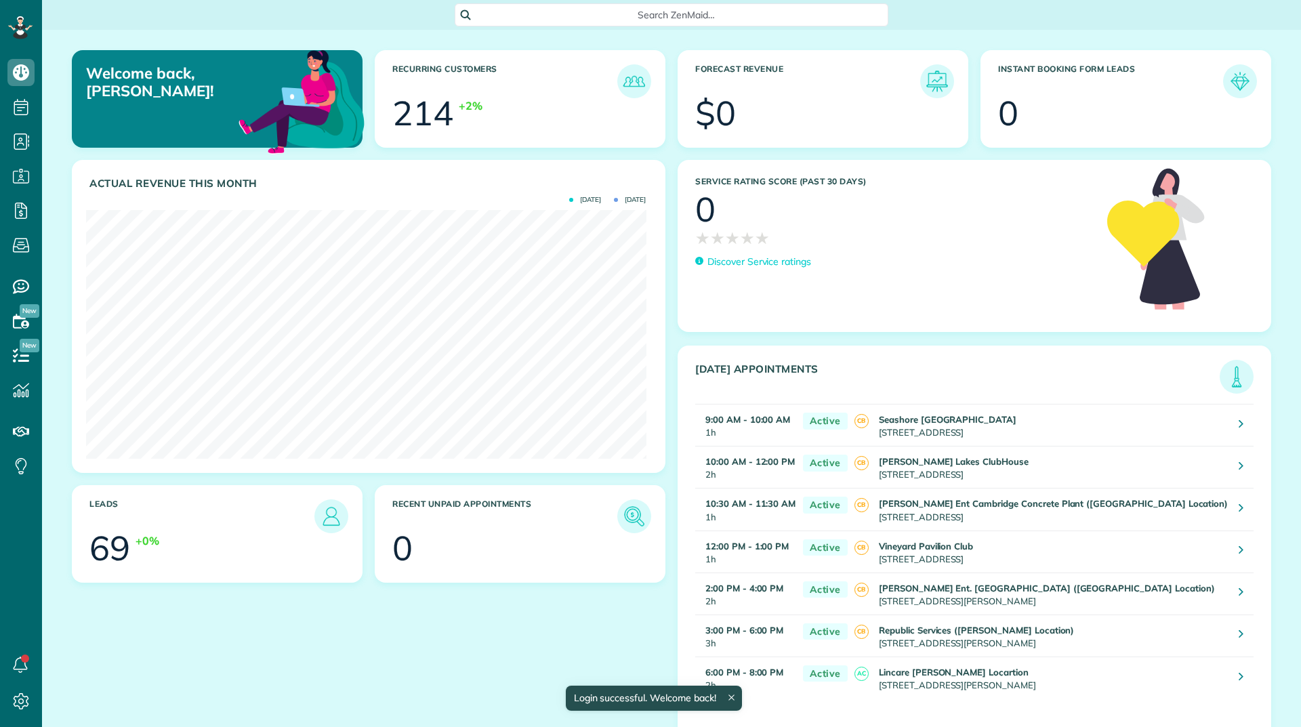
scroll to position [249, 560]
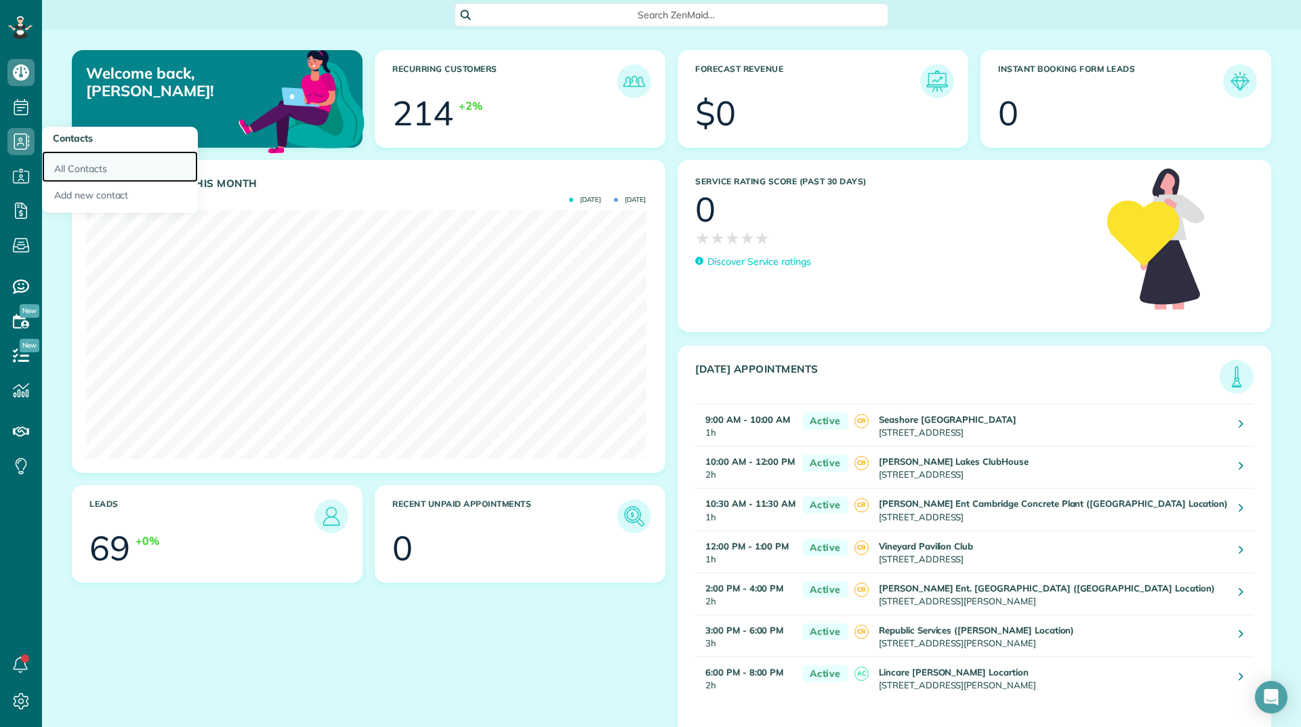
click at [80, 163] on link "All Contacts" at bounding box center [120, 166] width 156 height 31
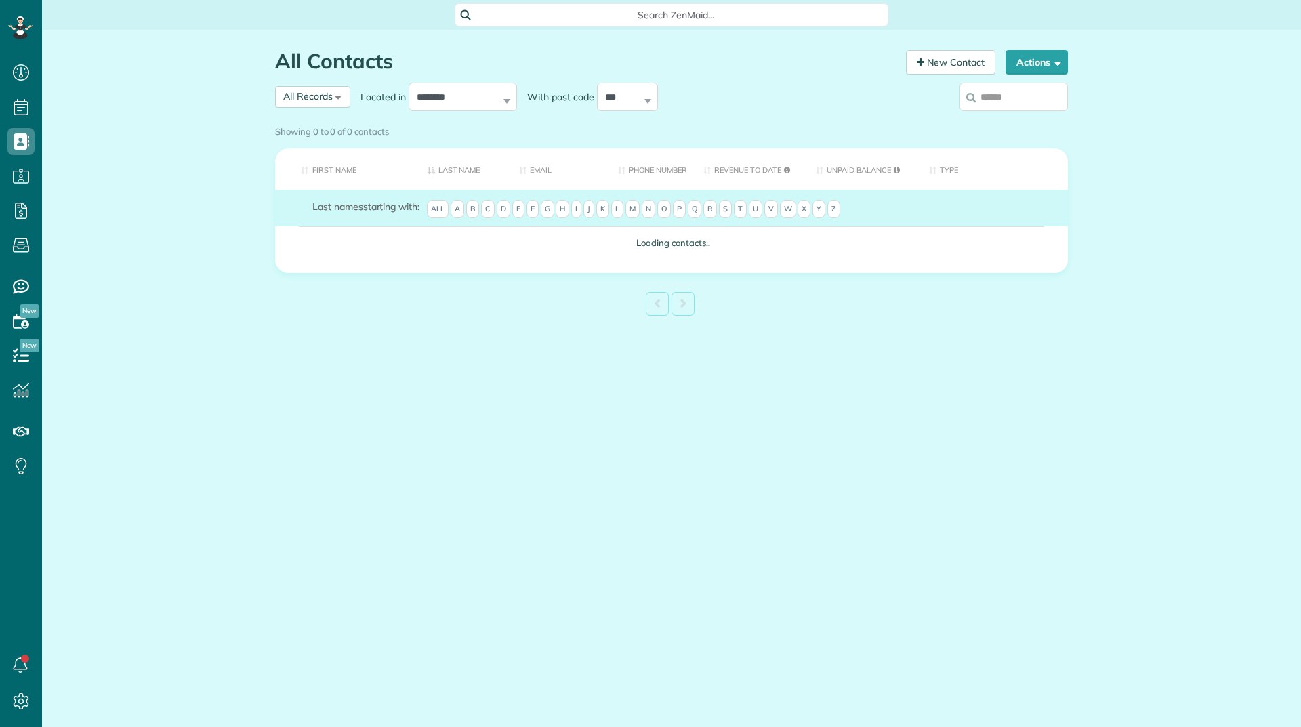
scroll to position [6, 6]
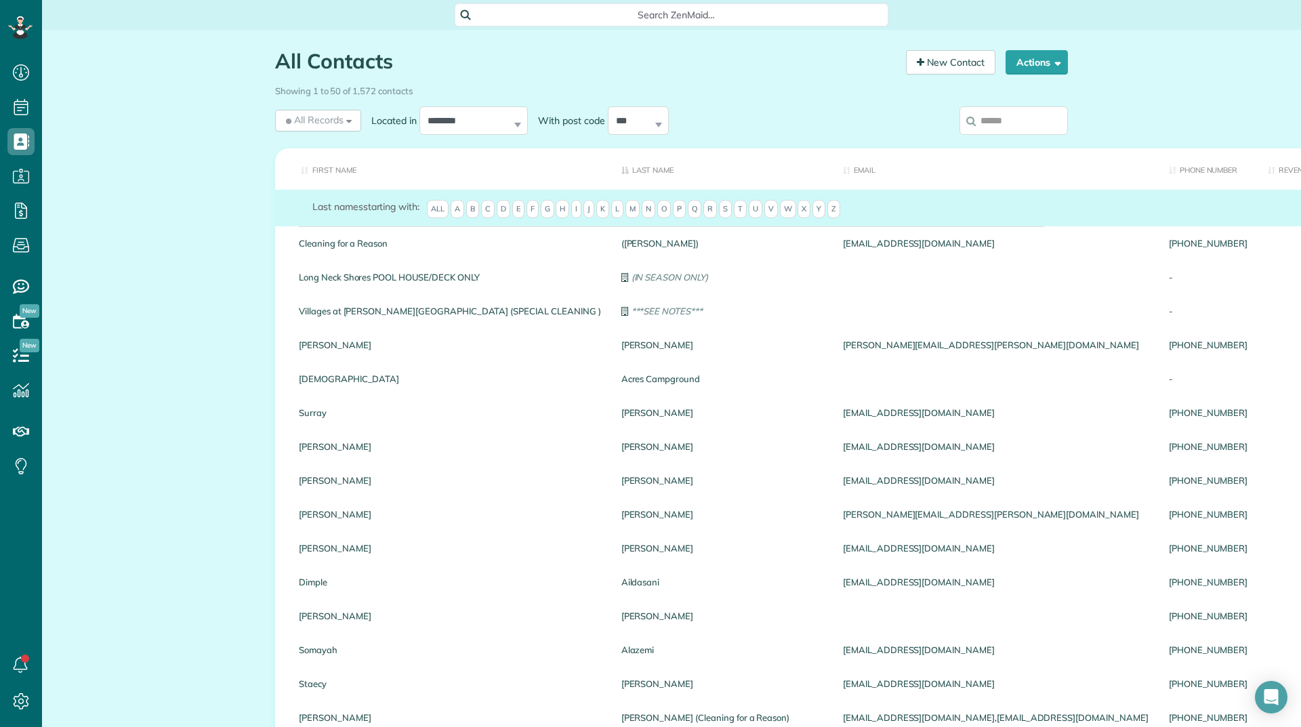
click at [990, 96] on div "Showing 1 to 50 of 1,572 contacts" at bounding box center [671, 88] width 793 height 18
drag, startPoint x: 988, startPoint y: 107, endPoint x: 989, endPoint y: 114, distance: 6.9
click at [989, 114] on input "search" at bounding box center [1014, 120] width 108 height 28
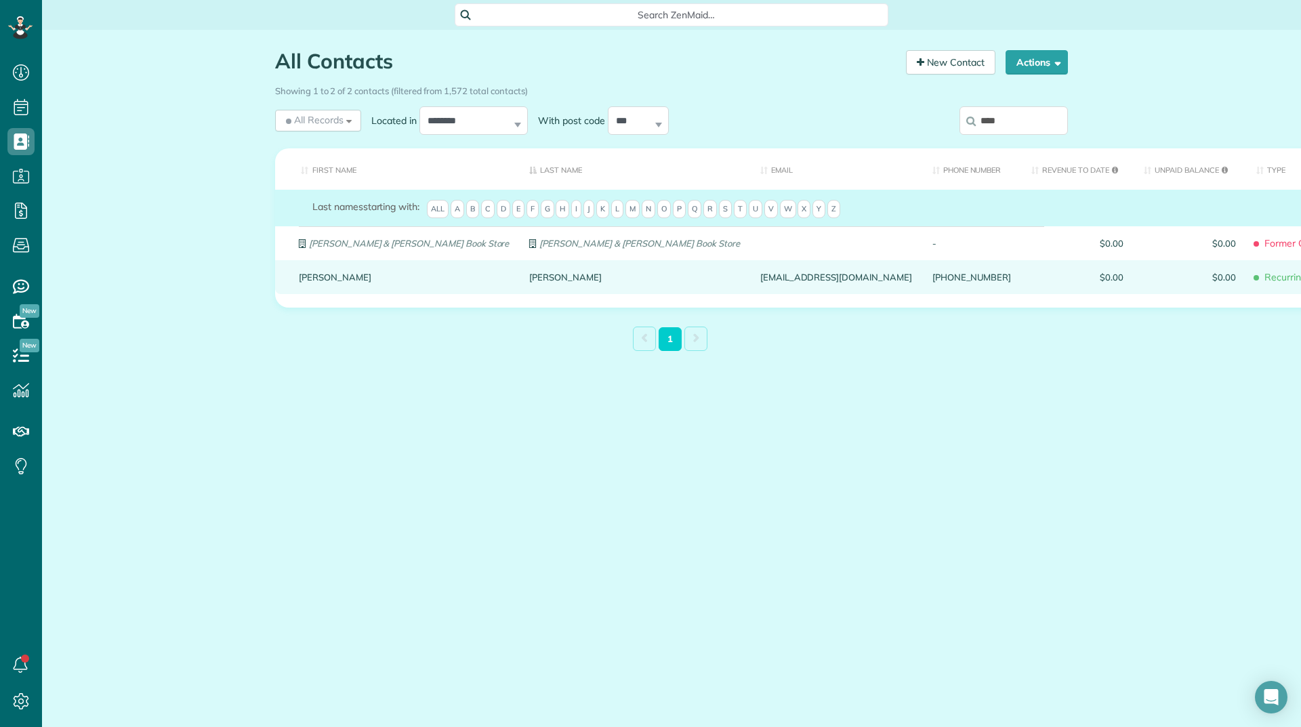
type input "****"
click at [319, 275] on link "Carol" at bounding box center [404, 276] width 210 height 9
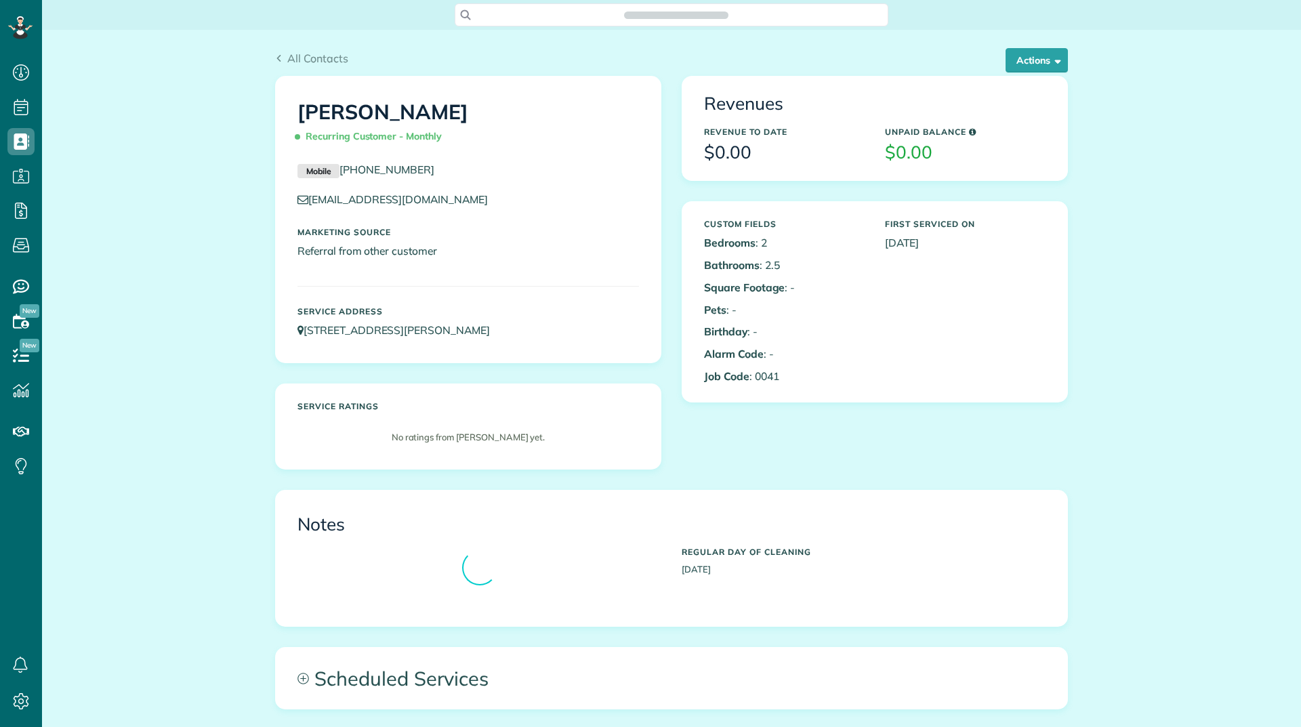
scroll to position [6, 6]
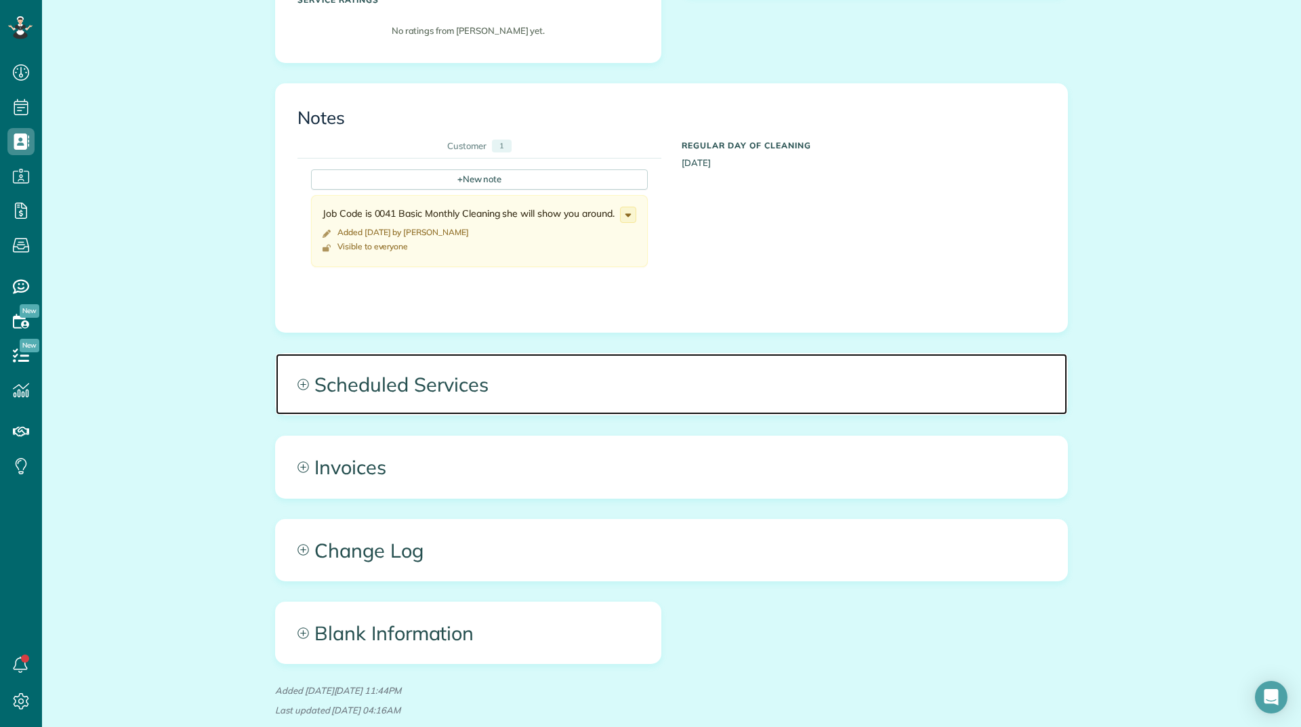
click at [361, 382] on span "Scheduled Services" at bounding box center [672, 384] width 792 height 61
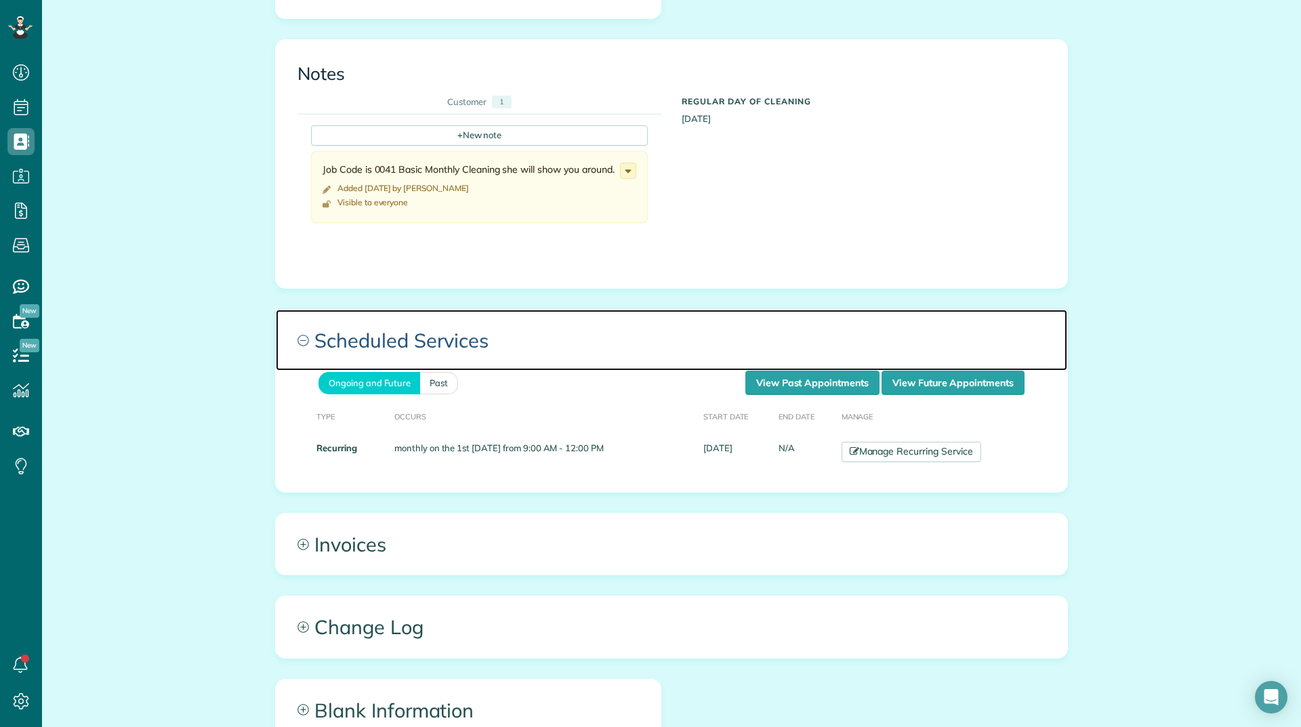
scroll to position [474, 0]
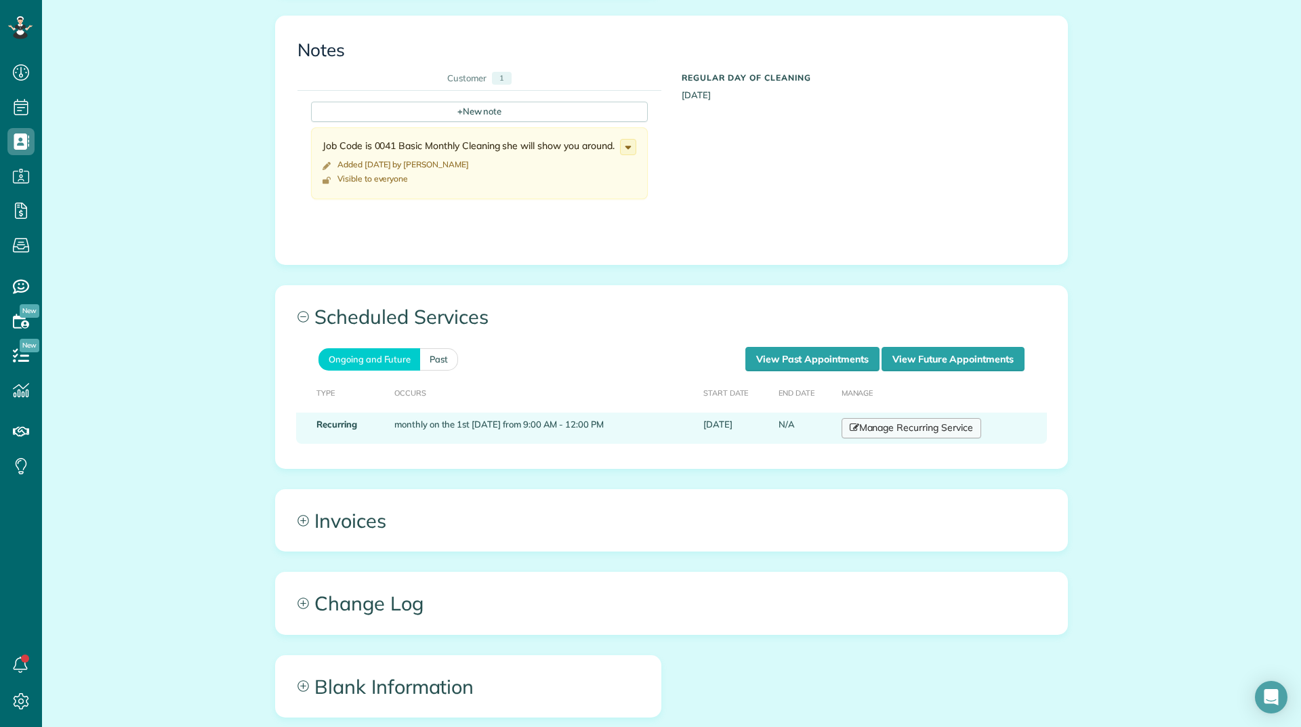
click at [930, 437] on link "Manage Recurring Service" at bounding box center [912, 428] width 140 height 20
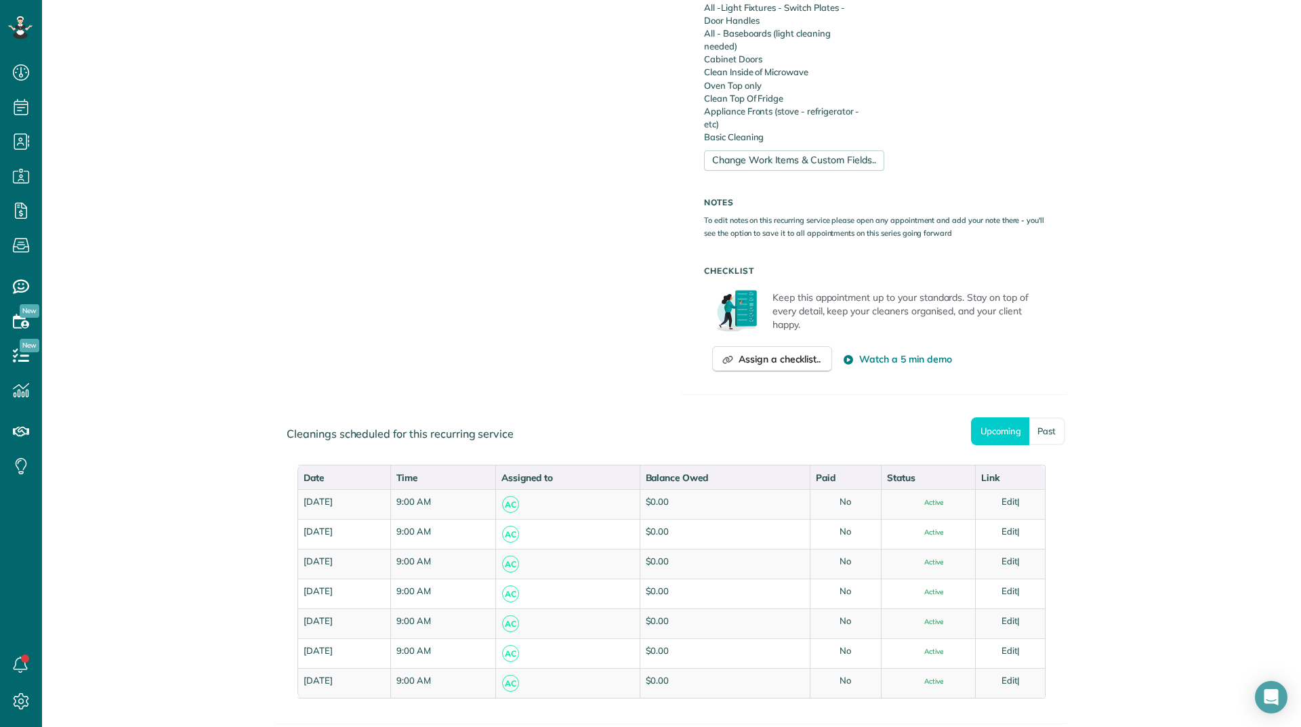
scroll to position [709, 0]
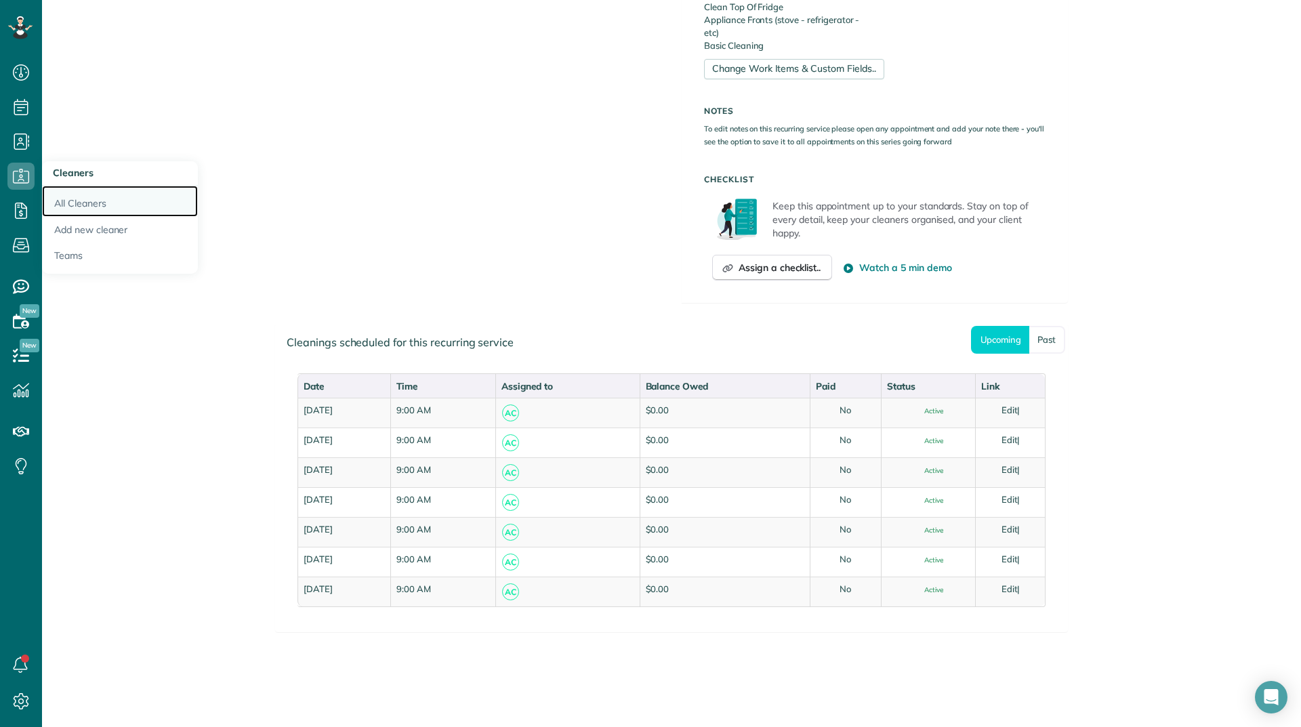
click at [66, 198] on link "All Cleaners" at bounding box center [120, 201] width 156 height 31
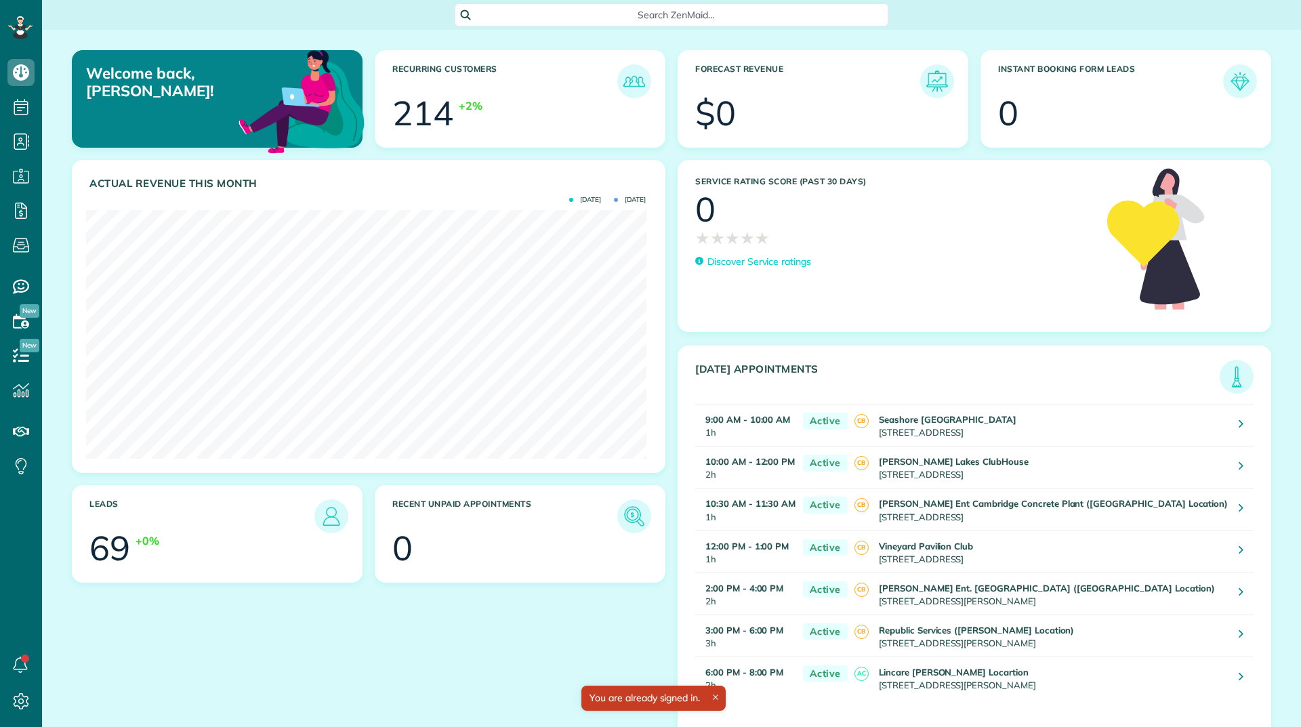
scroll to position [249, 560]
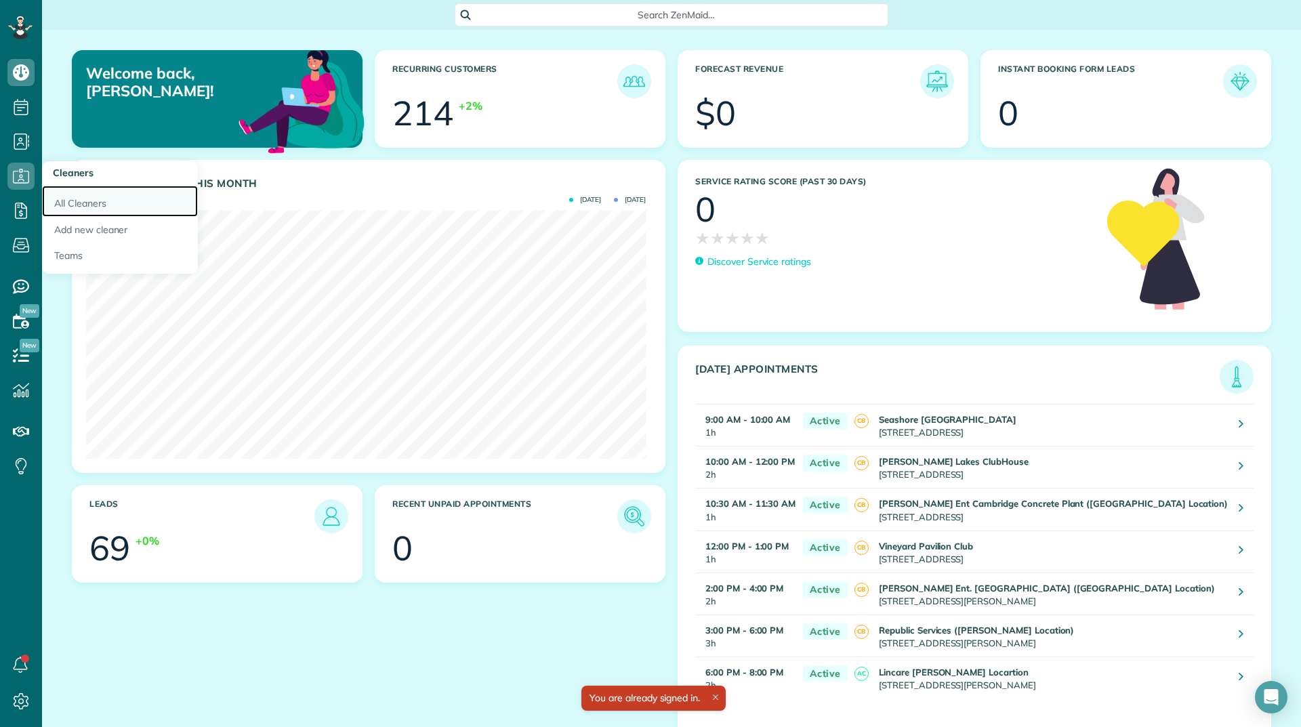
click at [66, 197] on link "All Cleaners" at bounding box center [120, 201] width 156 height 31
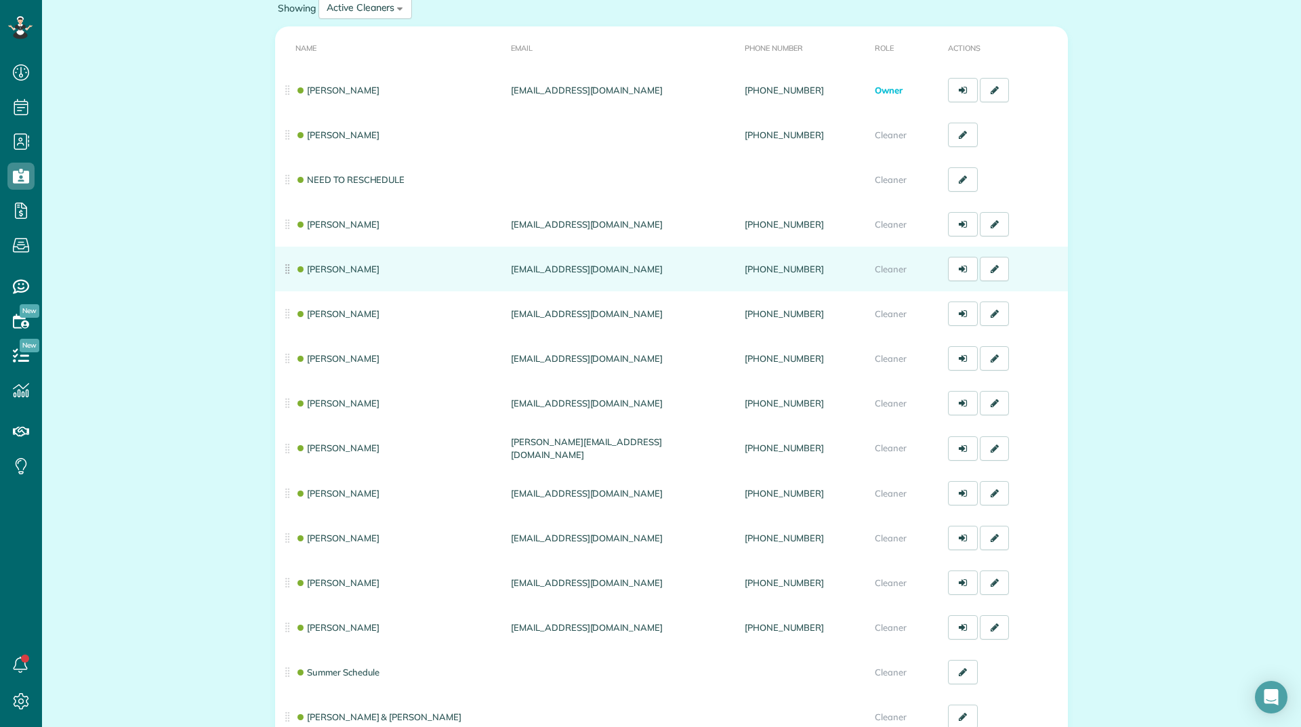
scroll to position [136, 0]
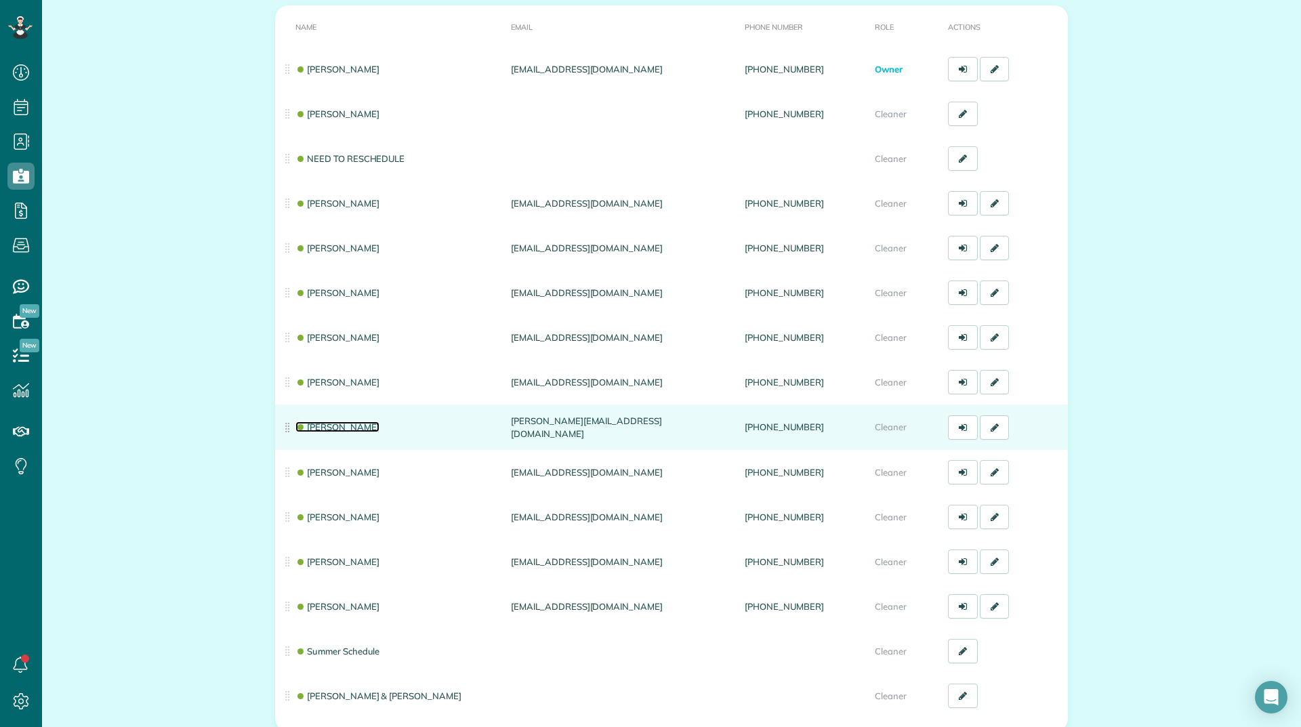
click at [335, 428] on link "[PERSON_NAME]" at bounding box center [338, 427] width 84 height 11
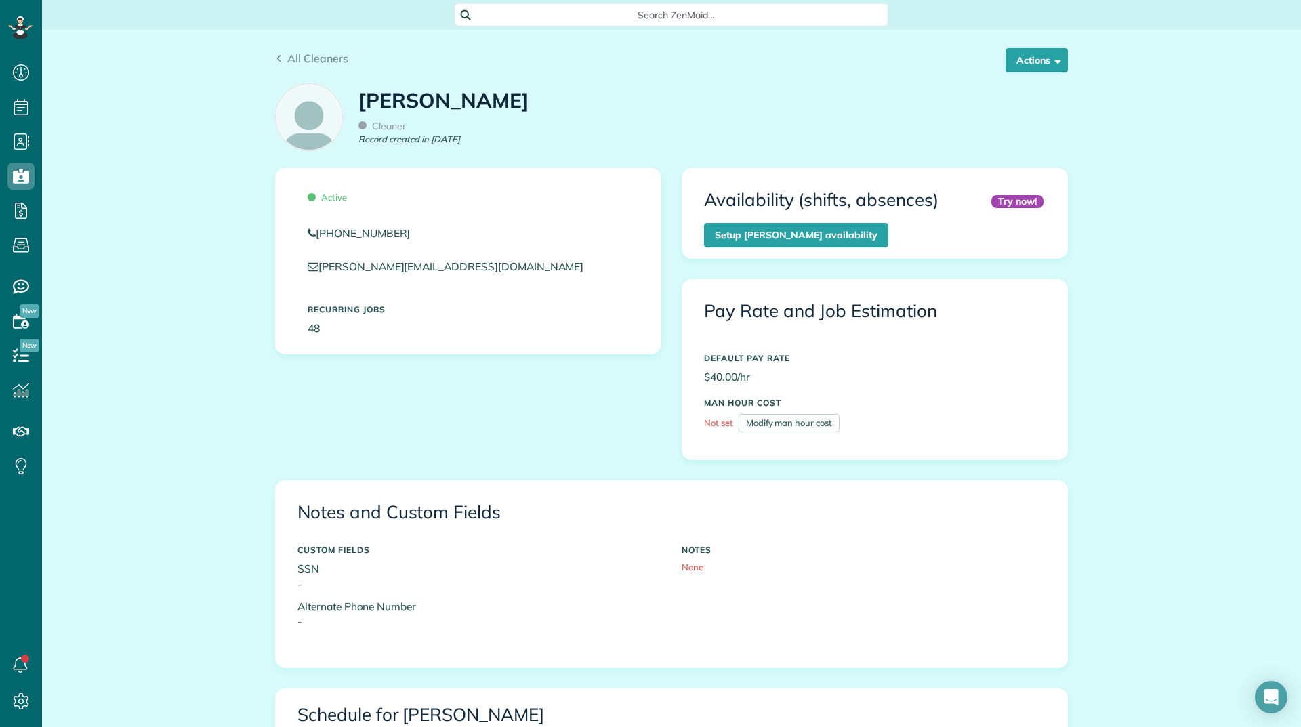
scroll to position [542, 0]
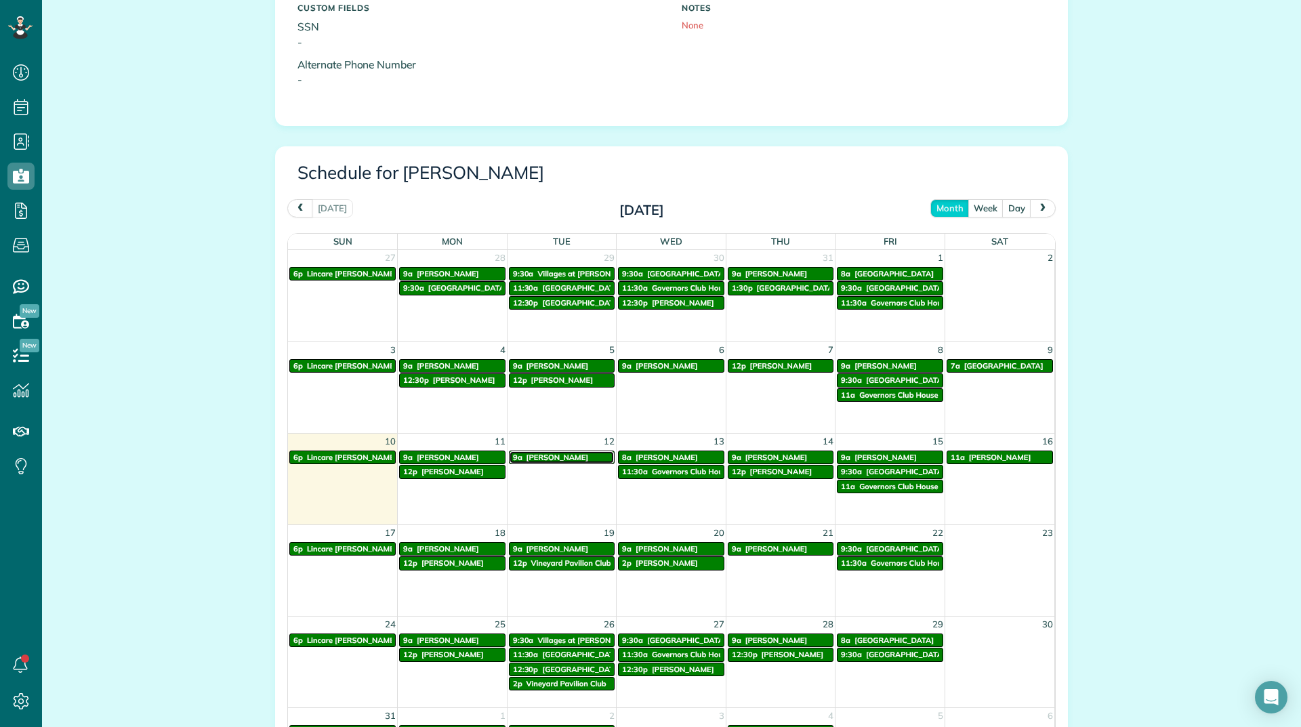
click at [532, 459] on span "Judy Kelley" at bounding box center [558, 457] width 62 height 9
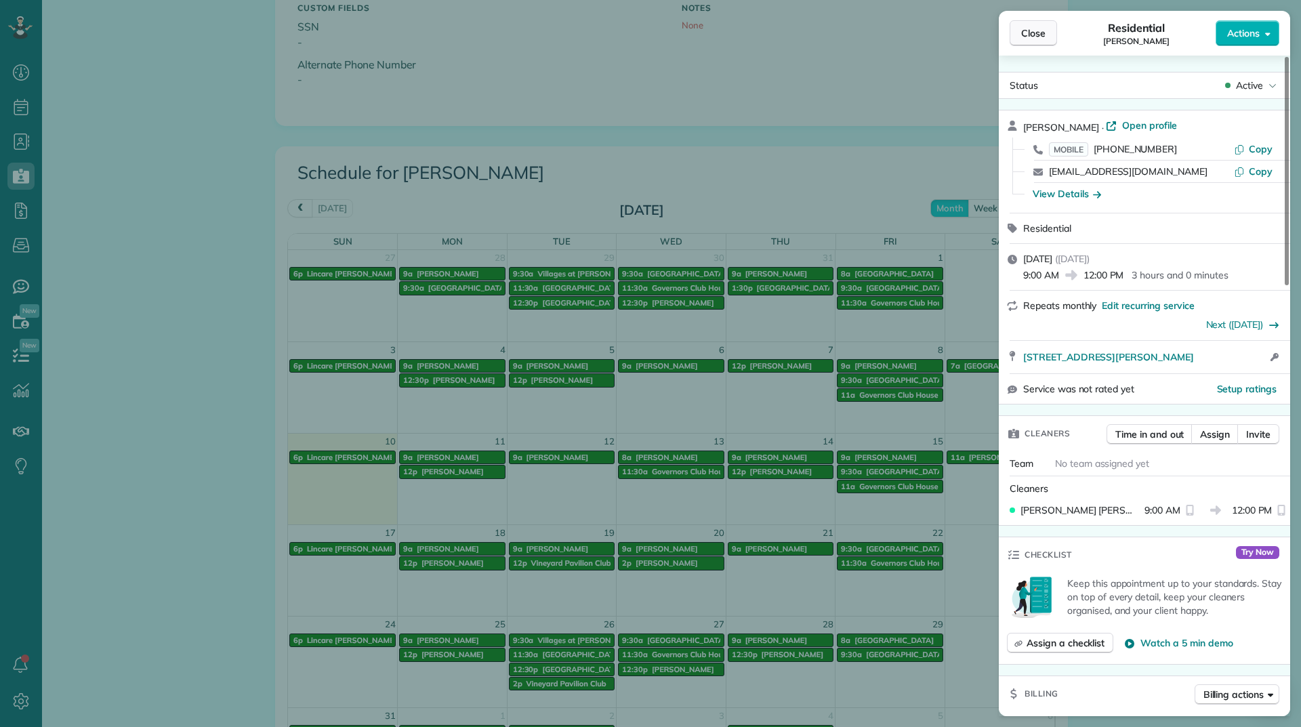
click at [1027, 35] on span "Close" at bounding box center [1033, 33] width 24 height 14
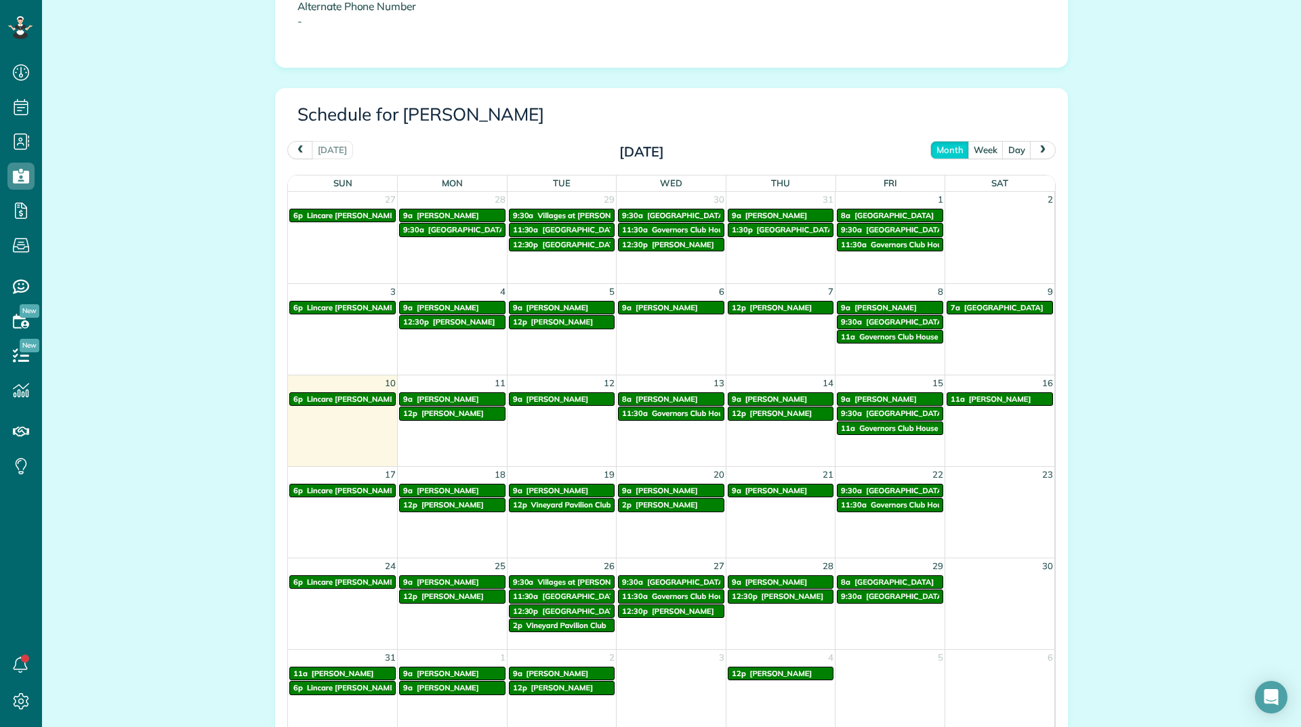
scroll to position [678, 0]
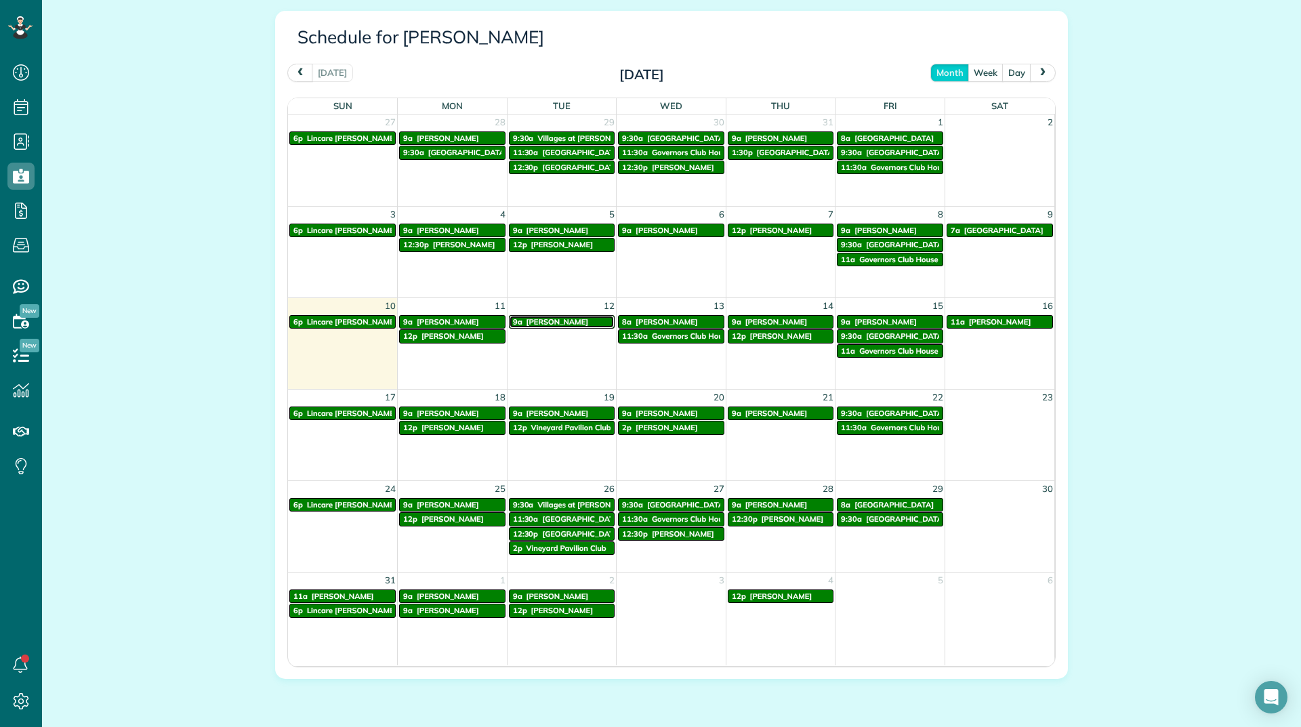
click at [552, 325] on span "Judy Kelley" at bounding box center [558, 321] width 62 height 9
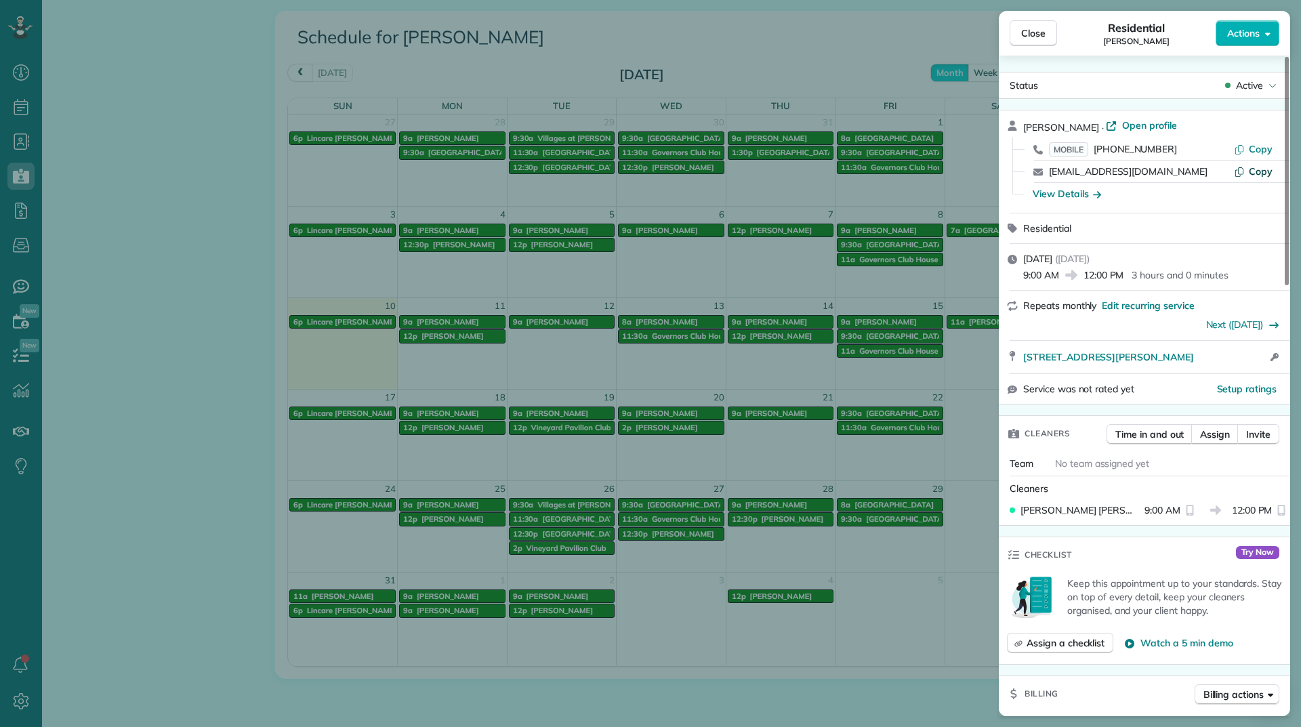
click at [1256, 171] on span "Copy" at bounding box center [1261, 171] width 24 height 12
click at [1025, 33] on span "Close" at bounding box center [1033, 33] width 24 height 14
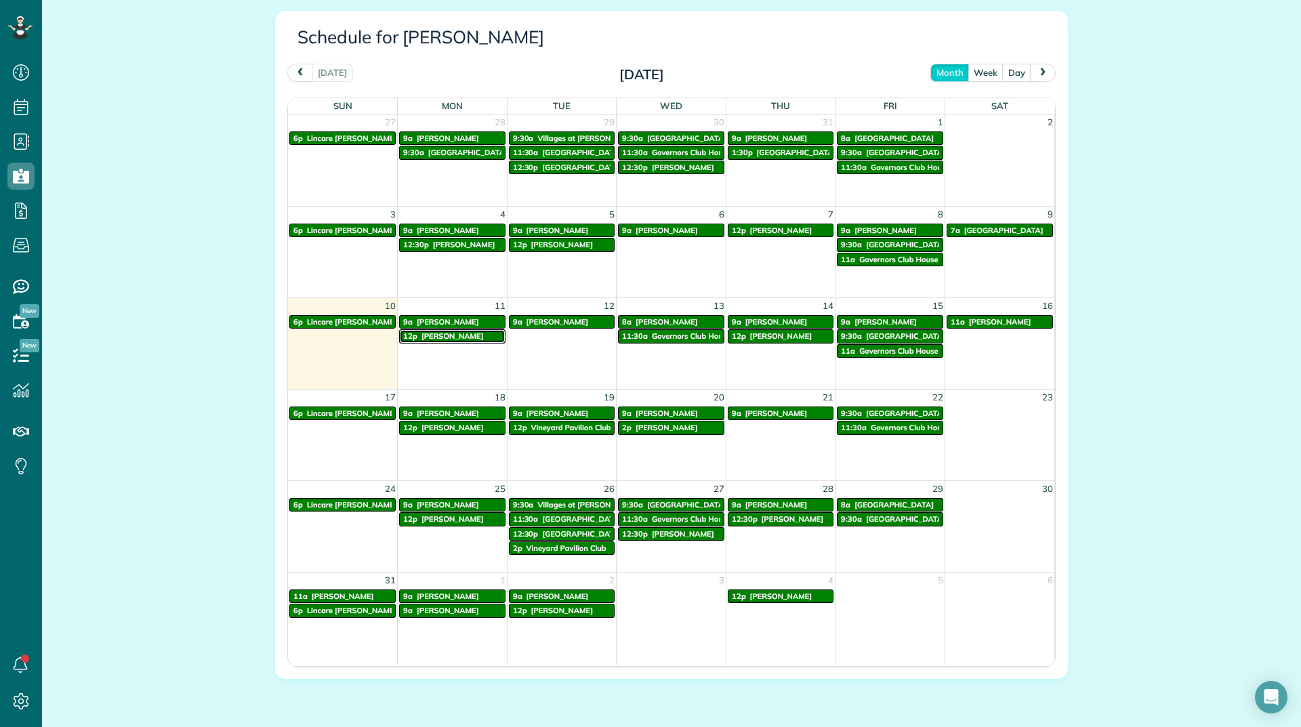
click at [468, 337] on div "12p John Pelletier" at bounding box center [452, 335] width 98 height 9
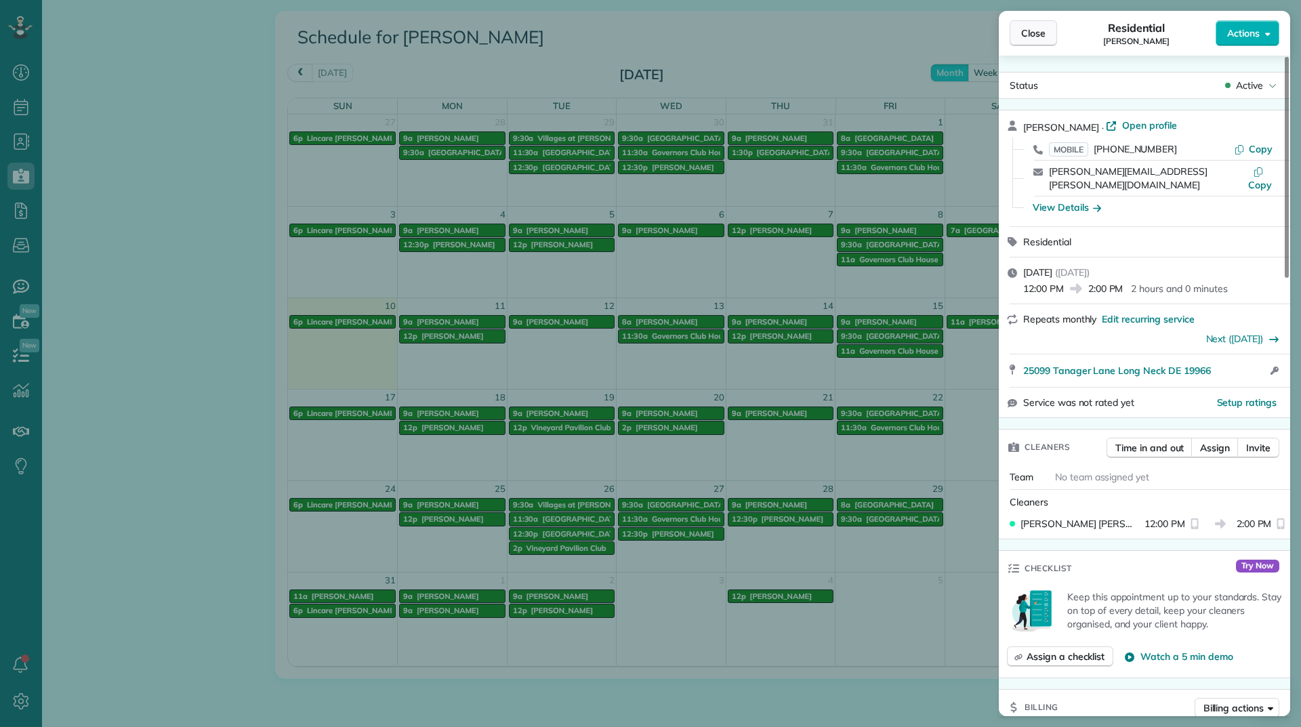
click at [1025, 33] on span "Close" at bounding box center [1033, 33] width 24 height 14
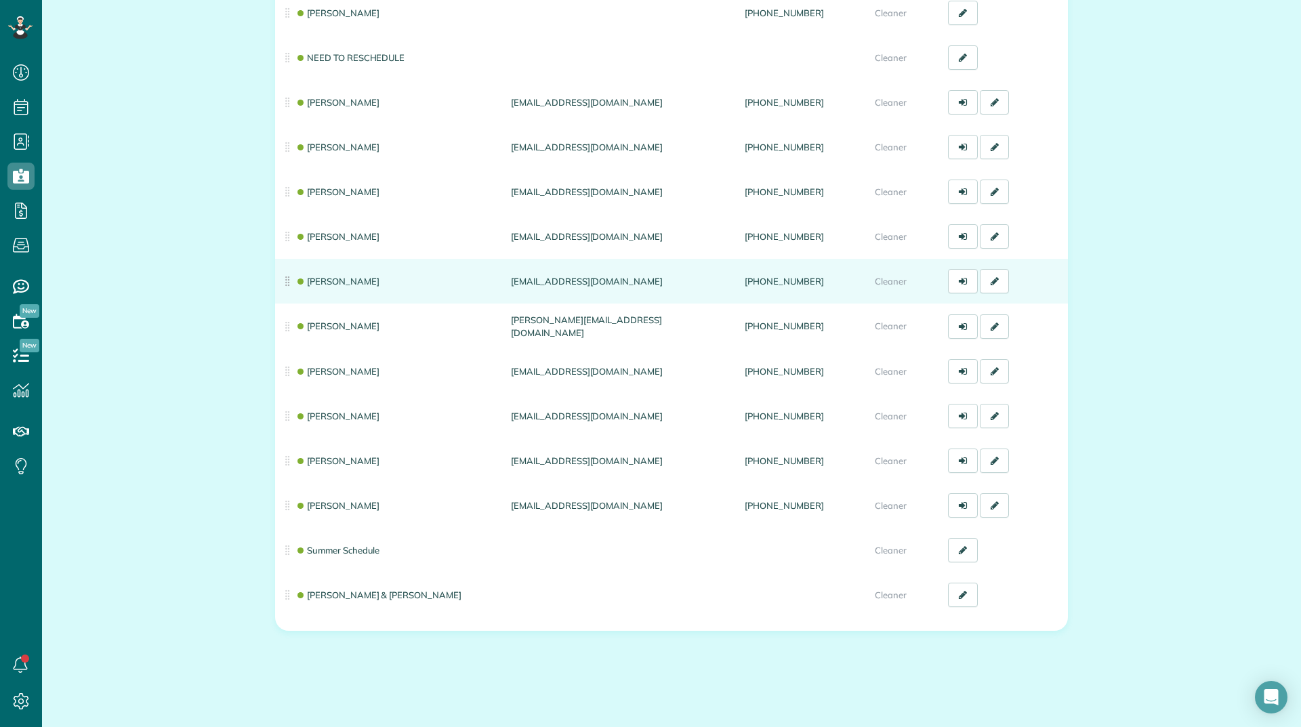
scroll to position [239, 0]
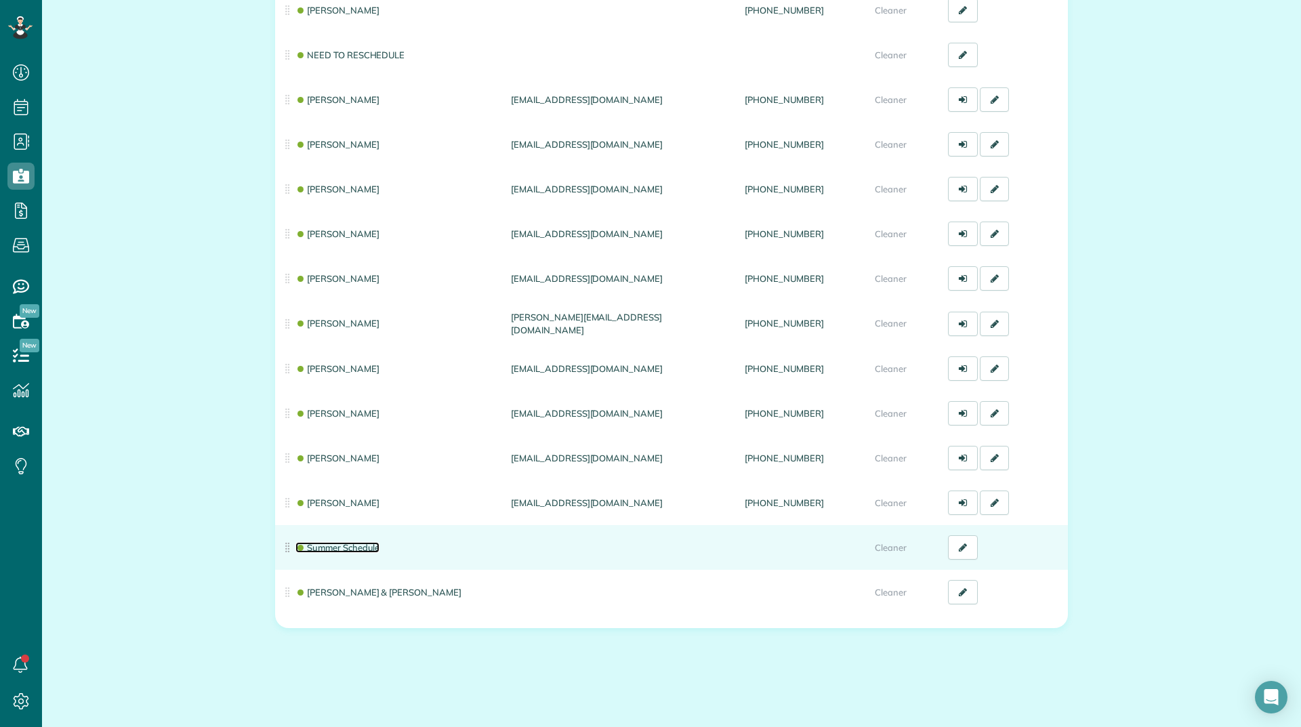
click at [327, 542] on link "Summer Schedule" at bounding box center [338, 547] width 84 height 11
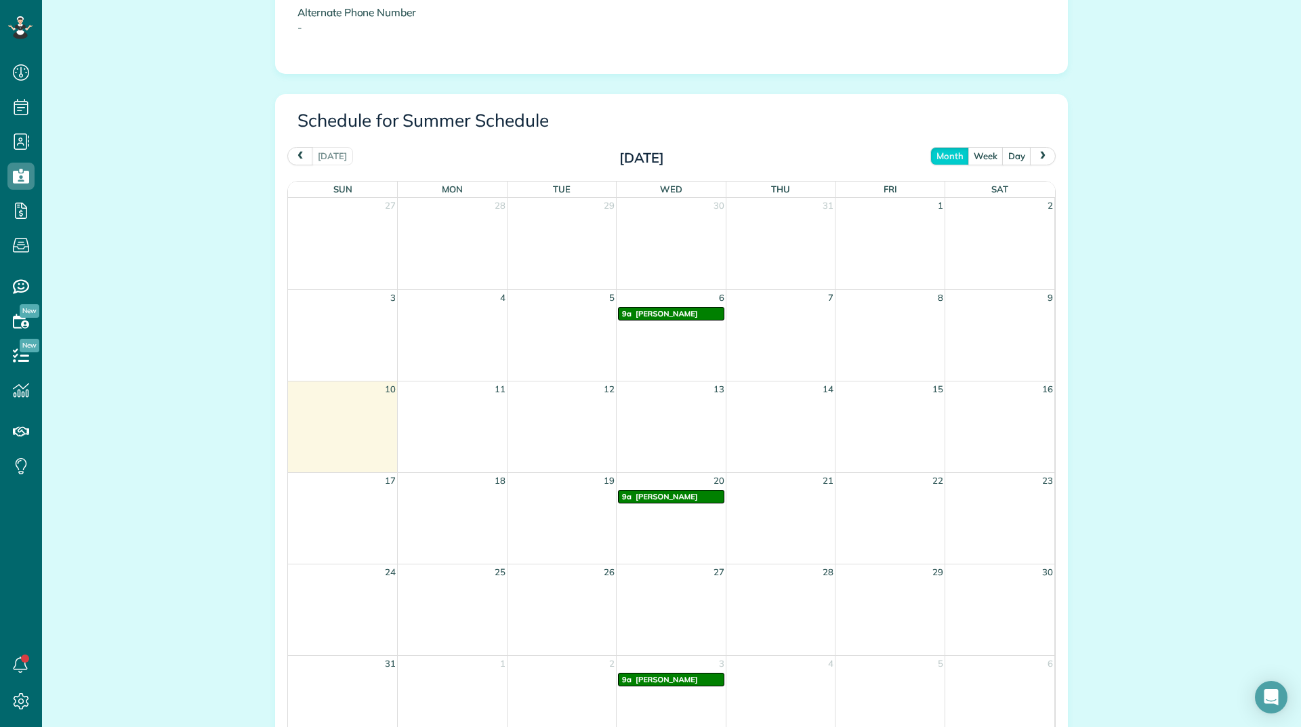
scroll to position [610, 0]
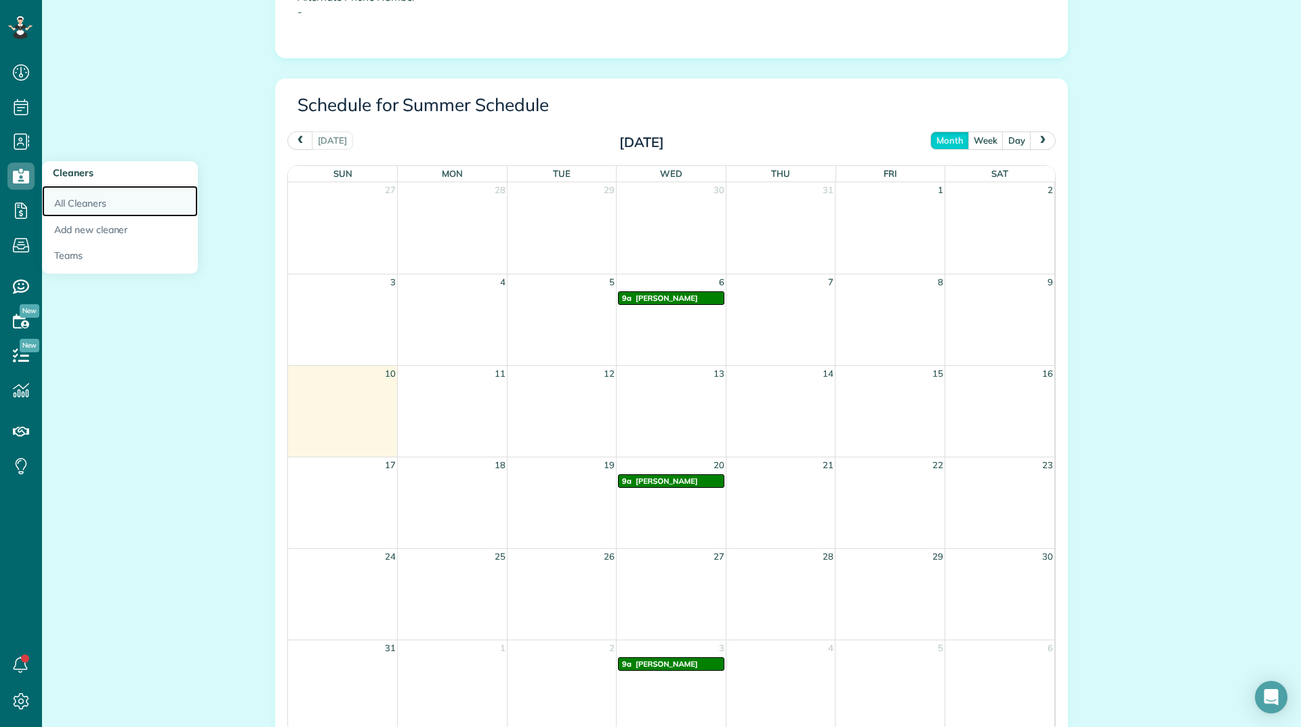
click at [54, 200] on link "All Cleaners" at bounding box center [120, 201] width 156 height 31
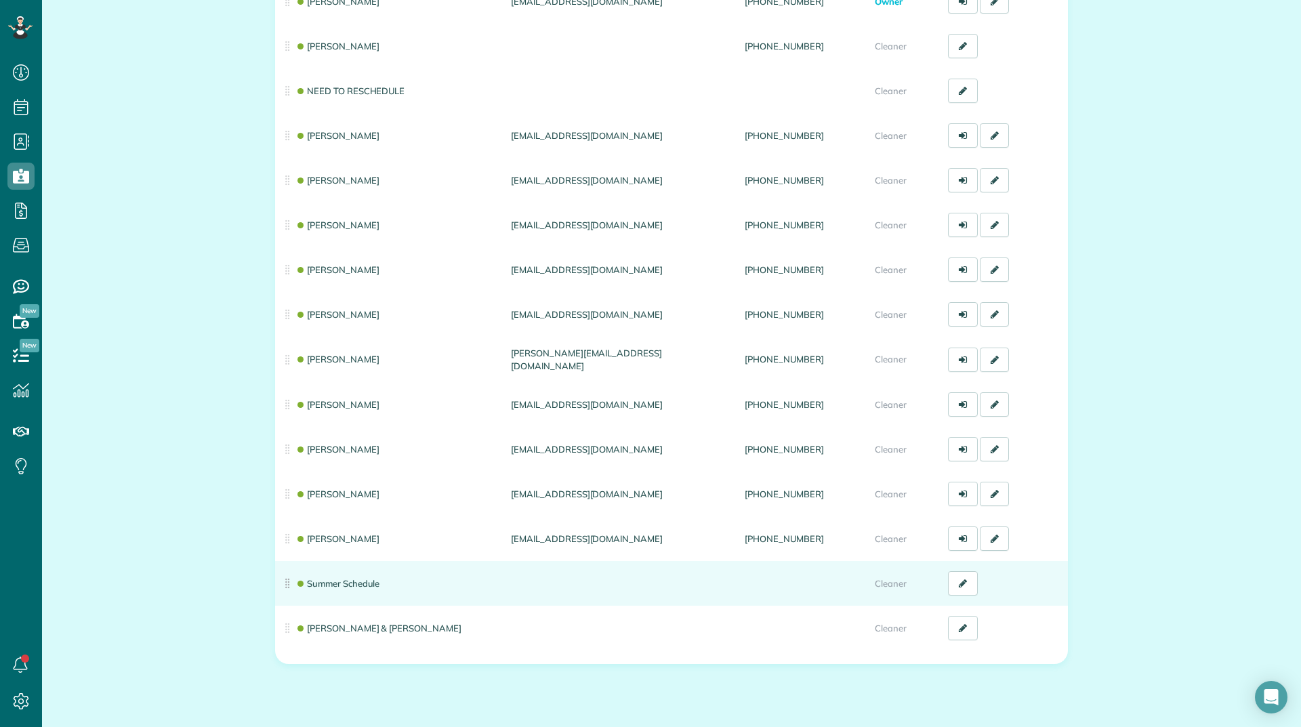
scroll to position [239, 0]
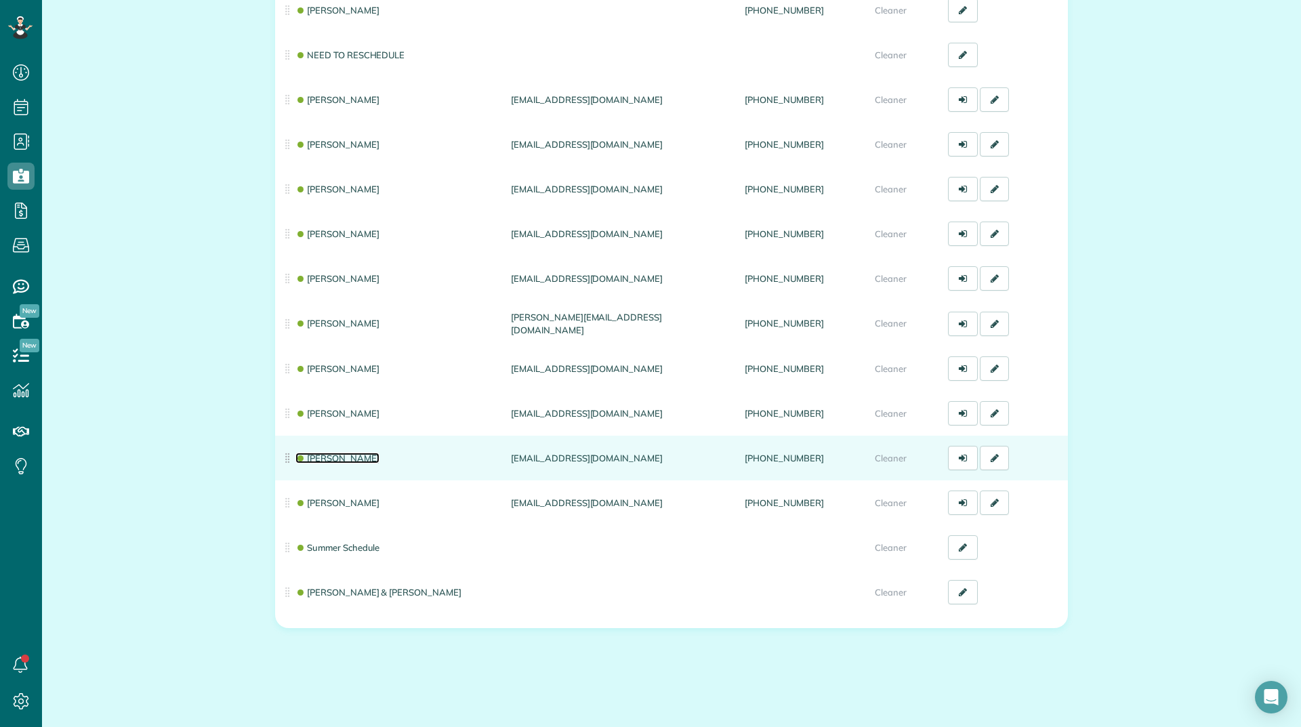
click at [326, 459] on link "[PERSON_NAME]" at bounding box center [338, 458] width 84 height 11
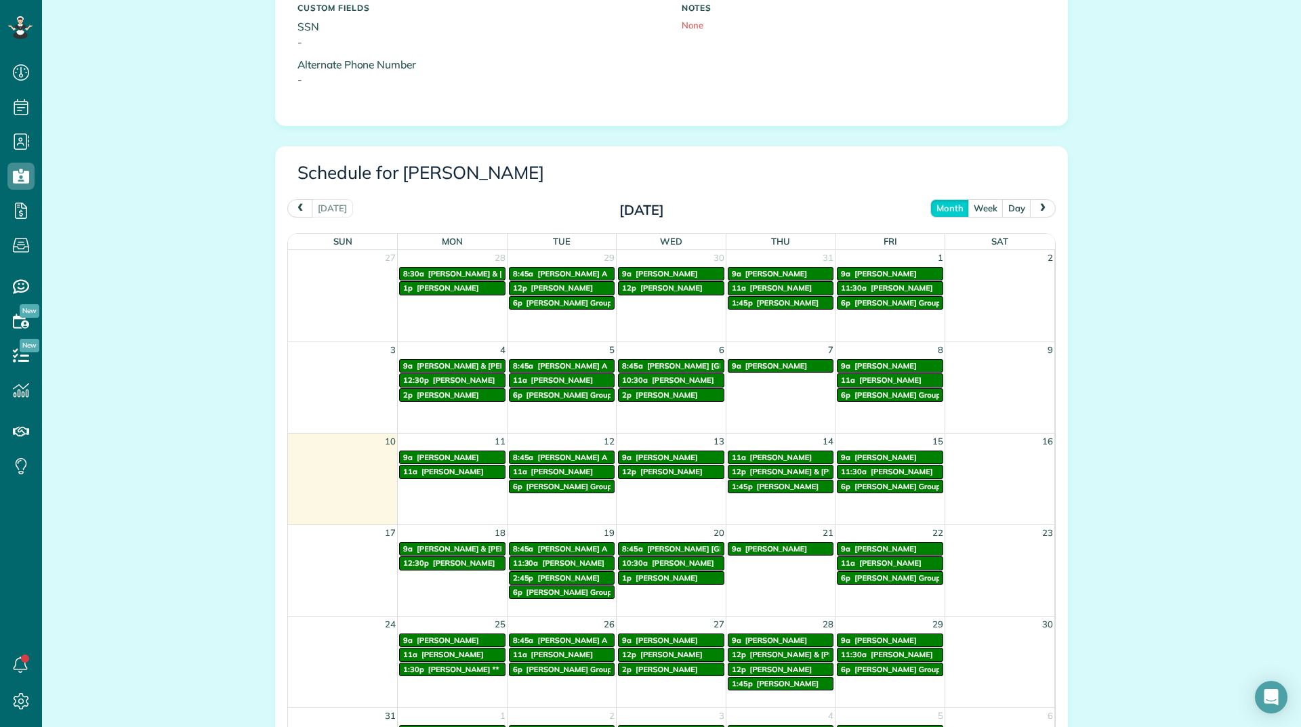
scroll to position [610, 0]
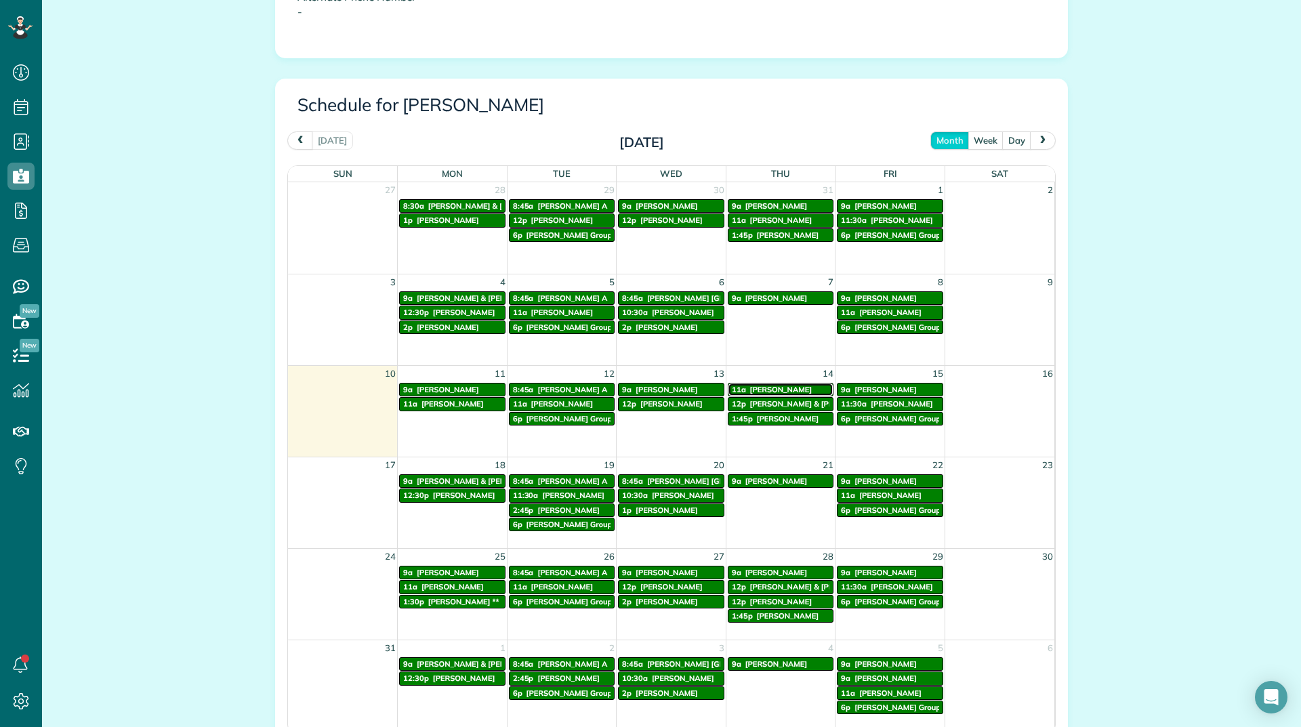
click at [760, 388] on span "Heather Winslow" at bounding box center [781, 389] width 62 height 9
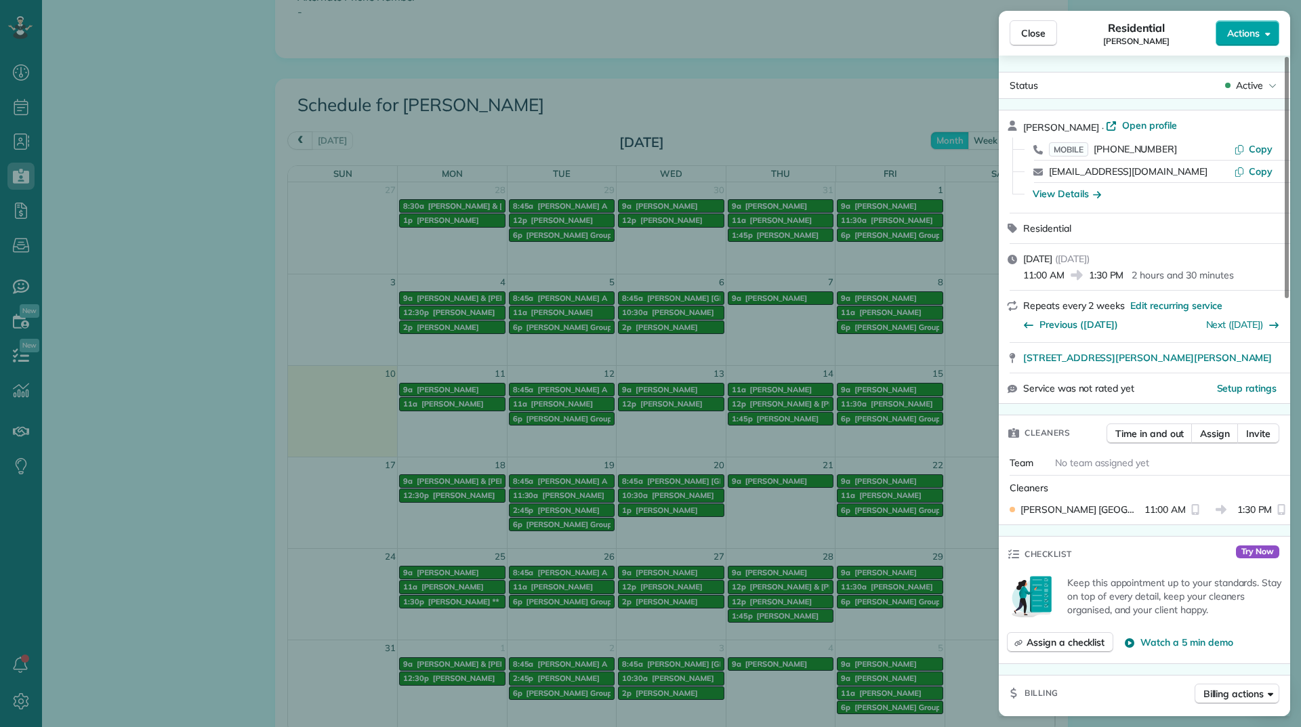
click at [1247, 39] on span "Actions" at bounding box center [1243, 33] width 33 height 14
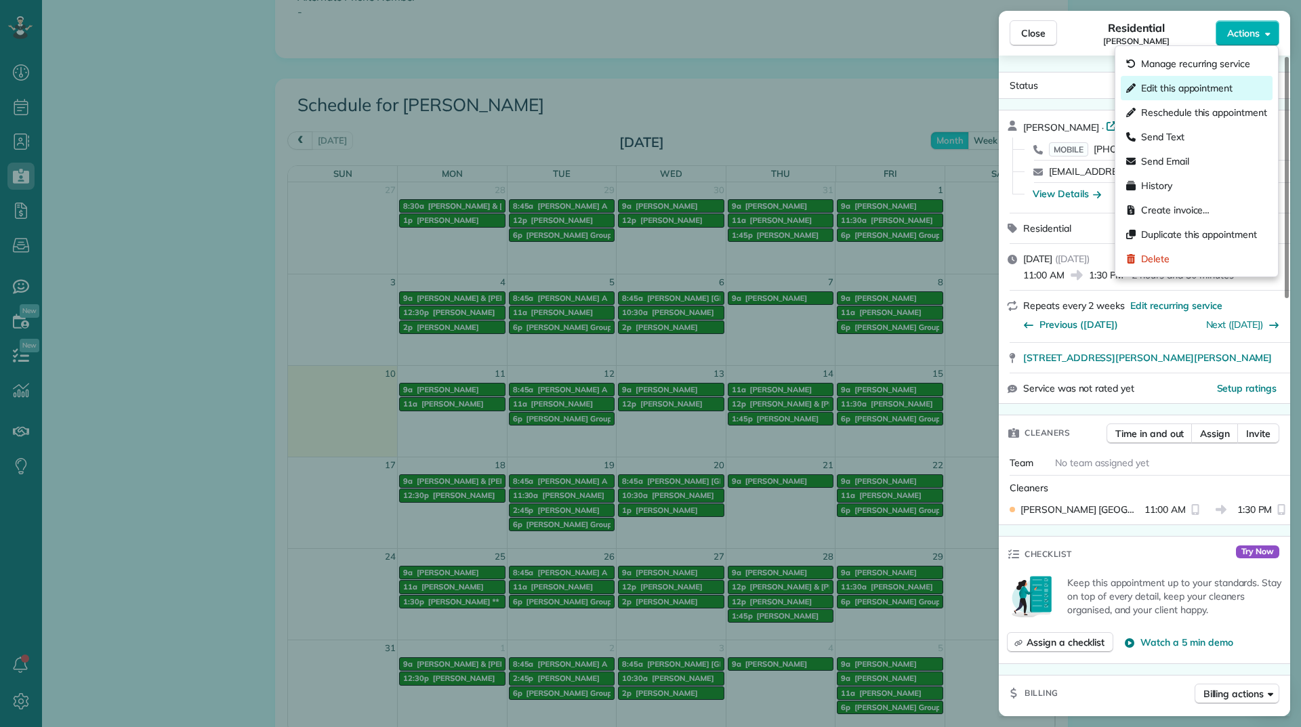
click at [1221, 87] on span "Edit this appointment" at bounding box center [1187, 88] width 92 height 14
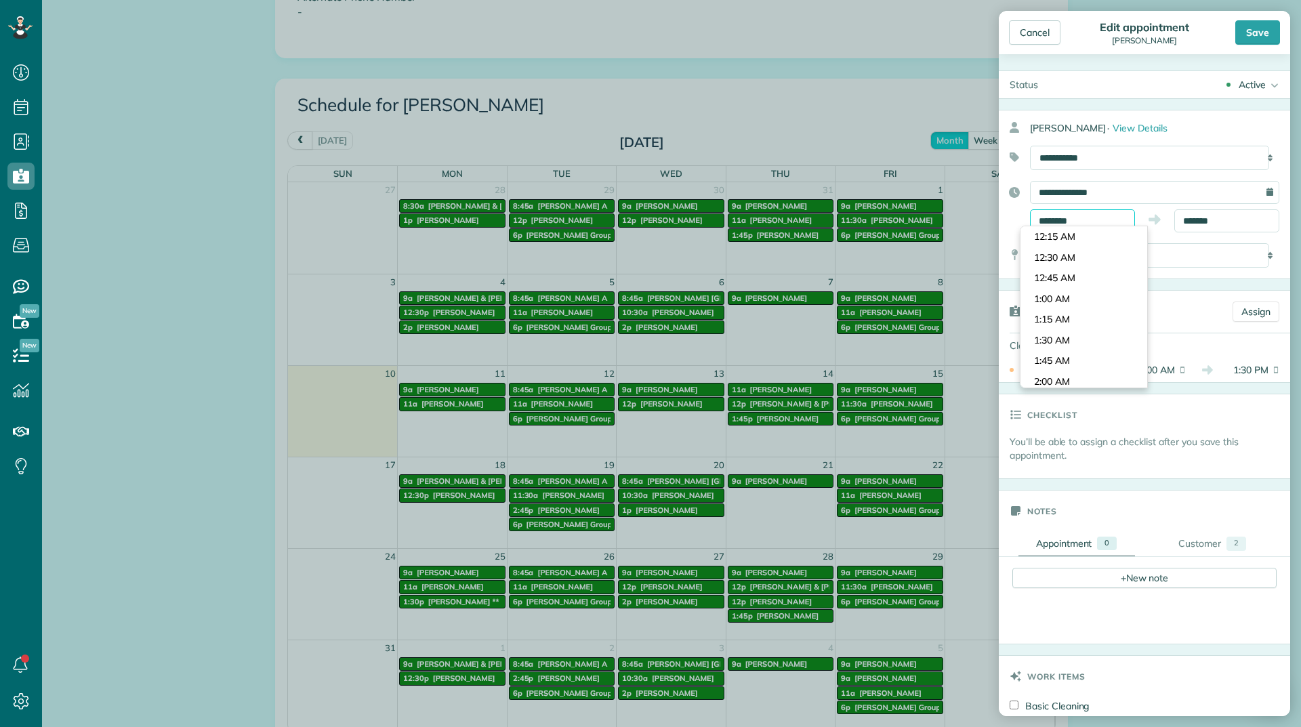
click at [1118, 216] on input "********" at bounding box center [1082, 220] width 105 height 23
type input "*******"
click at [1066, 285] on body "Dashboard Scheduling Calendar View List View Dispatch View - Weekly scheduling …" at bounding box center [650, 363] width 1301 height 727
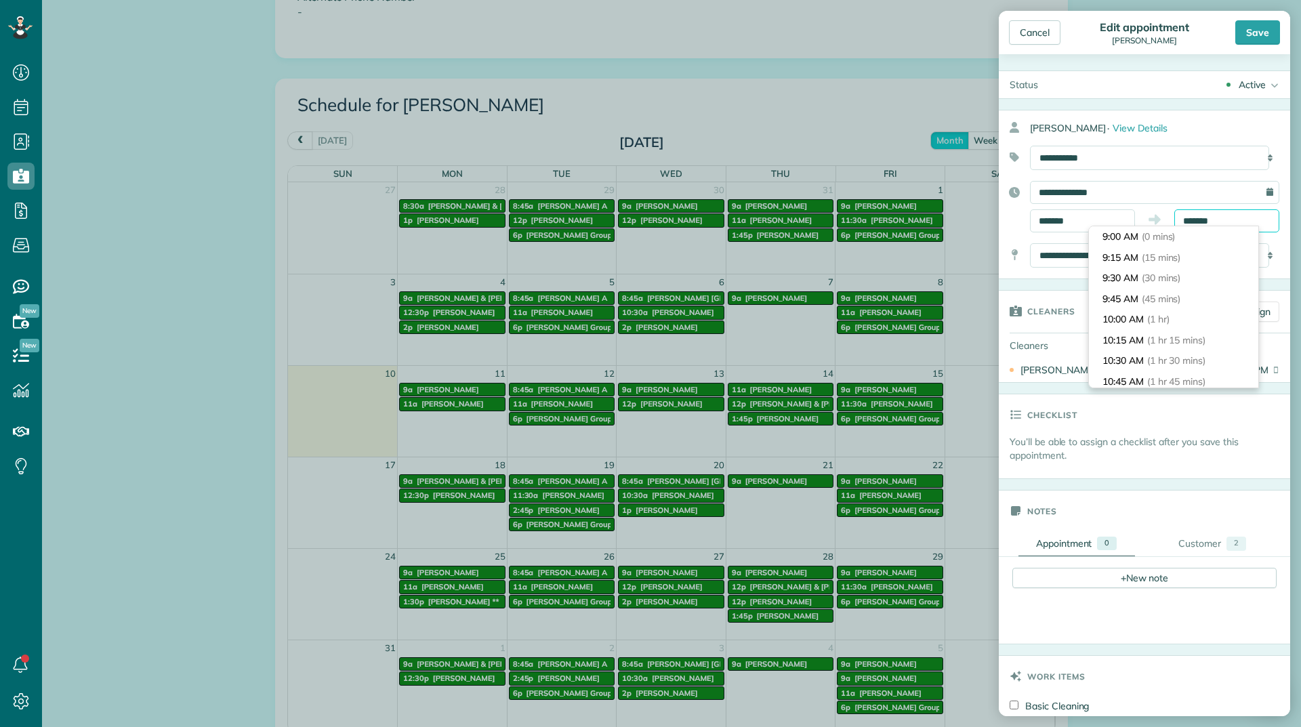
click at [1201, 220] on input "*******" at bounding box center [1227, 220] width 105 height 23
type input "********"
click at [1159, 357] on span "(2 hrs 30 mins)" at bounding box center [1181, 363] width 66 height 12
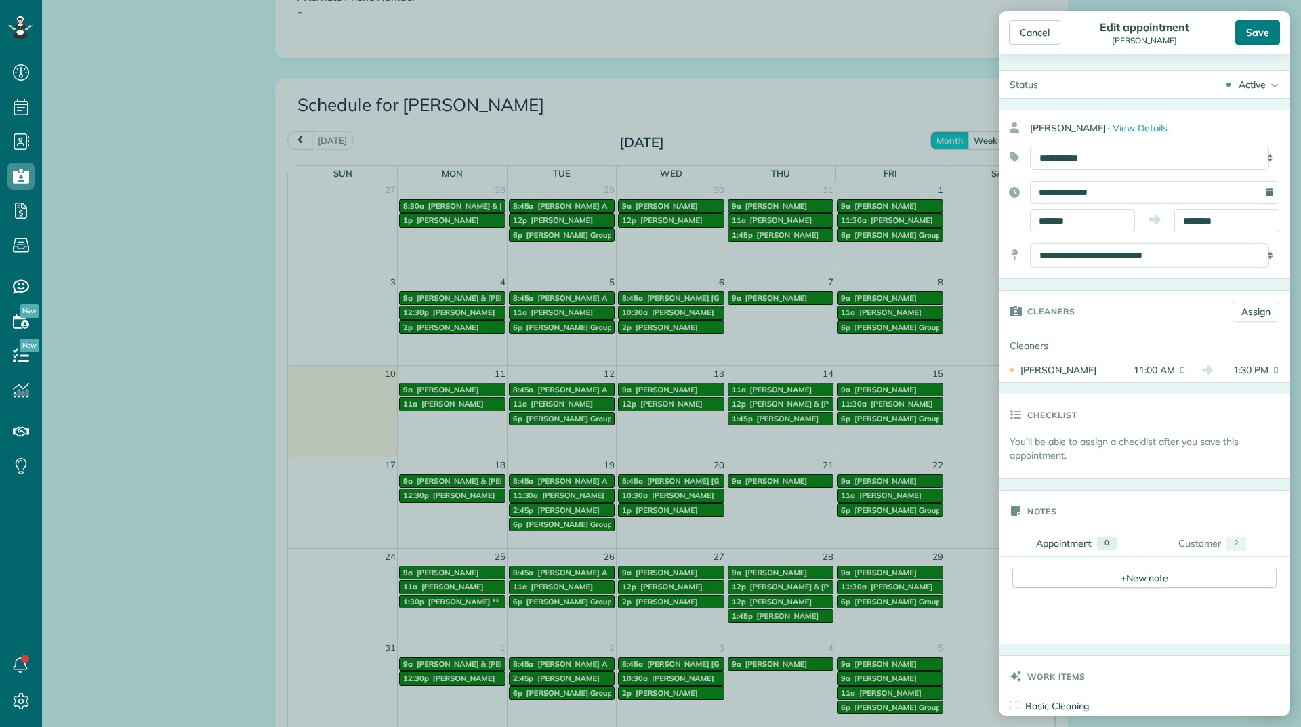
click at [1253, 23] on div "Save" at bounding box center [1258, 32] width 45 height 24
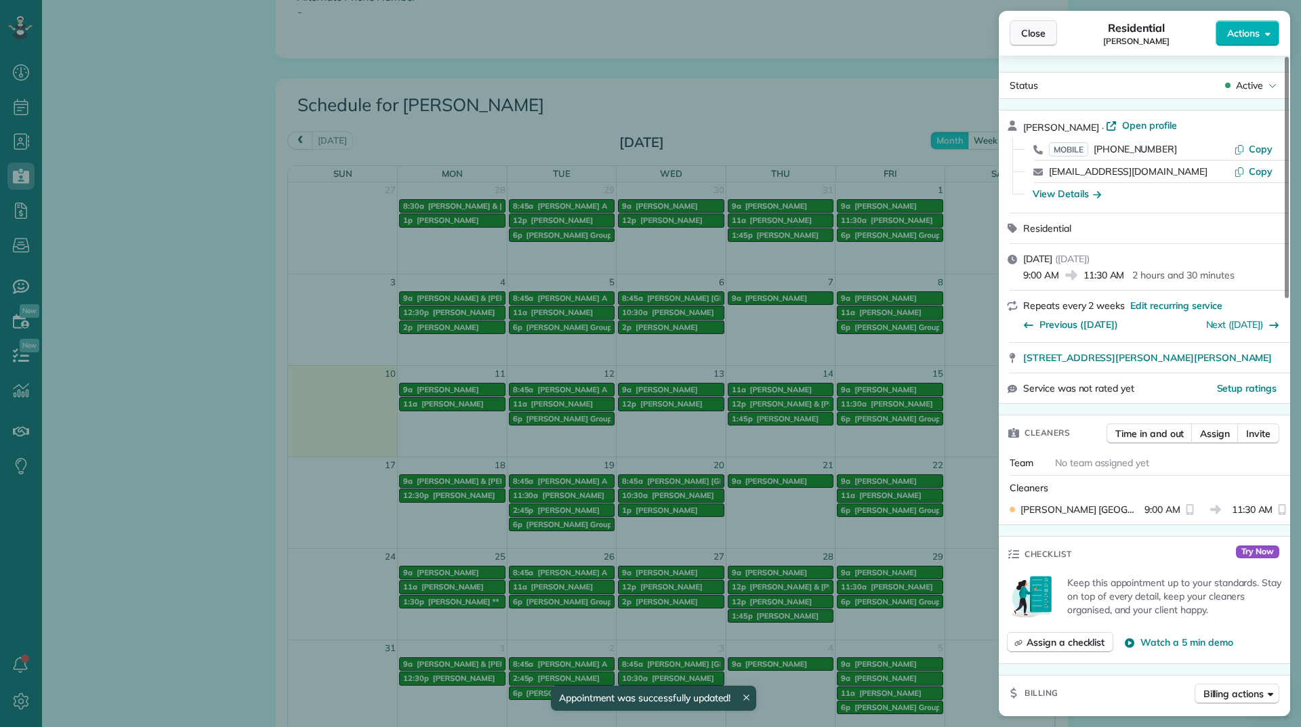
click at [1048, 26] on button "Close" at bounding box center [1033, 33] width 47 height 26
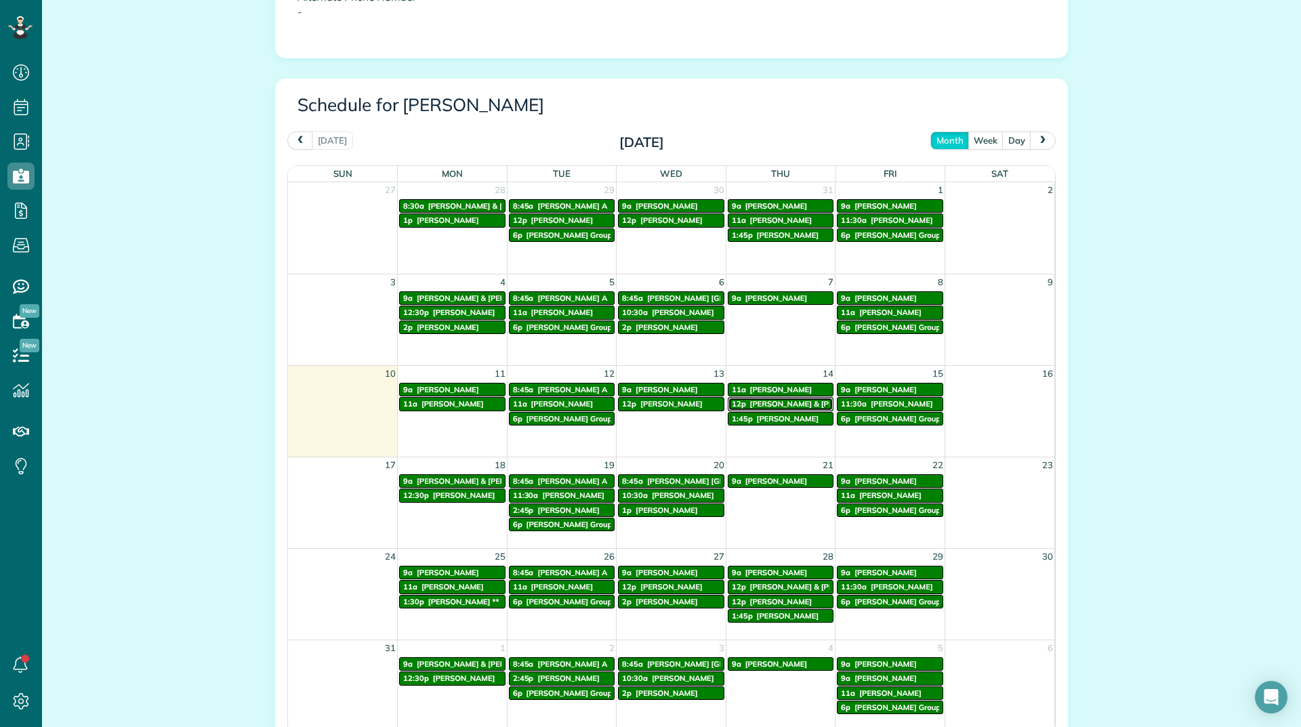
click at [750, 405] on span "George & Leslie Garris" at bounding box center [817, 403] width 134 height 9
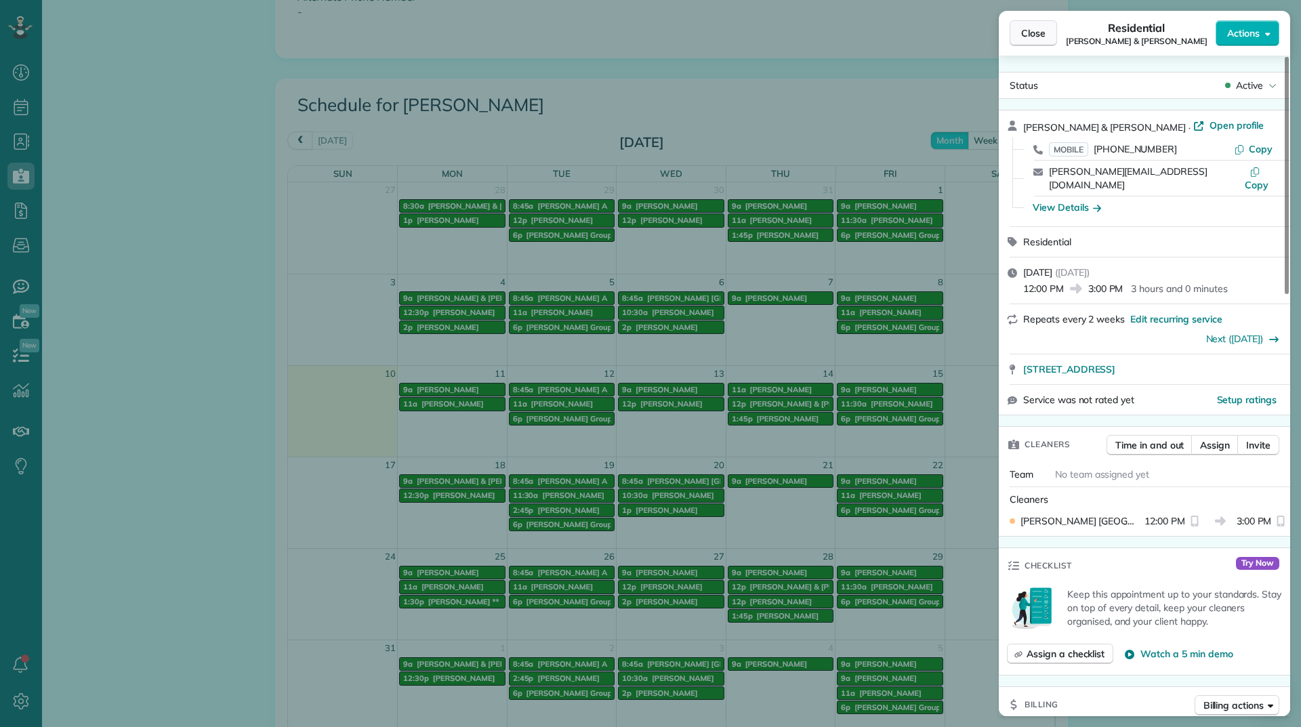
click at [1028, 28] on span "Close" at bounding box center [1033, 33] width 24 height 14
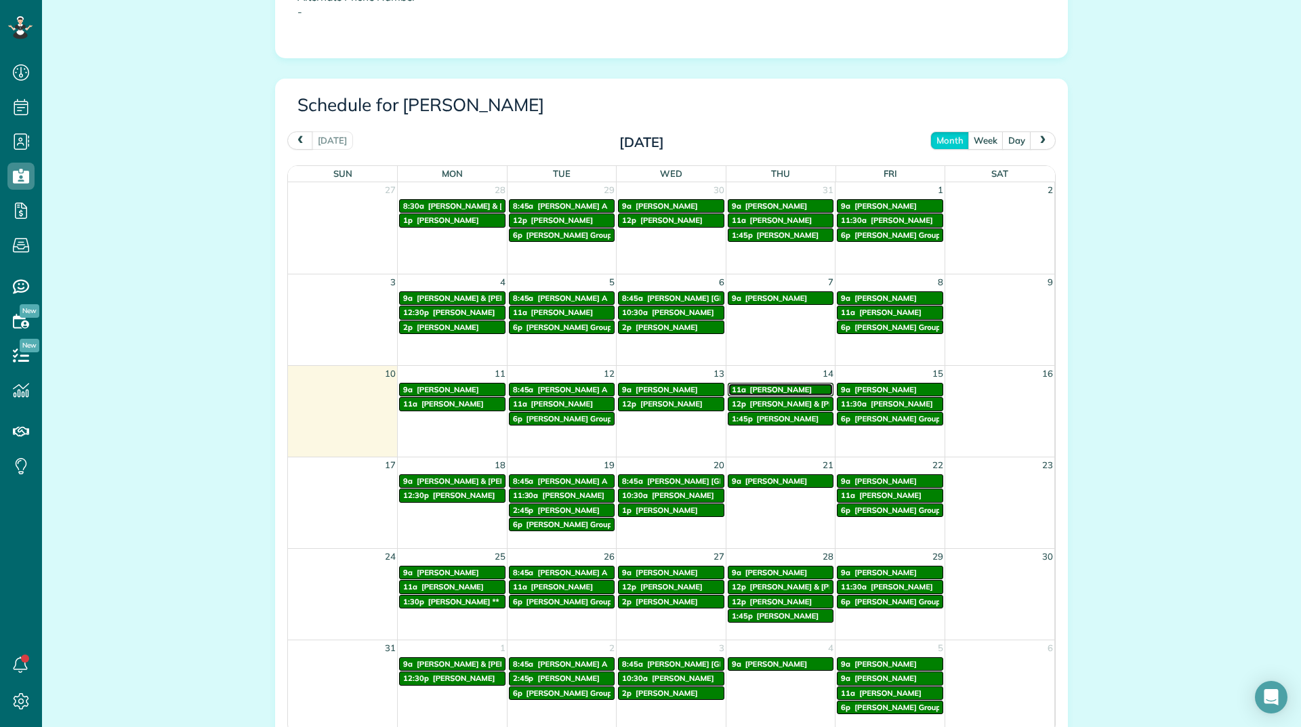
click at [773, 384] on link "11a Heather Winslow" at bounding box center [781, 390] width 106 height 14
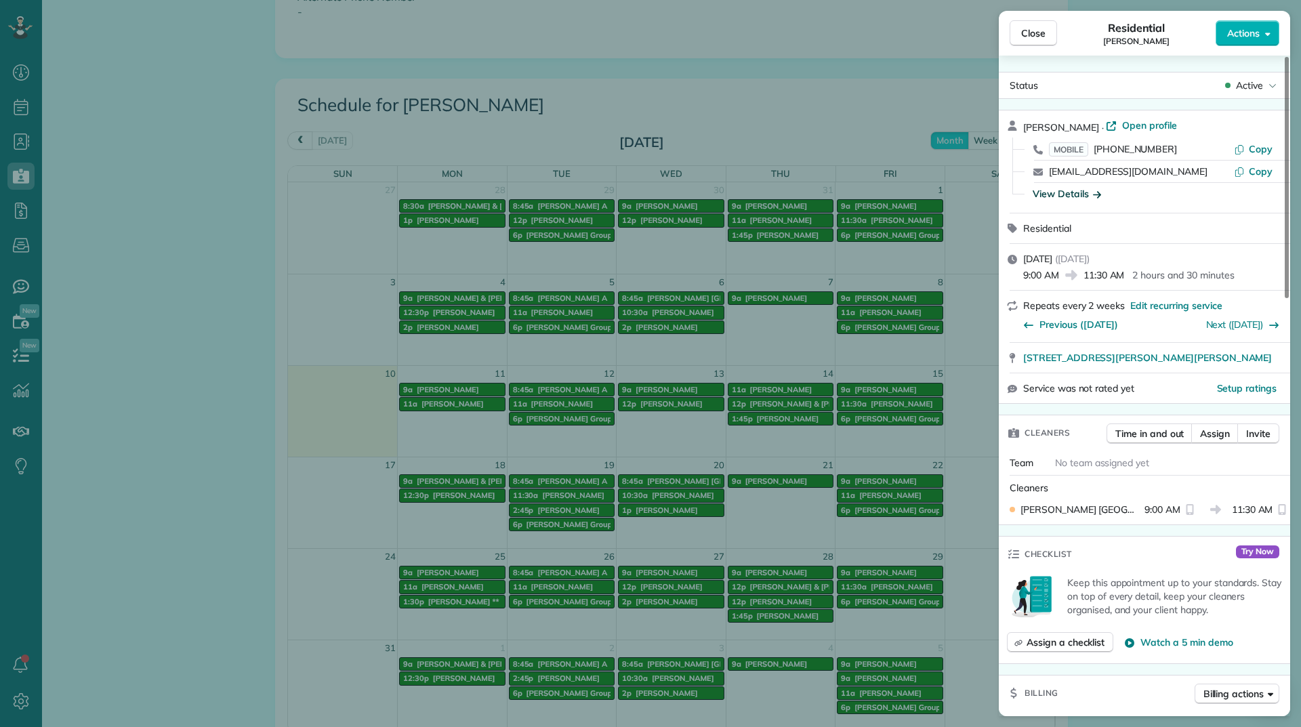
click at [1084, 192] on div "View Details" at bounding box center [1067, 194] width 68 height 14
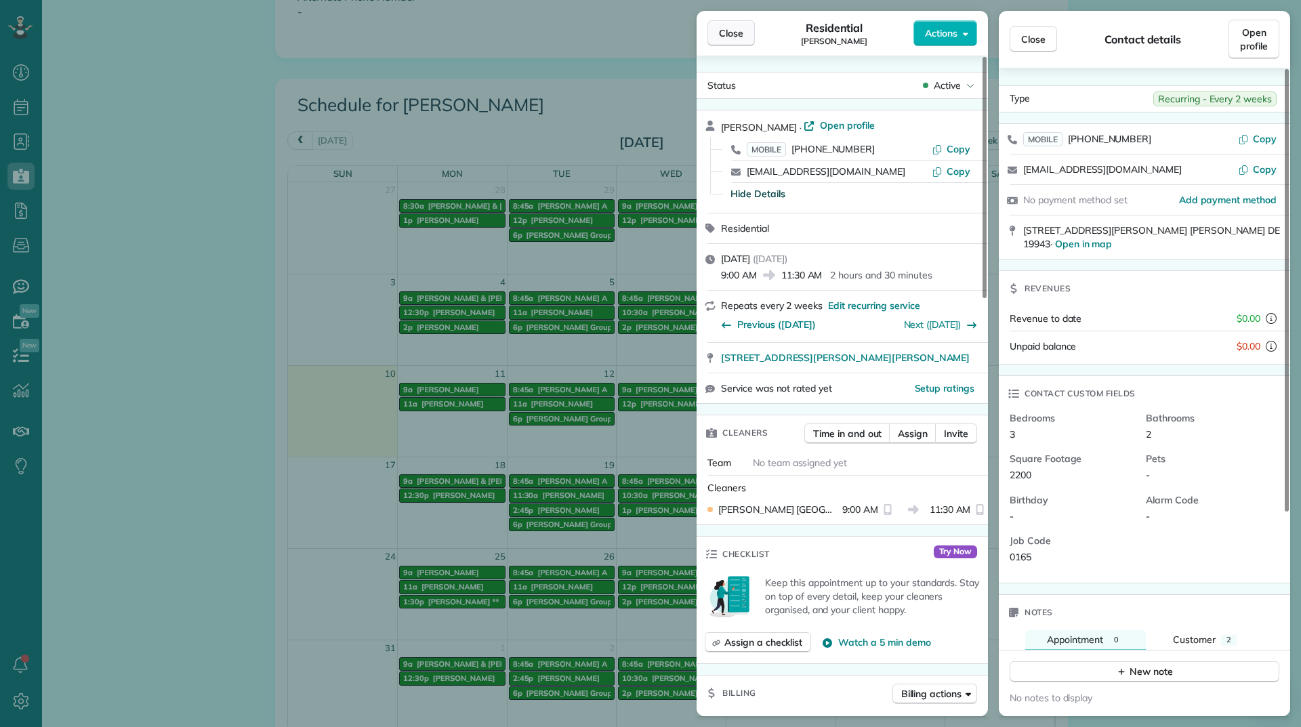
click at [746, 24] on button "Close" at bounding box center [731, 33] width 47 height 26
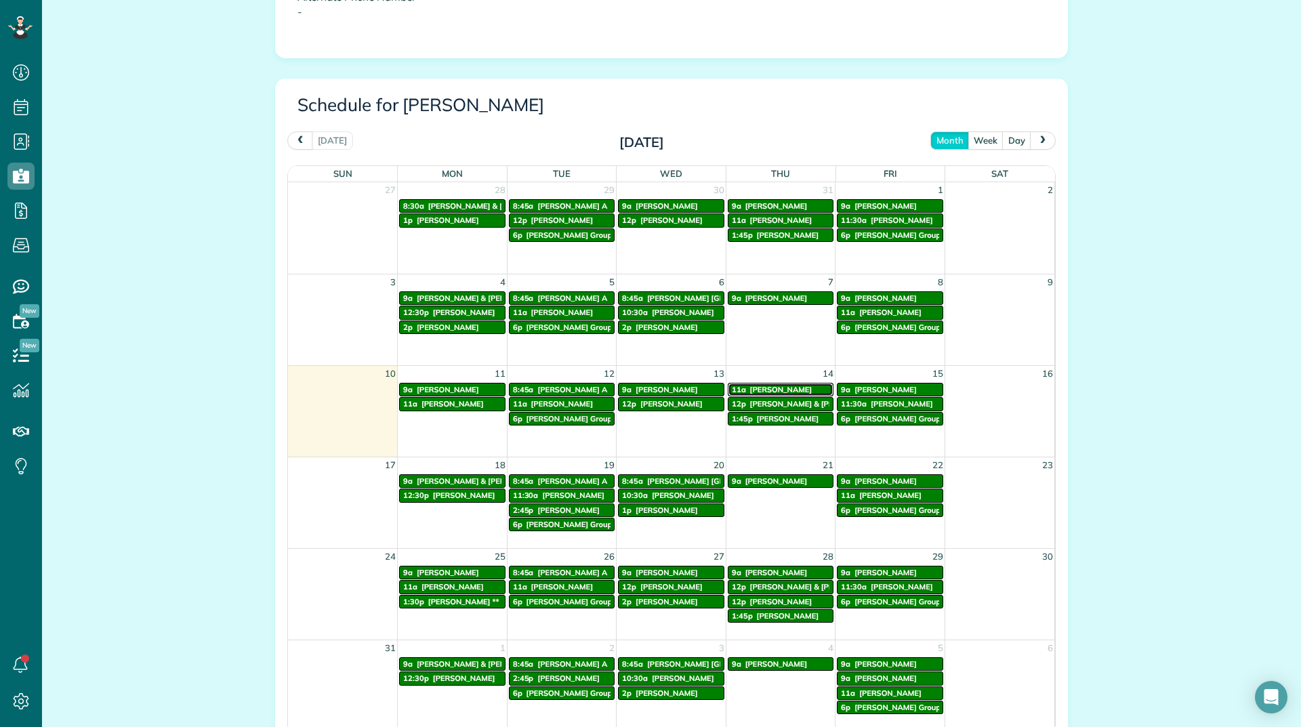
click at [748, 395] on link "11a Heather Winslow" at bounding box center [781, 390] width 106 height 14
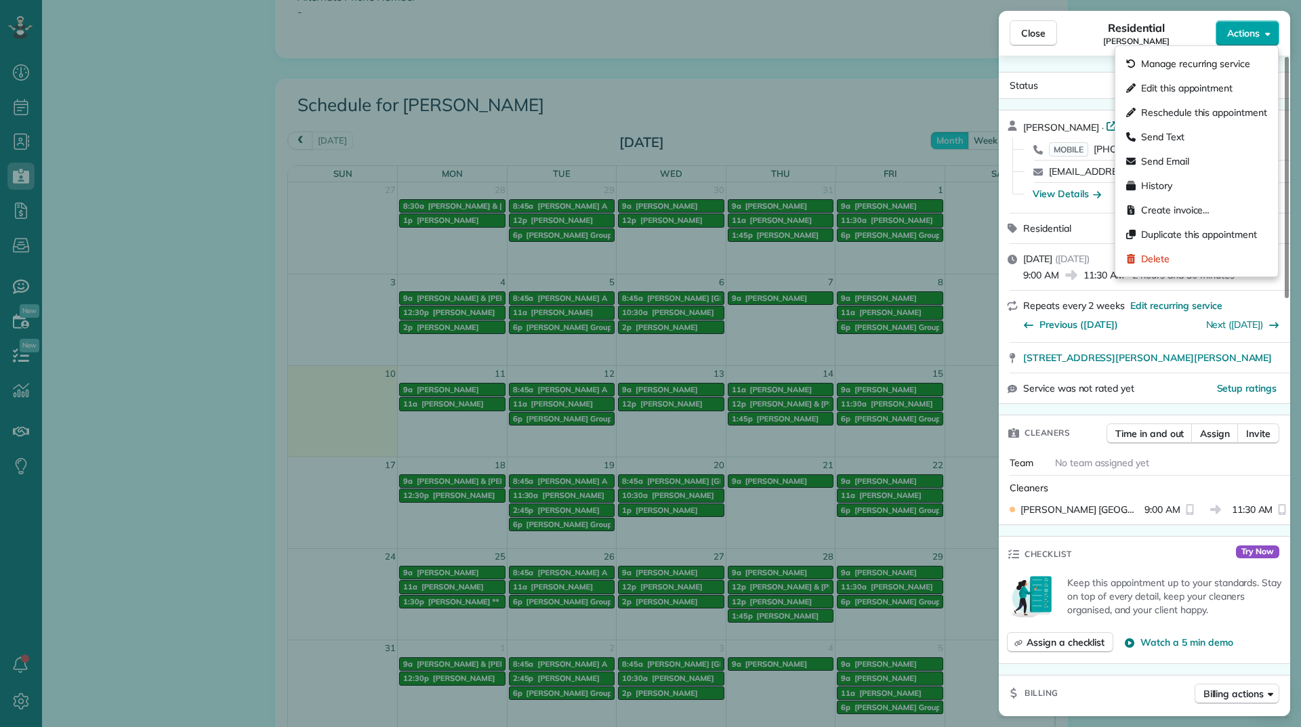
click at [1238, 36] on span "Actions" at bounding box center [1243, 33] width 33 height 14
click at [1208, 83] on span "Edit this appointment" at bounding box center [1187, 88] width 92 height 14
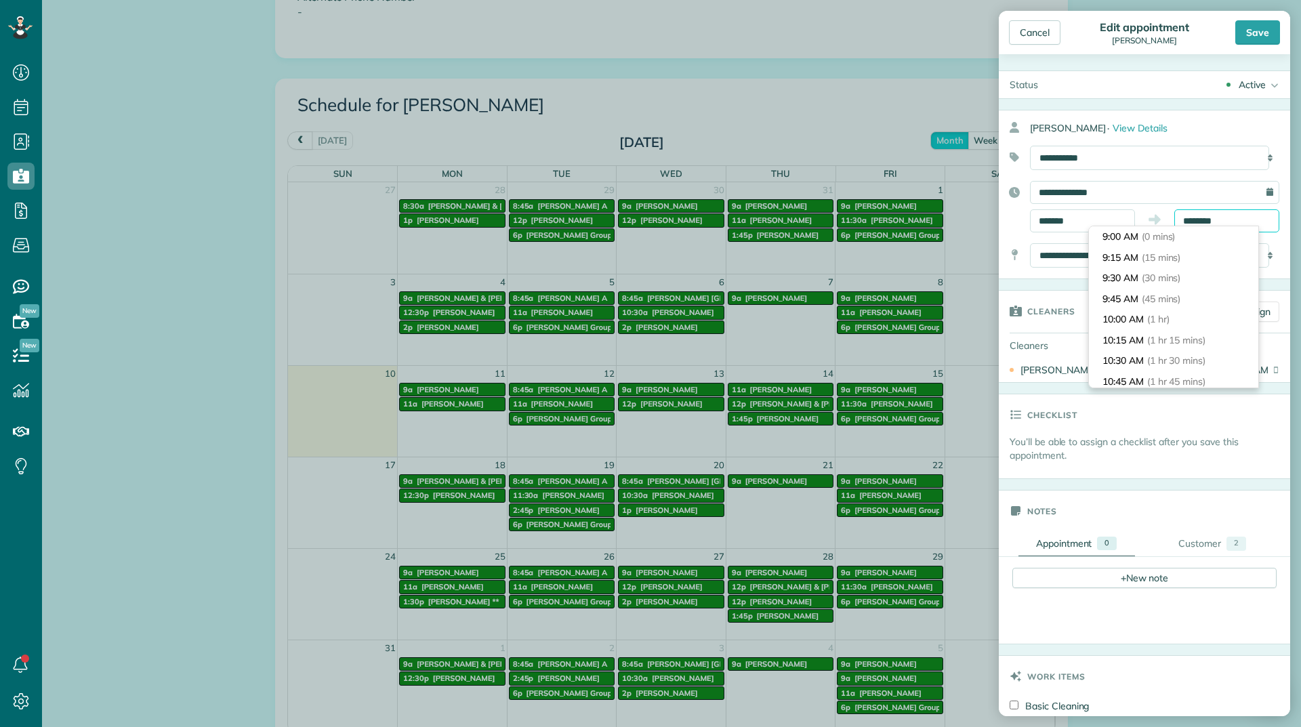
click at [1175, 218] on input "********" at bounding box center [1227, 220] width 105 height 23
type input "********"
click at [1144, 279] on li "11:00 AM (2 hrs)" at bounding box center [1173, 283] width 169 height 21
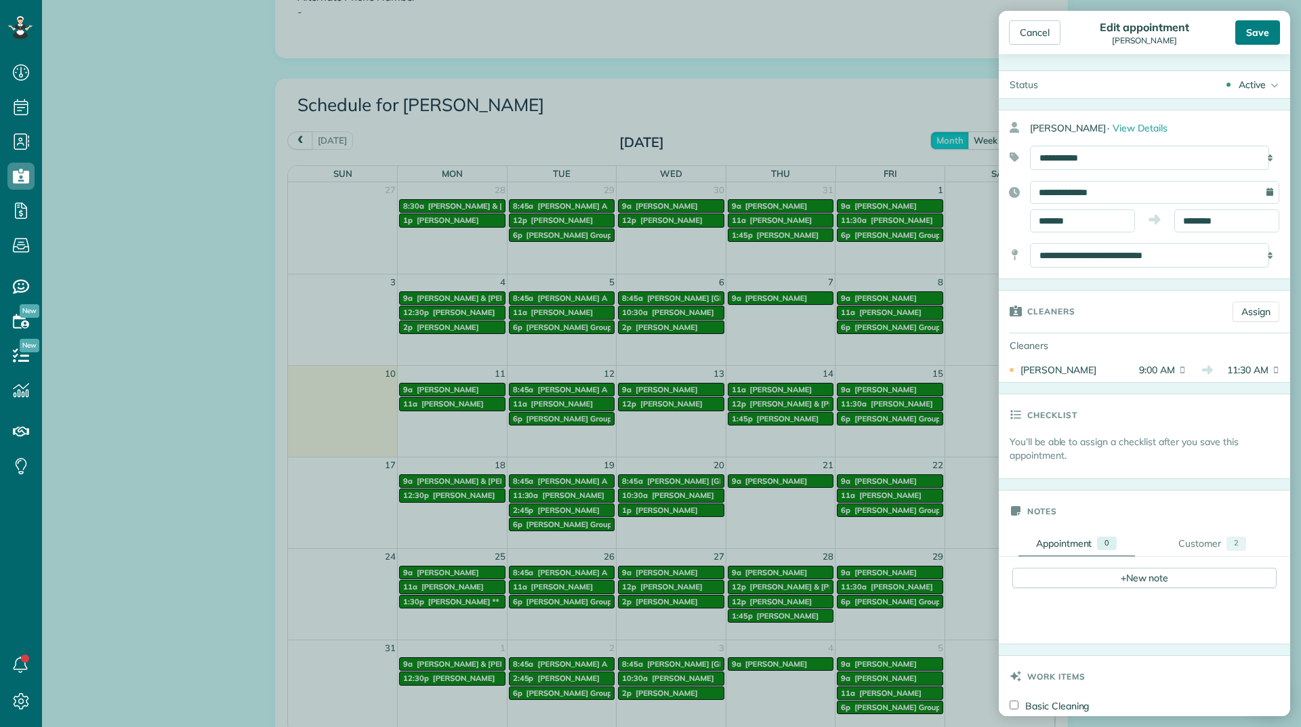
click at [1254, 31] on div "Save" at bounding box center [1258, 32] width 45 height 24
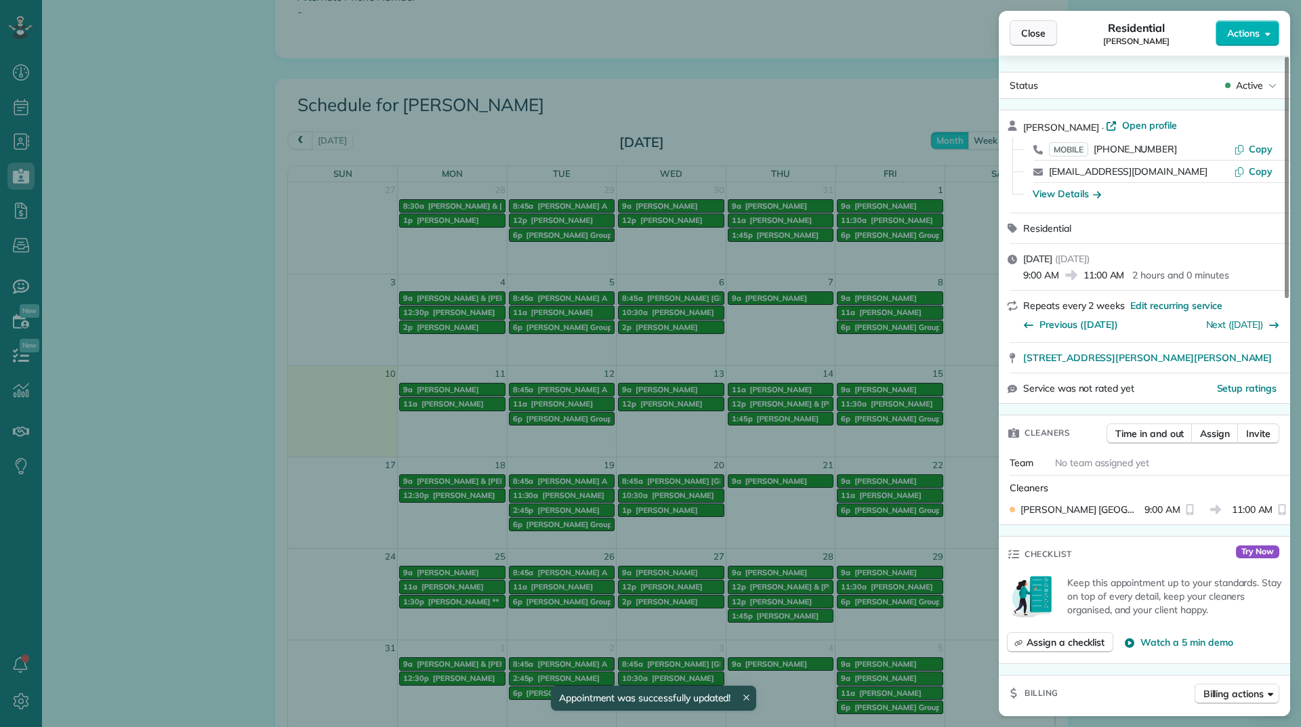
click at [1034, 39] on span "Close" at bounding box center [1033, 33] width 24 height 14
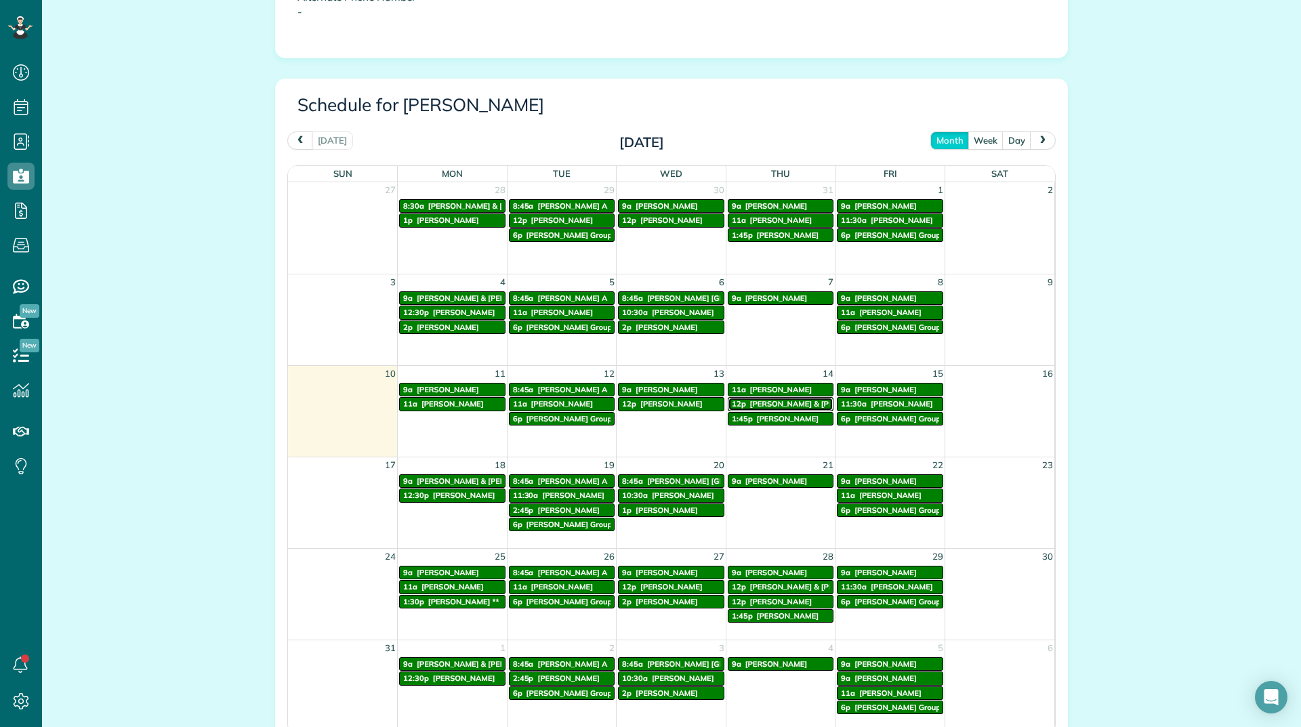
click at [794, 402] on span "George & Leslie Garris" at bounding box center [817, 403] width 134 height 9
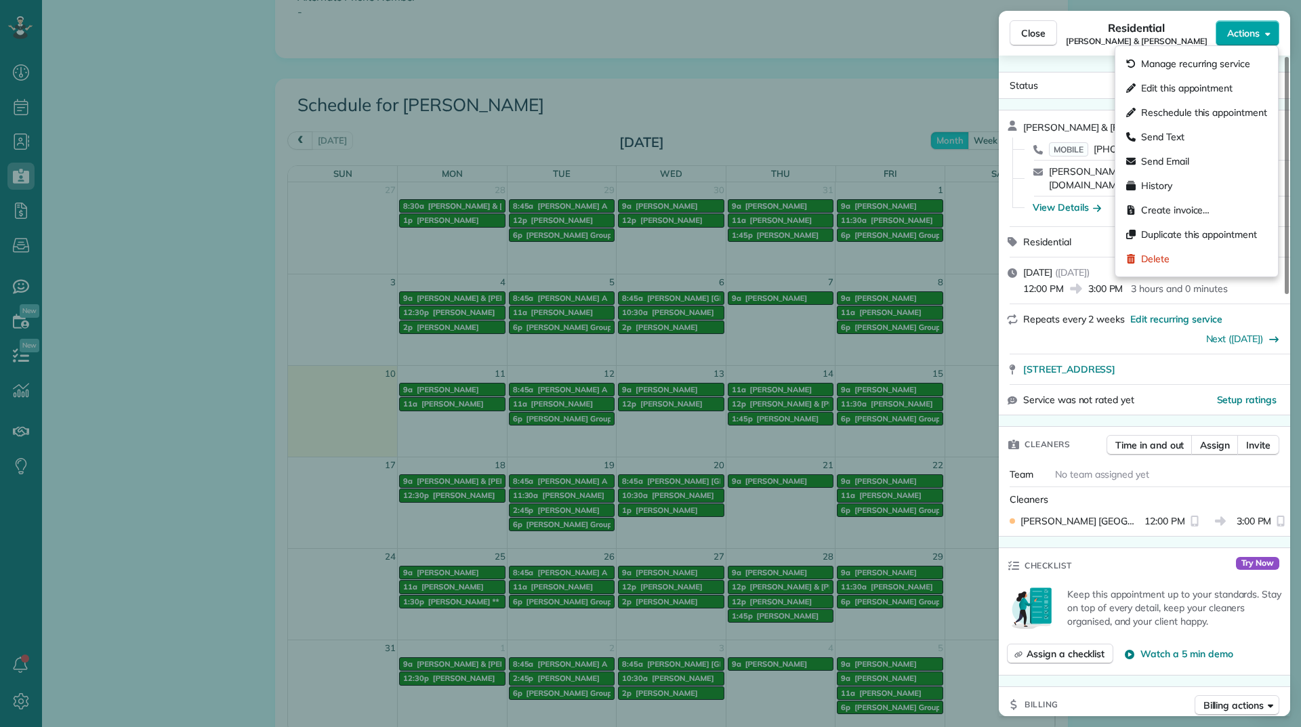
click at [1234, 31] on span "Actions" at bounding box center [1243, 33] width 33 height 14
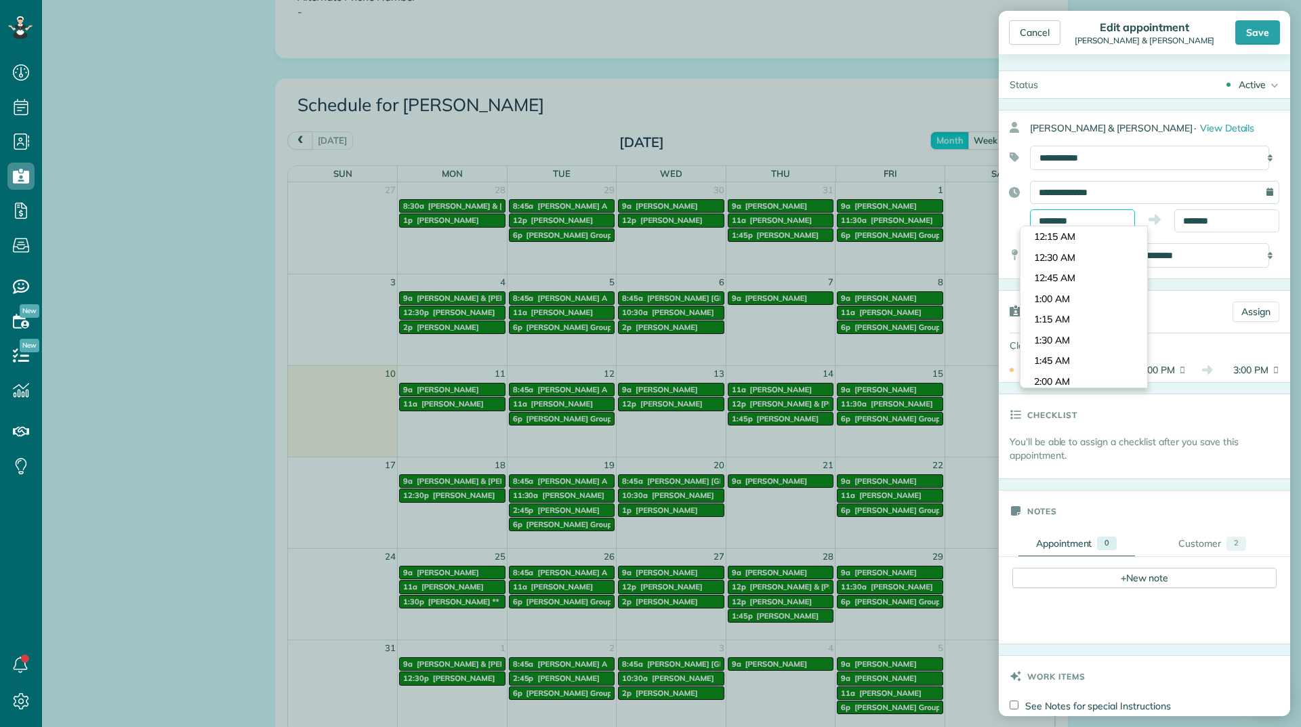
scroll to position [952, 0]
click at [1093, 220] on input "********" at bounding box center [1082, 220] width 105 height 23
type input "********"
click at [1057, 251] on body "Dashboard Scheduling Calendar View List View Dispatch View - Weekly scheduling …" at bounding box center [650, 363] width 1301 height 727
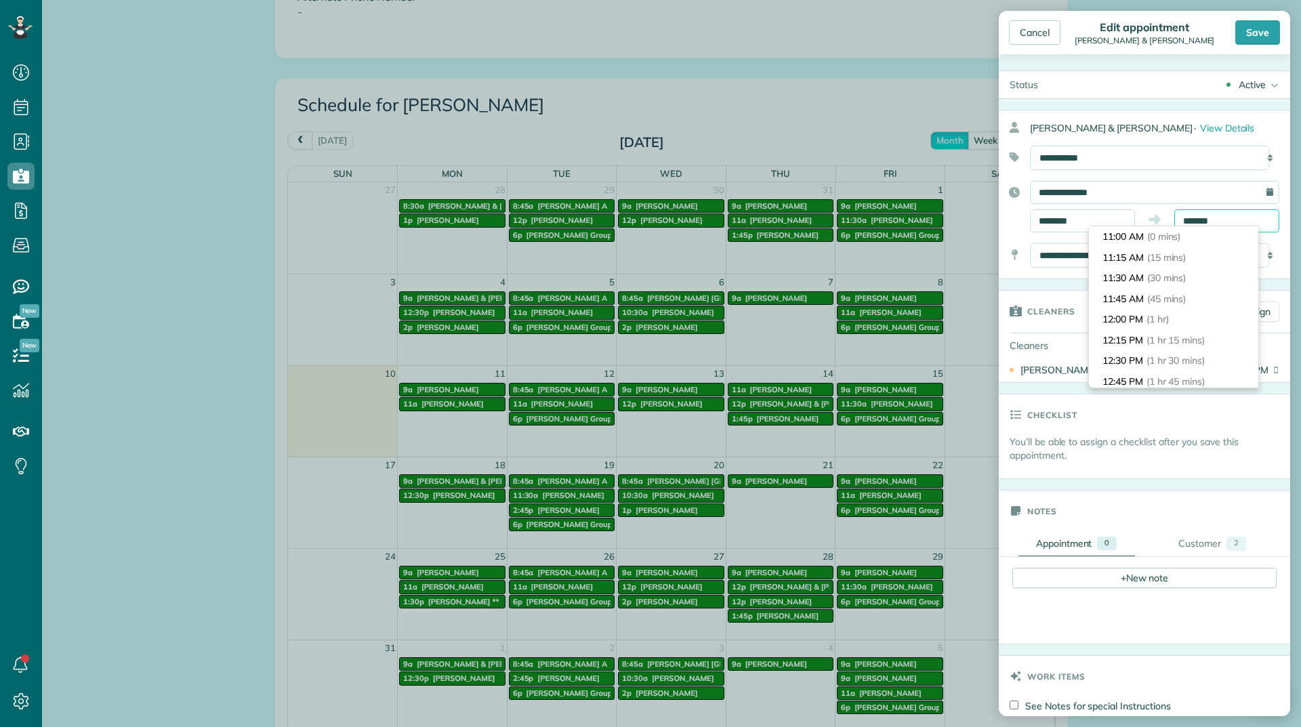
click at [1181, 215] on input "*******" at bounding box center [1227, 220] width 105 height 23
type input "*******"
click at [1183, 264] on span "(2 hrs 30 mins)" at bounding box center [1172, 268] width 63 height 12
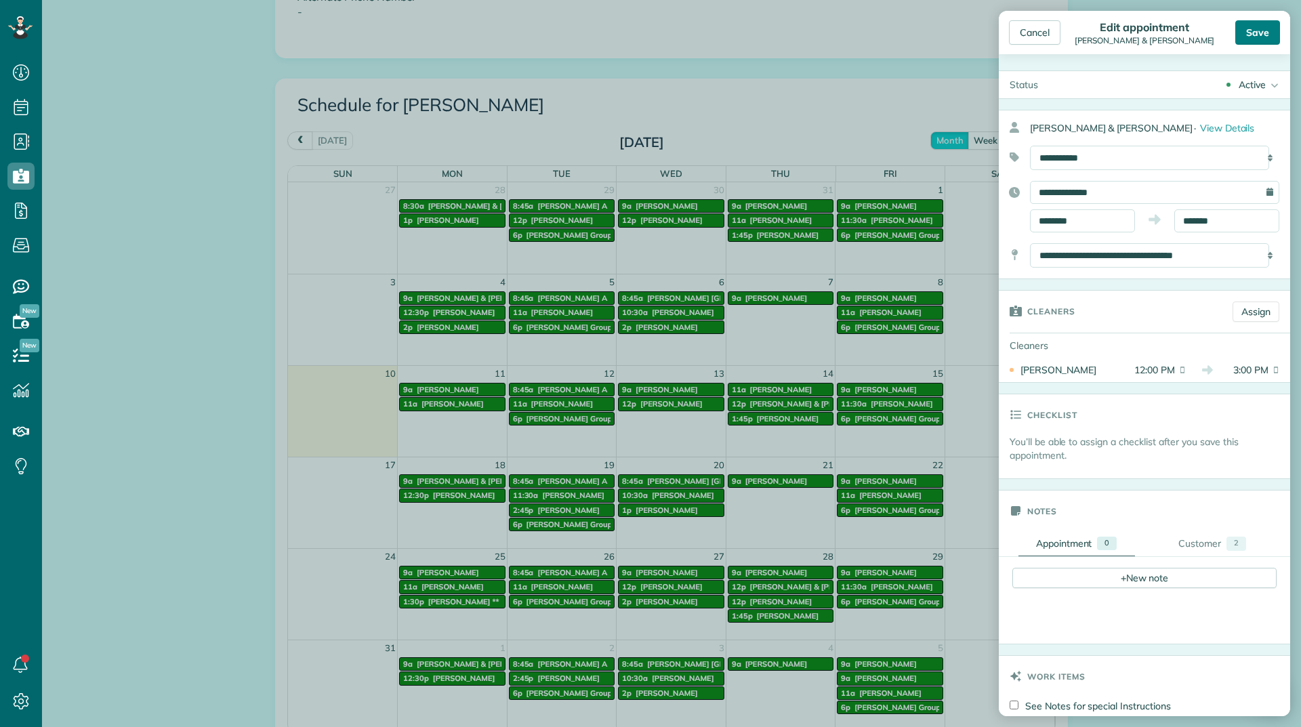
click at [1257, 38] on div "Save" at bounding box center [1258, 32] width 45 height 24
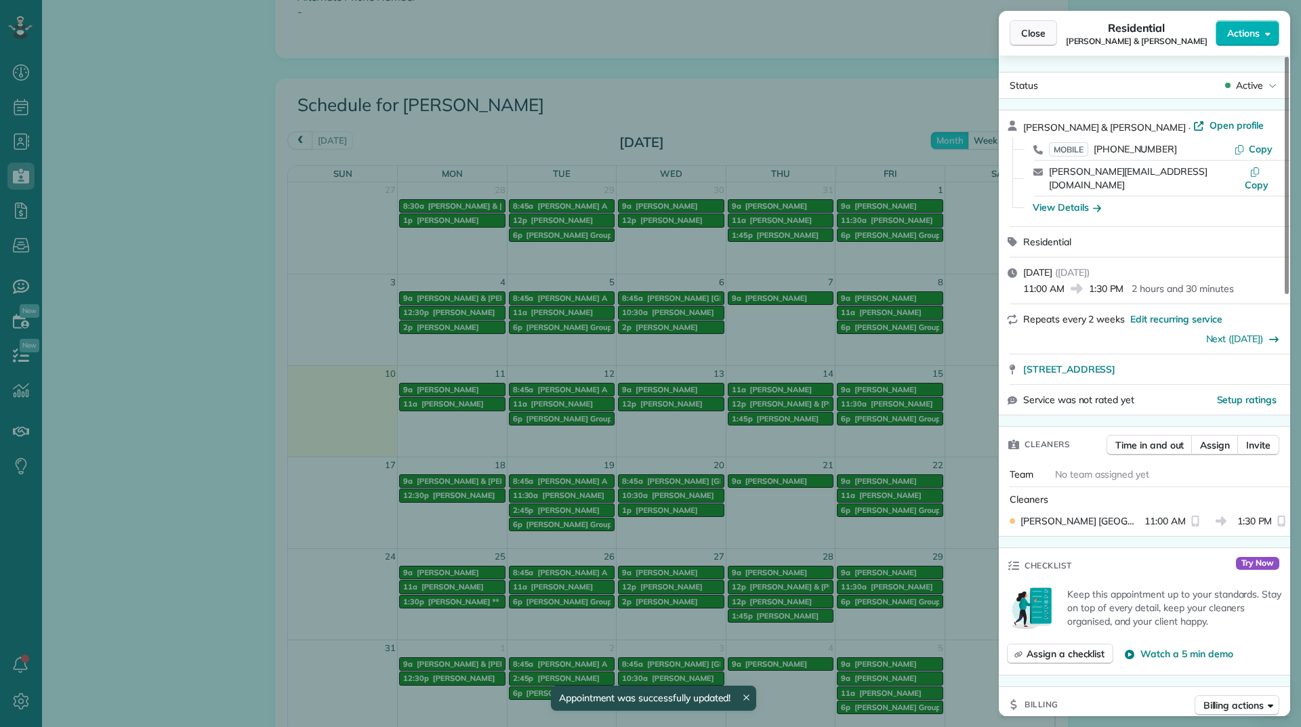
click at [1040, 33] on span "Close" at bounding box center [1033, 33] width 24 height 14
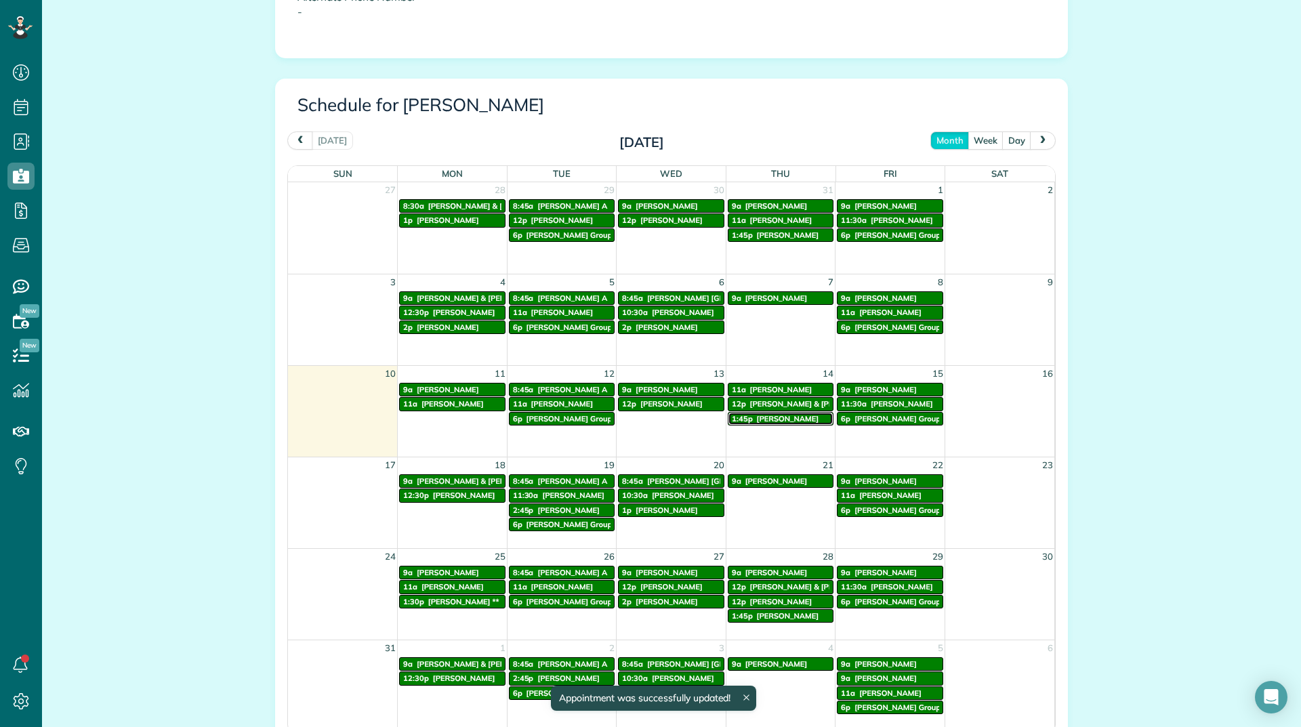
click at [792, 418] on div "1:45p Dee France" at bounding box center [781, 418] width 98 height 9
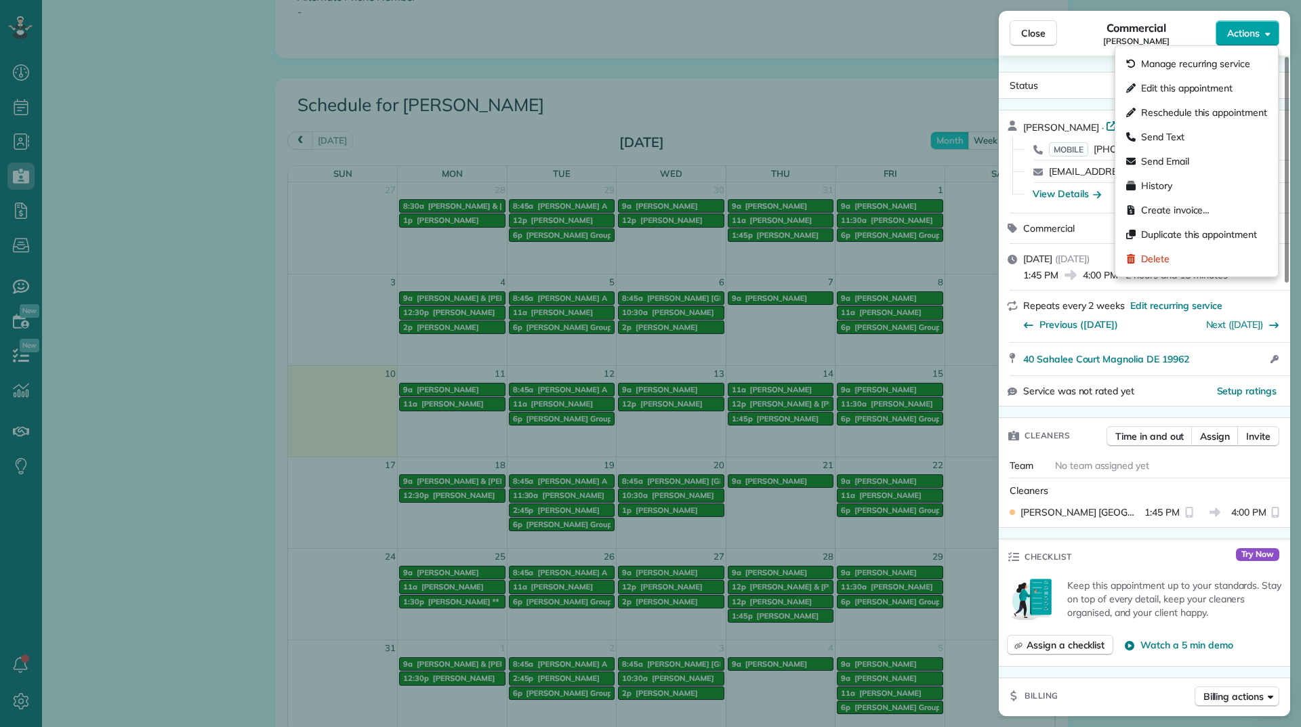
click at [1245, 31] on span "Actions" at bounding box center [1243, 33] width 33 height 14
click at [1210, 79] on div "Edit this appointment" at bounding box center [1197, 88] width 152 height 24
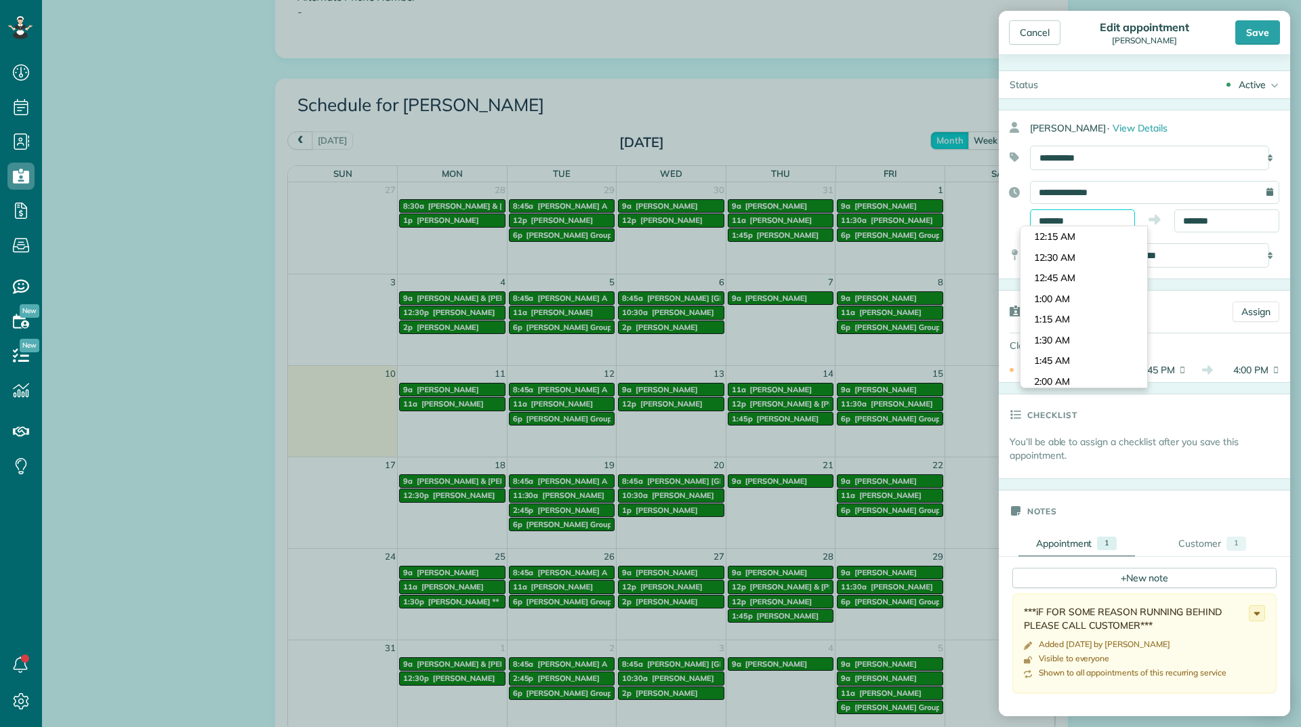
click at [1097, 215] on input "*******" at bounding box center [1082, 220] width 105 height 23
type input "*******"
click at [1078, 279] on body "Dashboard Scheduling Calendar View List View Dispatch View - Weekly scheduling …" at bounding box center [650, 363] width 1301 height 727
click at [1248, 43] on div "Save" at bounding box center [1258, 32] width 45 height 24
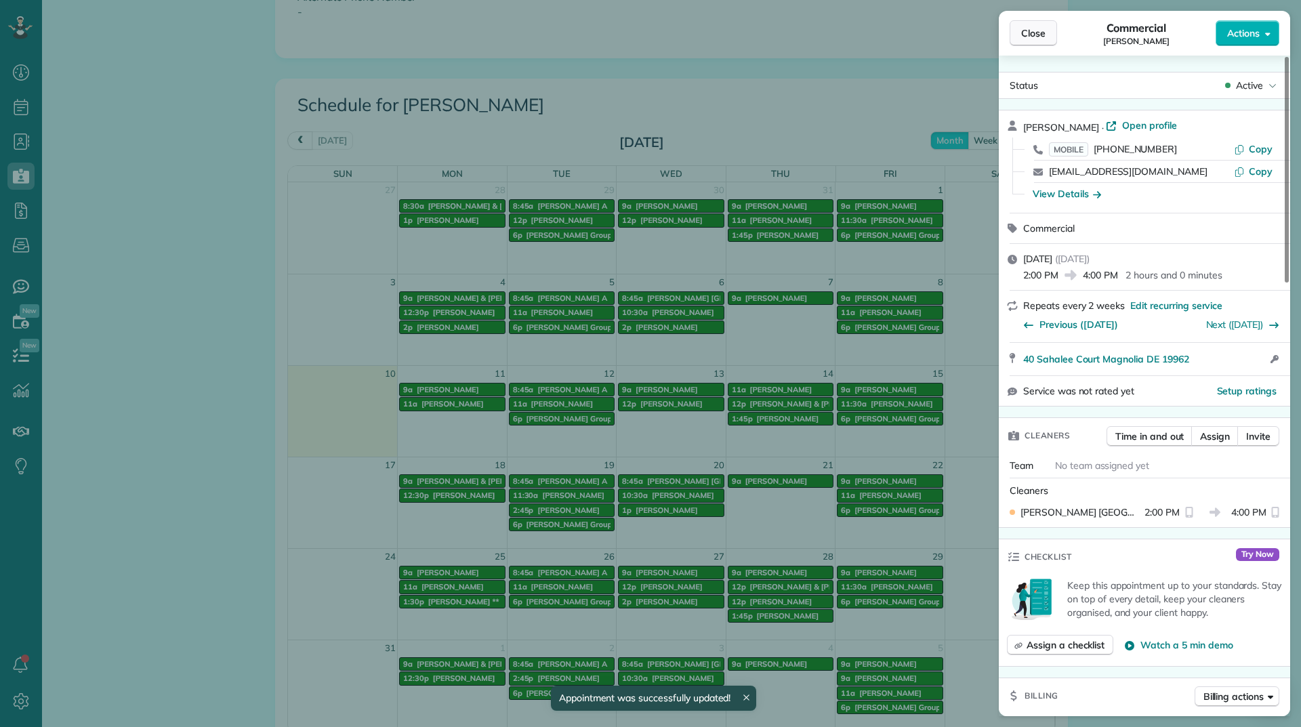
click at [1046, 37] on button "Close" at bounding box center [1033, 33] width 47 height 26
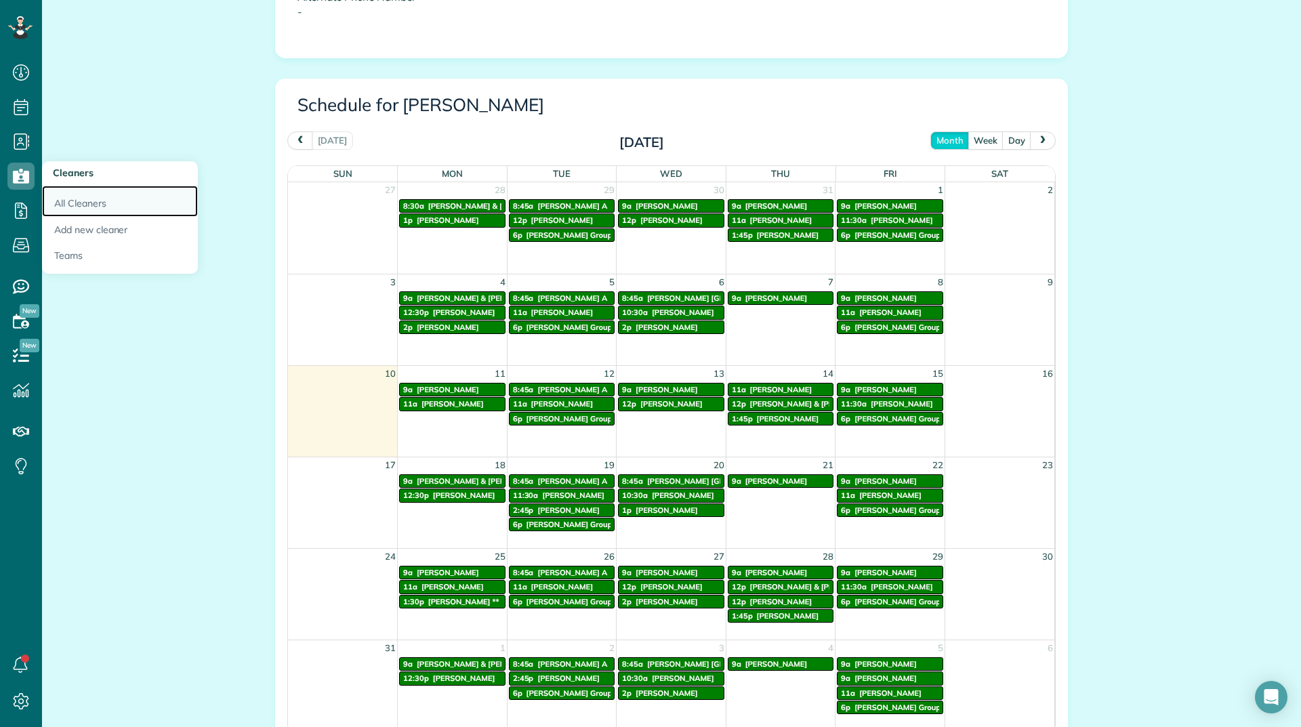
click at [52, 199] on link "All Cleaners" at bounding box center [120, 201] width 156 height 31
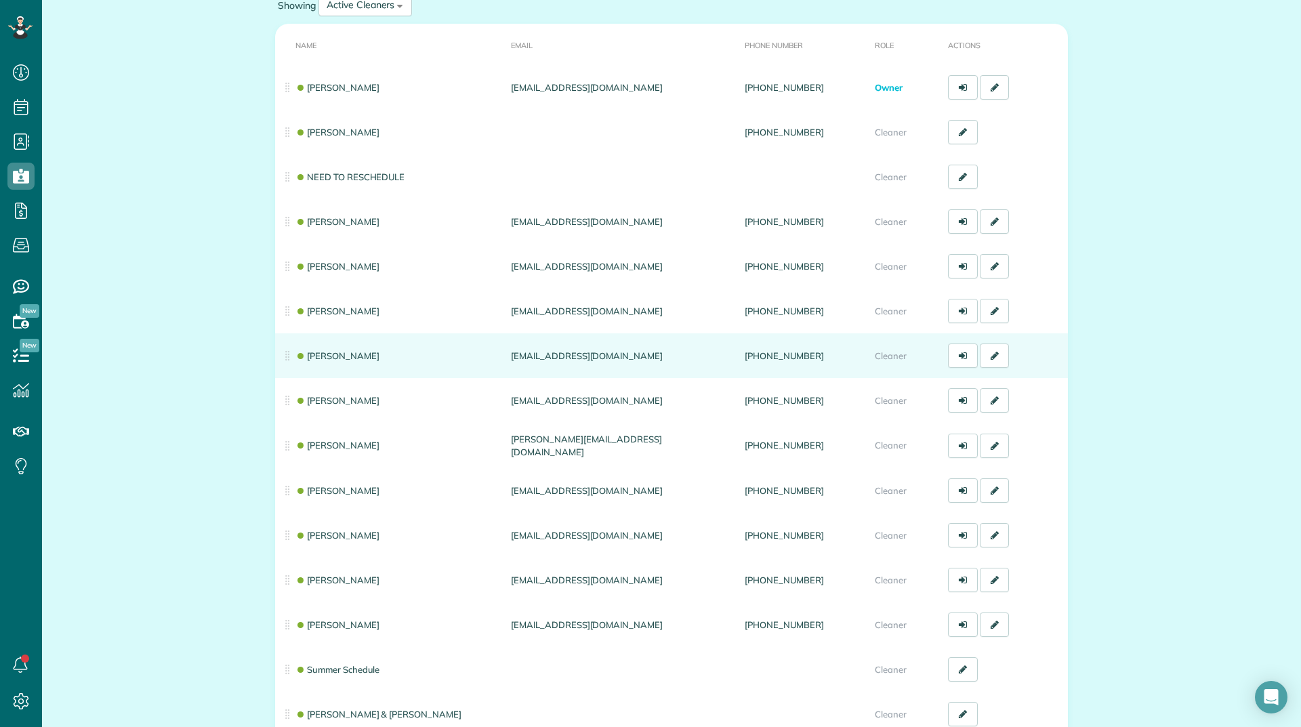
scroll to position [136, 0]
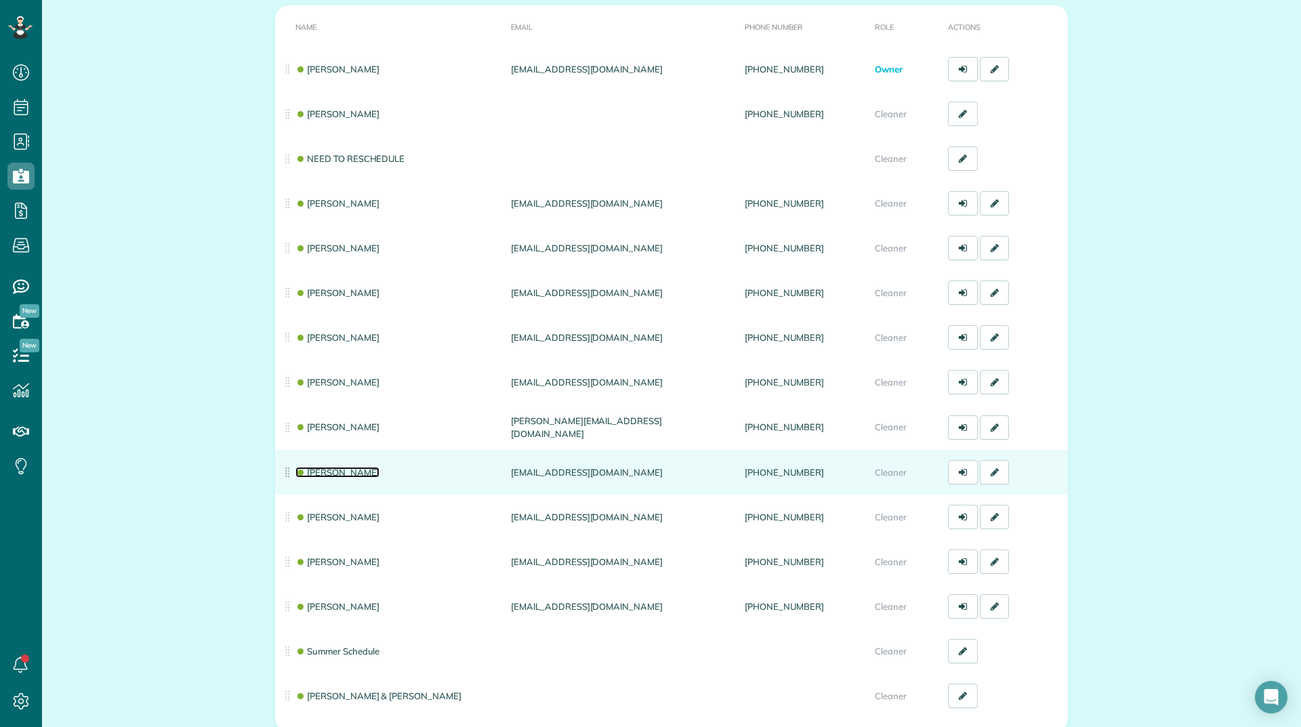
click at [314, 467] on link "Donna Humphreys" at bounding box center [338, 472] width 84 height 11
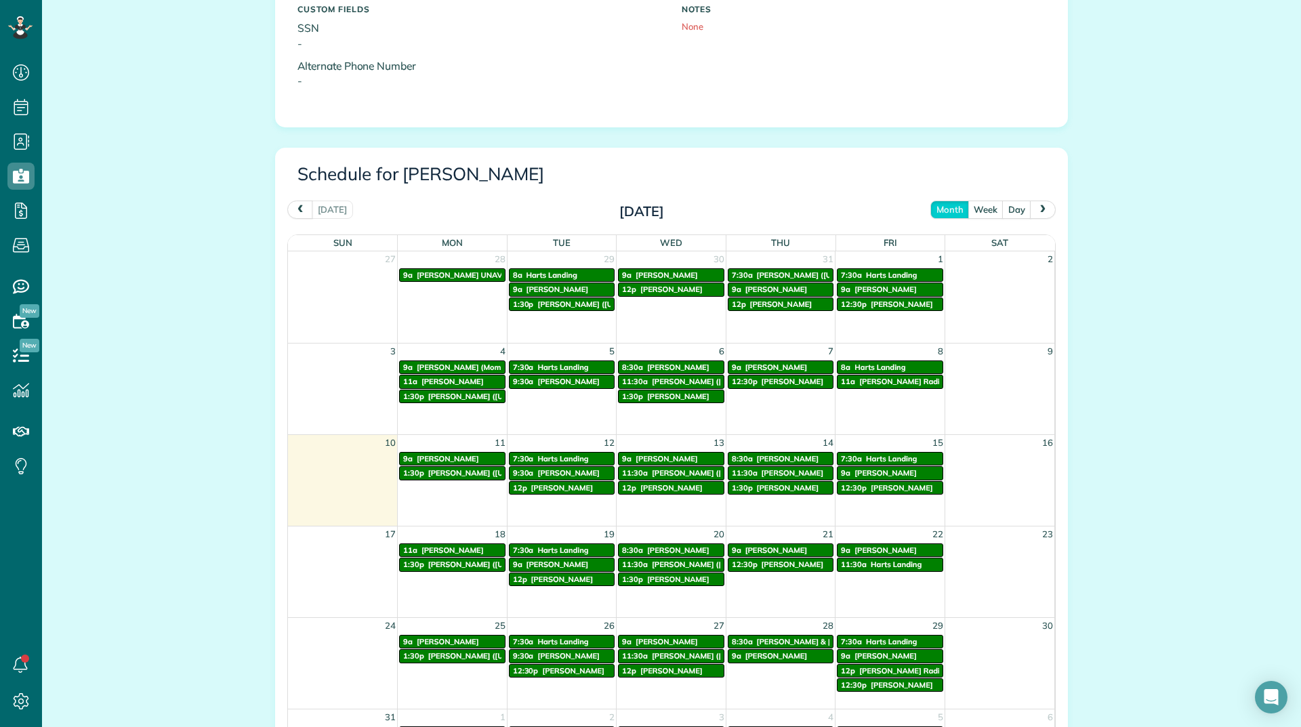
scroll to position [542, 0]
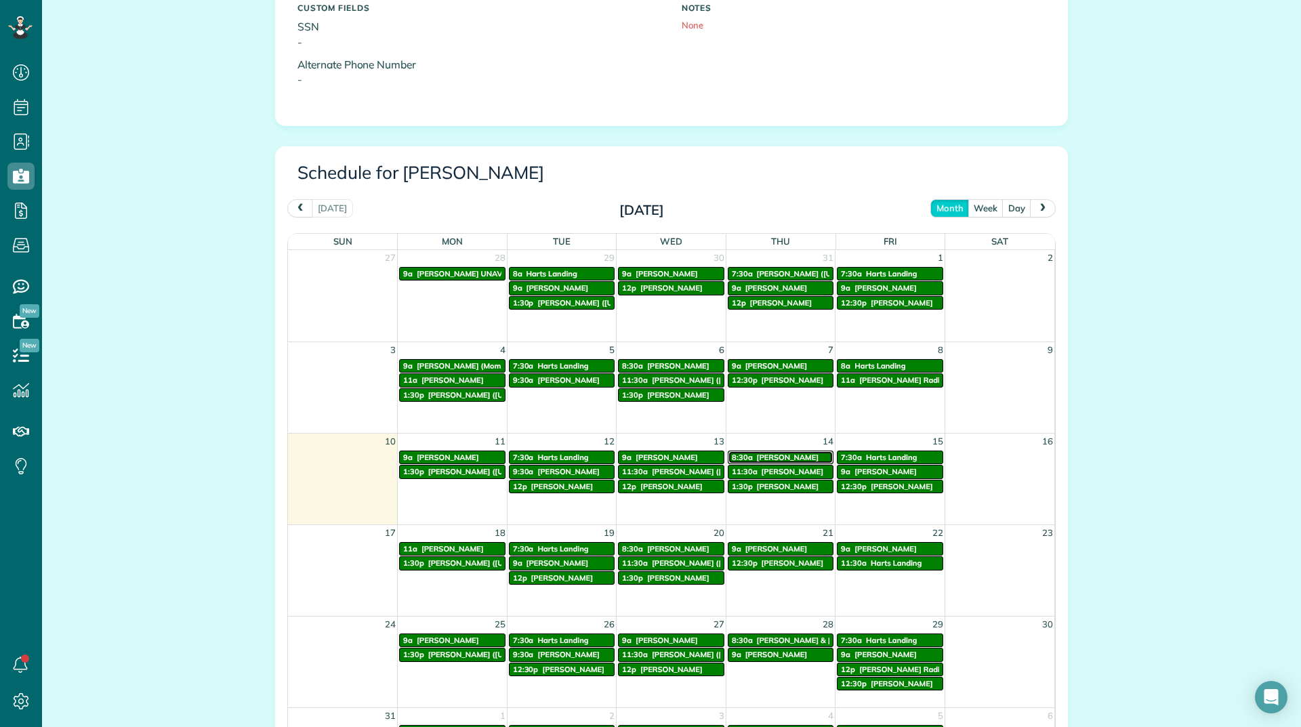
click at [757, 453] on span "Stella Yoka" at bounding box center [788, 457] width 62 height 9
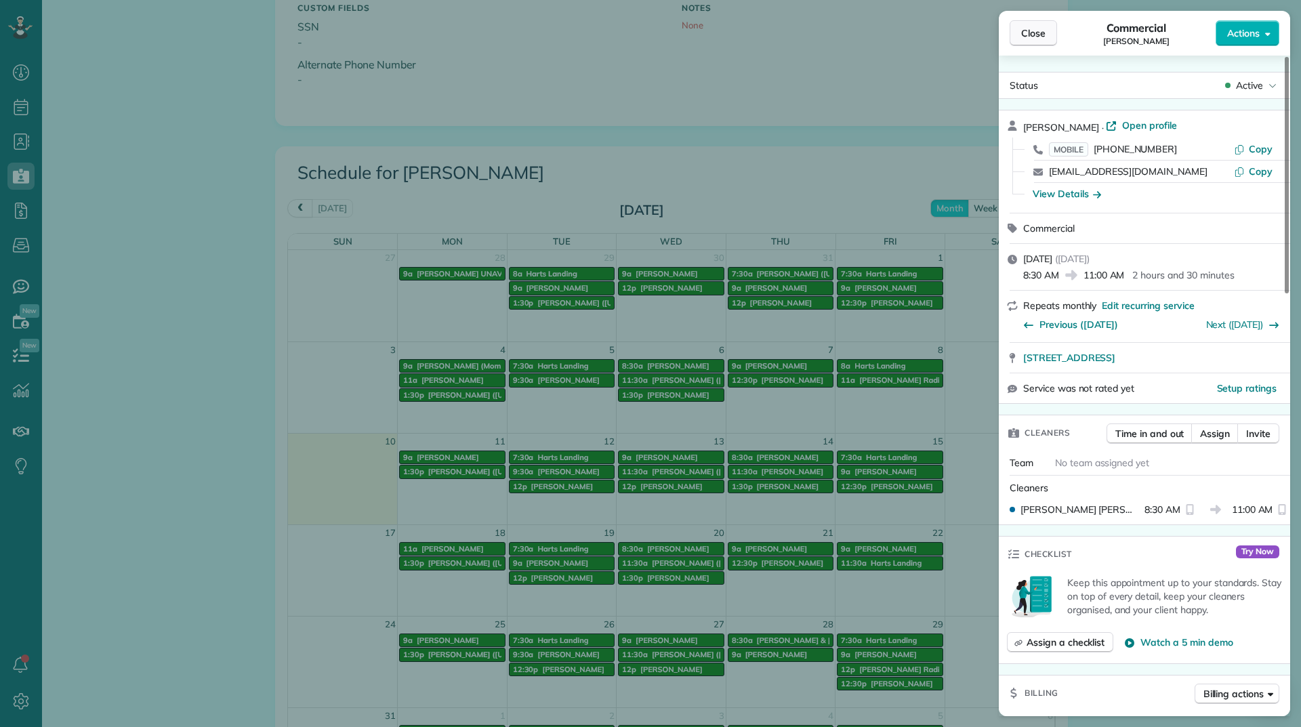
click at [1037, 26] on span "Close" at bounding box center [1033, 33] width 24 height 14
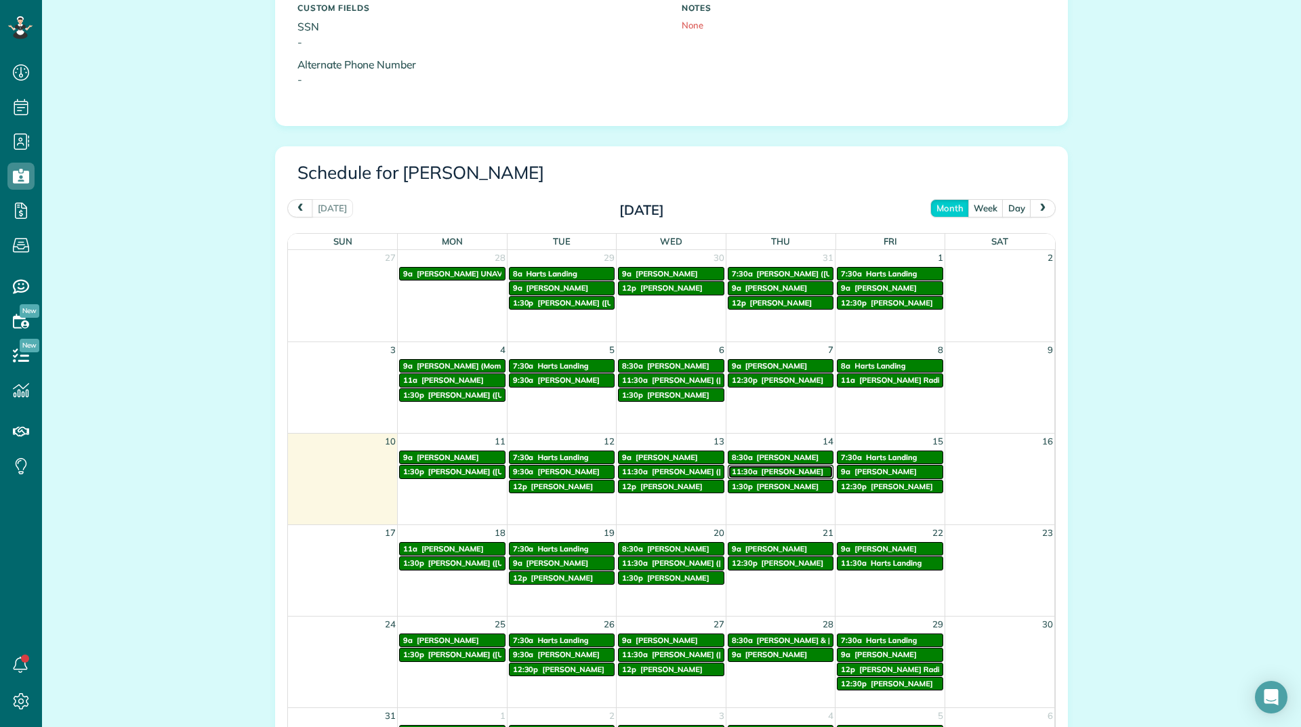
click at [775, 472] on span "Rosemary DiMattei" at bounding box center [793, 471] width 62 height 9
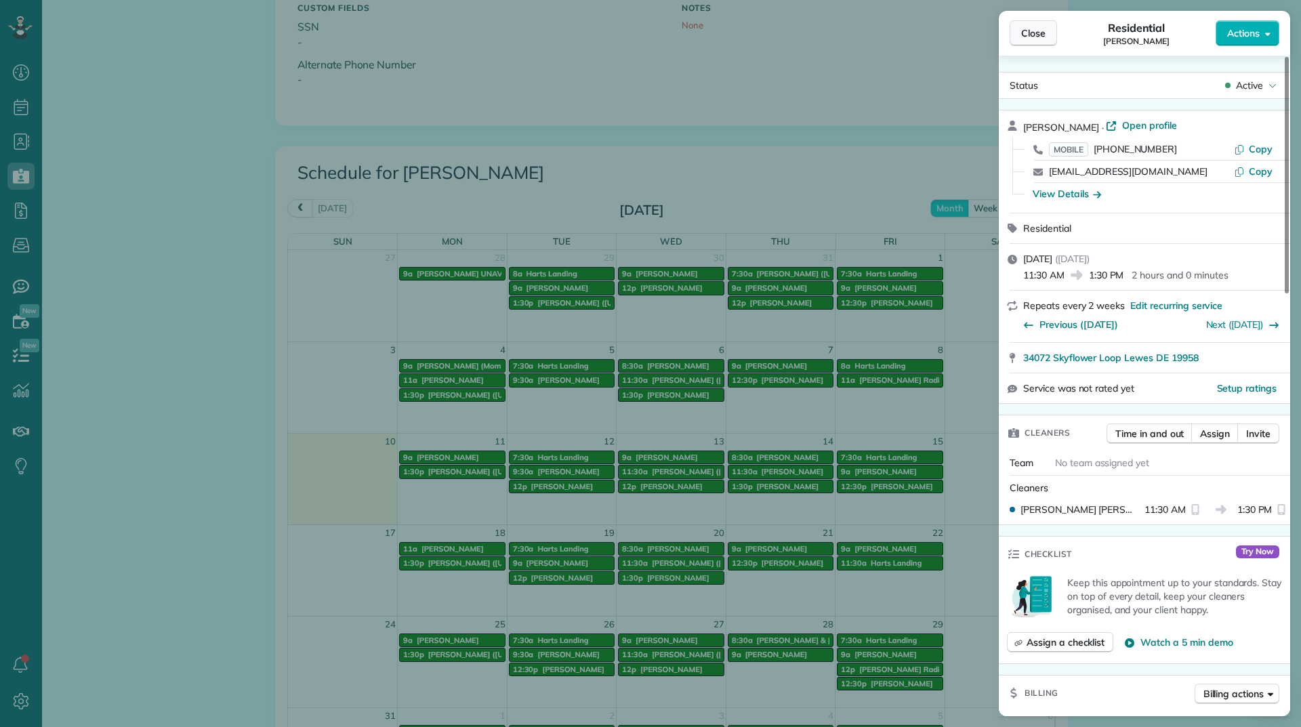
click at [1036, 33] on span "Close" at bounding box center [1033, 33] width 24 height 14
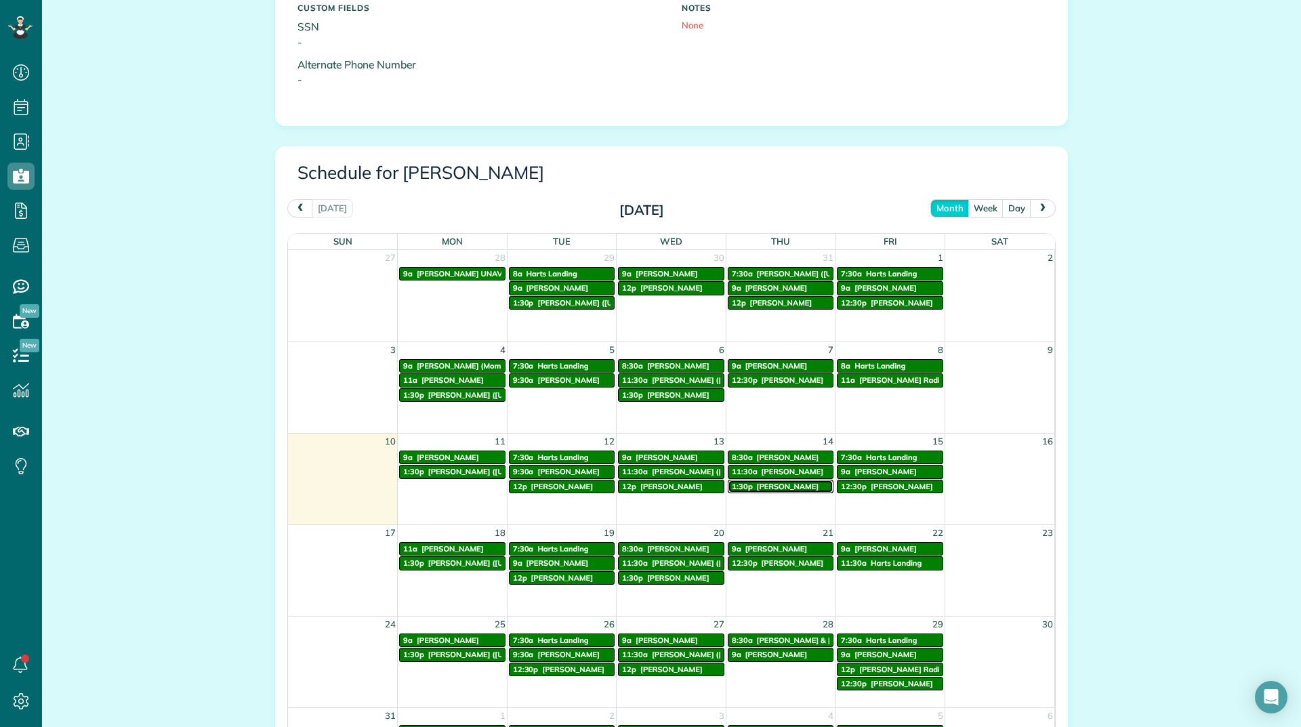
click at [777, 483] on span "Christine Bucco" at bounding box center [788, 486] width 62 height 9
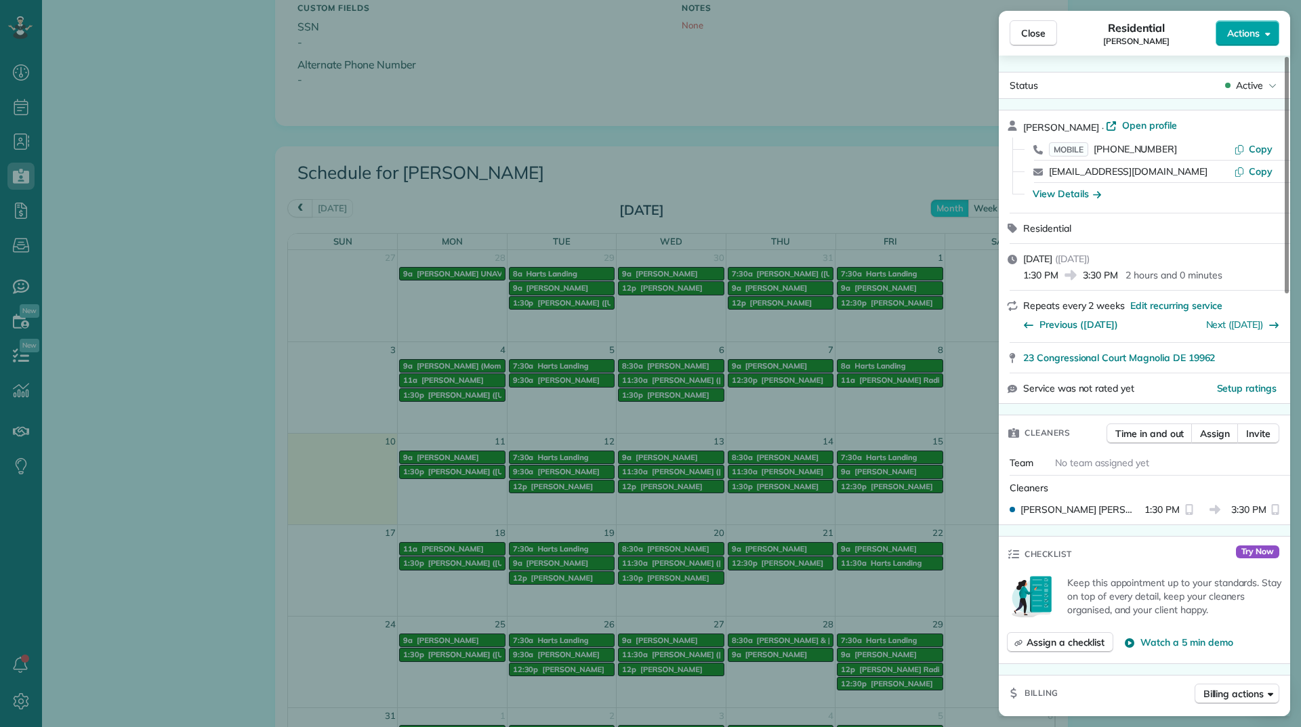
click at [1234, 41] on button "Actions" at bounding box center [1248, 33] width 64 height 26
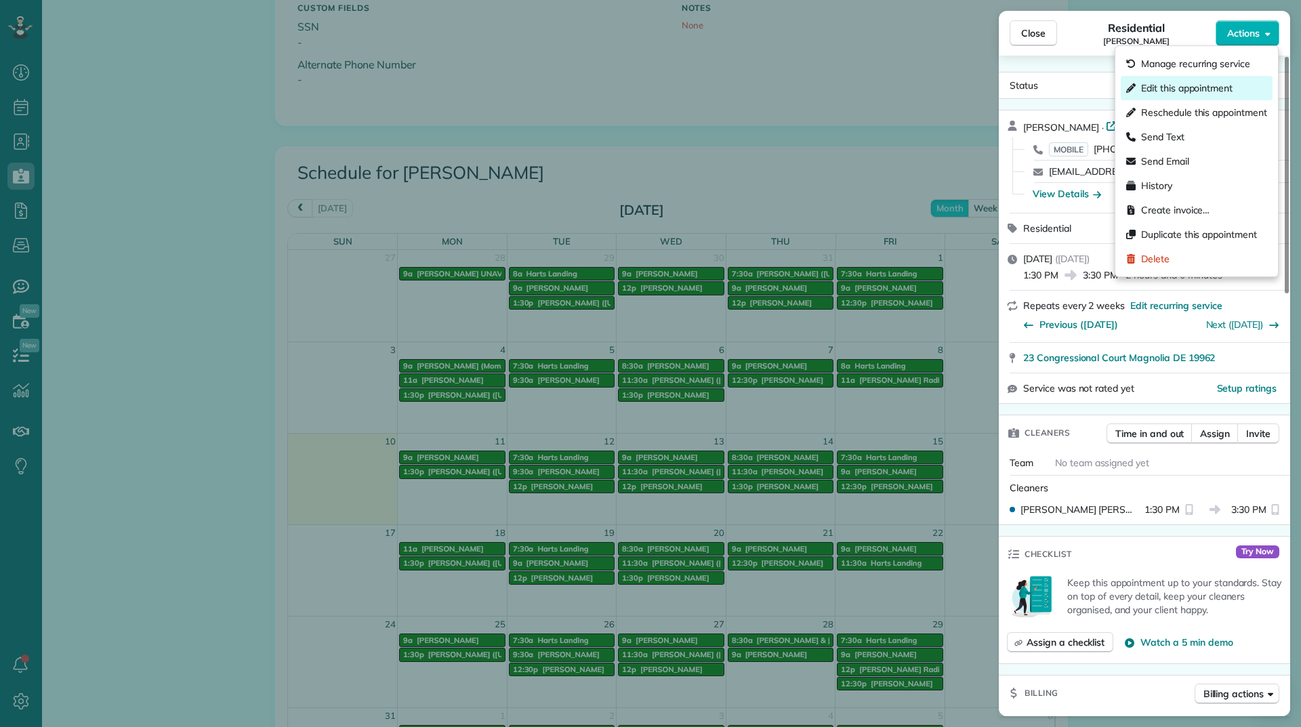
click at [1202, 83] on span "Edit this appointment" at bounding box center [1187, 88] width 92 height 14
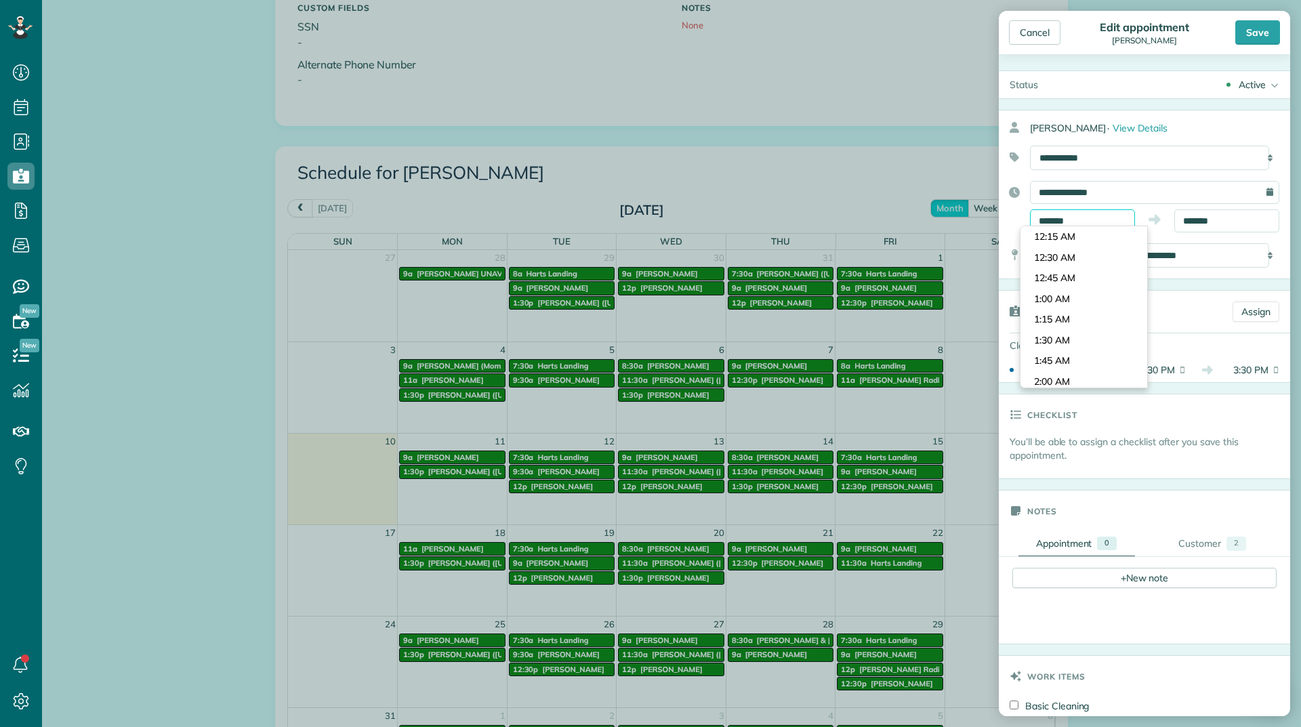
click at [1086, 222] on input "*******" at bounding box center [1082, 220] width 105 height 23
type input "*******"
click at [1057, 286] on body "Dashboard Scheduling Calendar View List View Dispatch View - Weekly scheduling …" at bounding box center [650, 363] width 1301 height 727
click at [1183, 223] on input "*******" at bounding box center [1227, 220] width 105 height 23
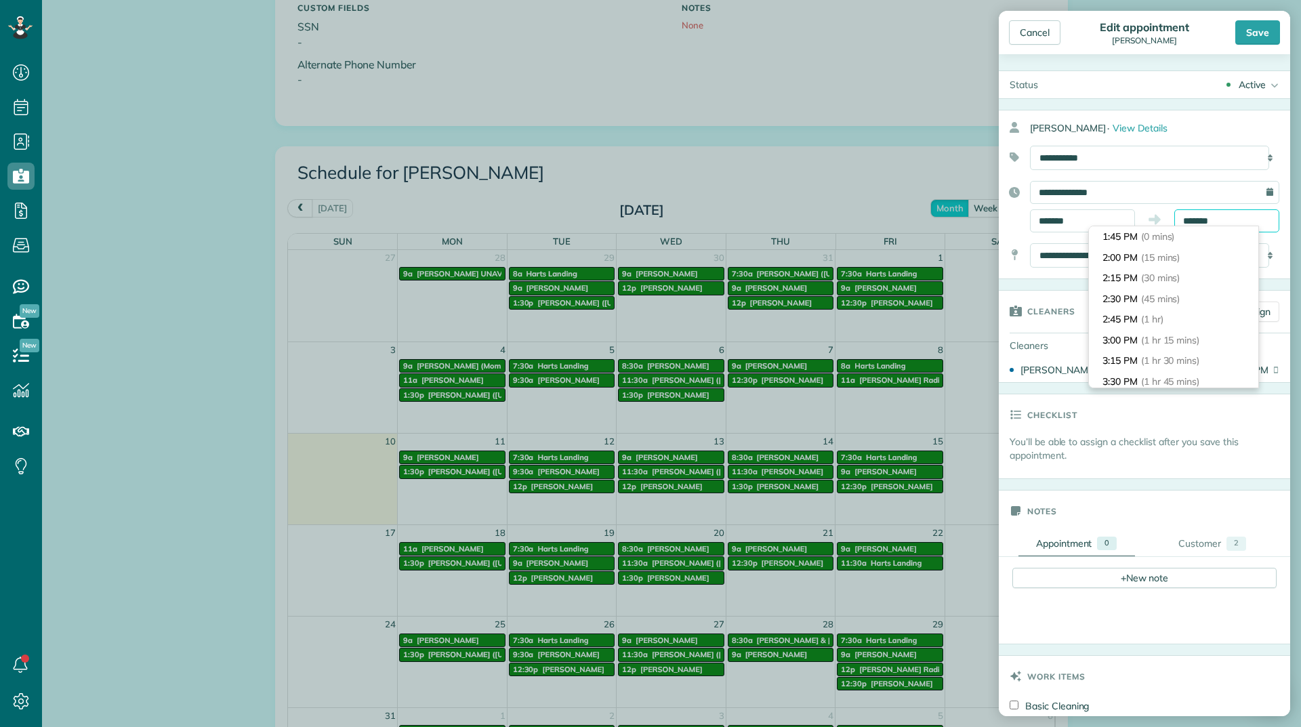
scroll to position [124, 0]
type input "*******"
click at [1148, 285] on li "3:45 PM (2 hrs)" at bounding box center [1173, 278] width 169 height 21
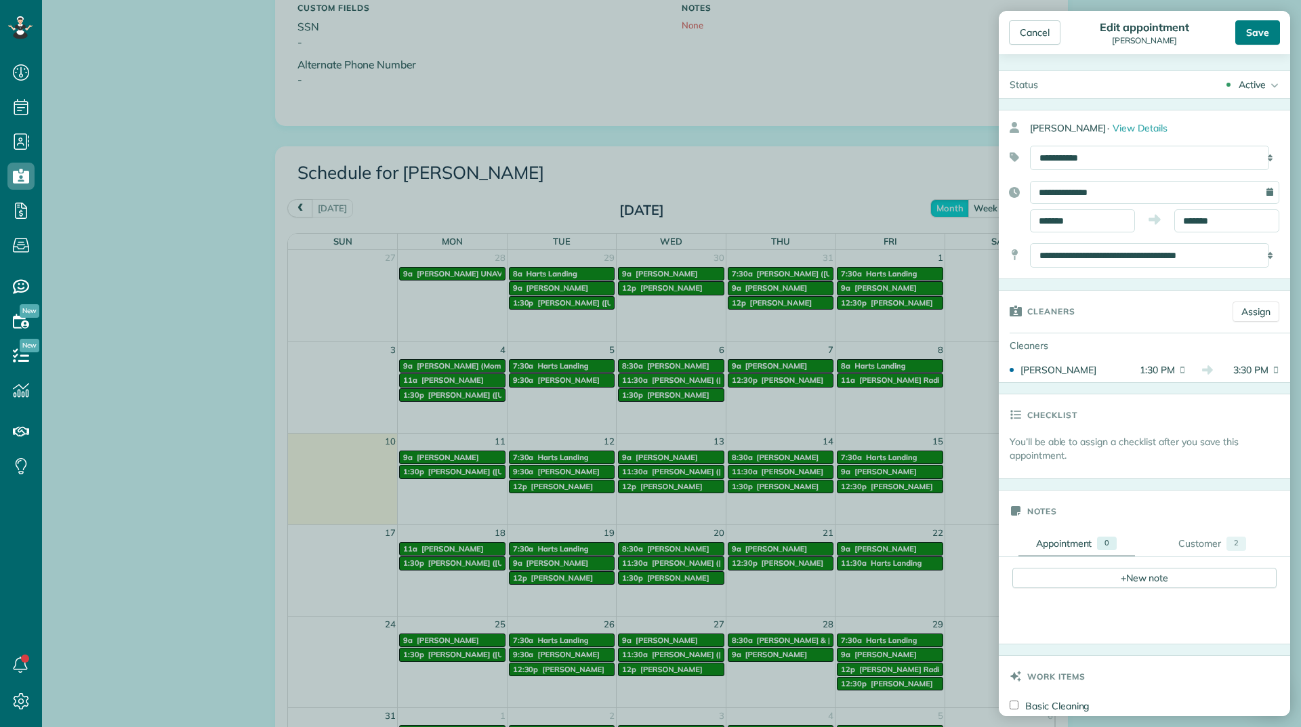
click at [1244, 38] on div "Save" at bounding box center [1258, 32] width 45 height 24
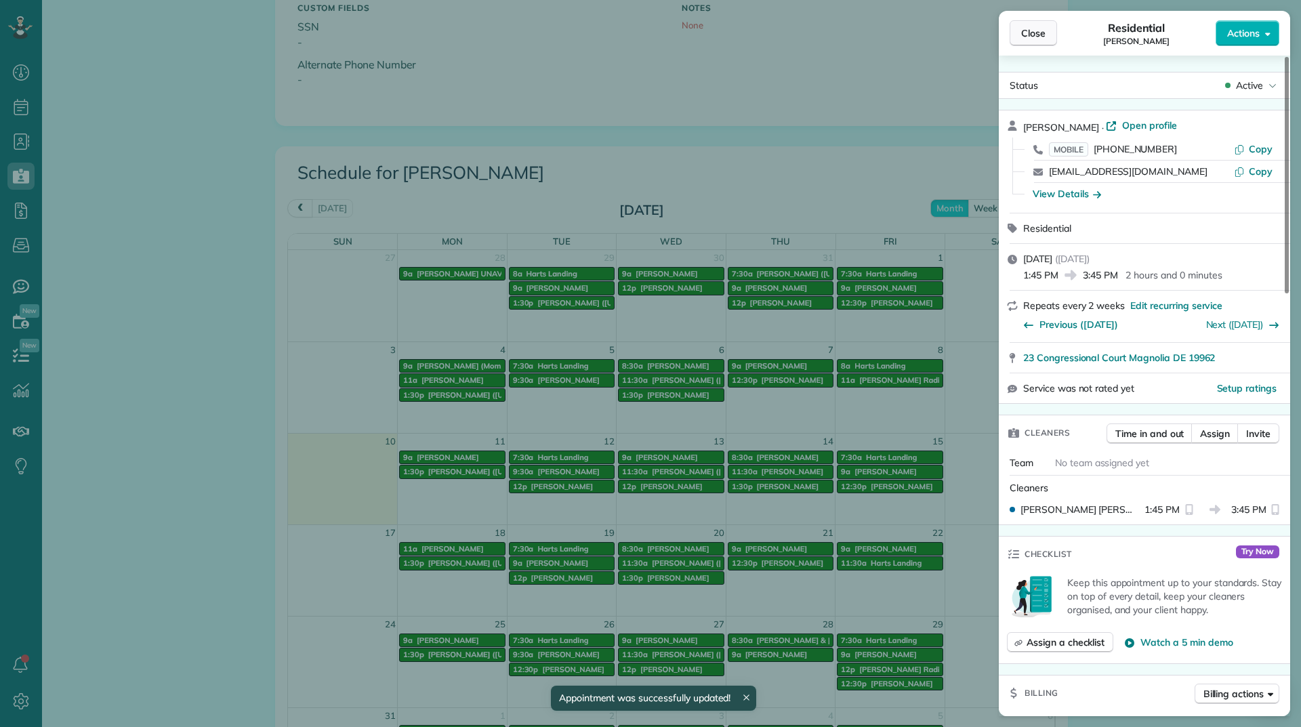
click at [1035, 39] on span "Close" at bounding box center [1033, 33] width 24 height 14
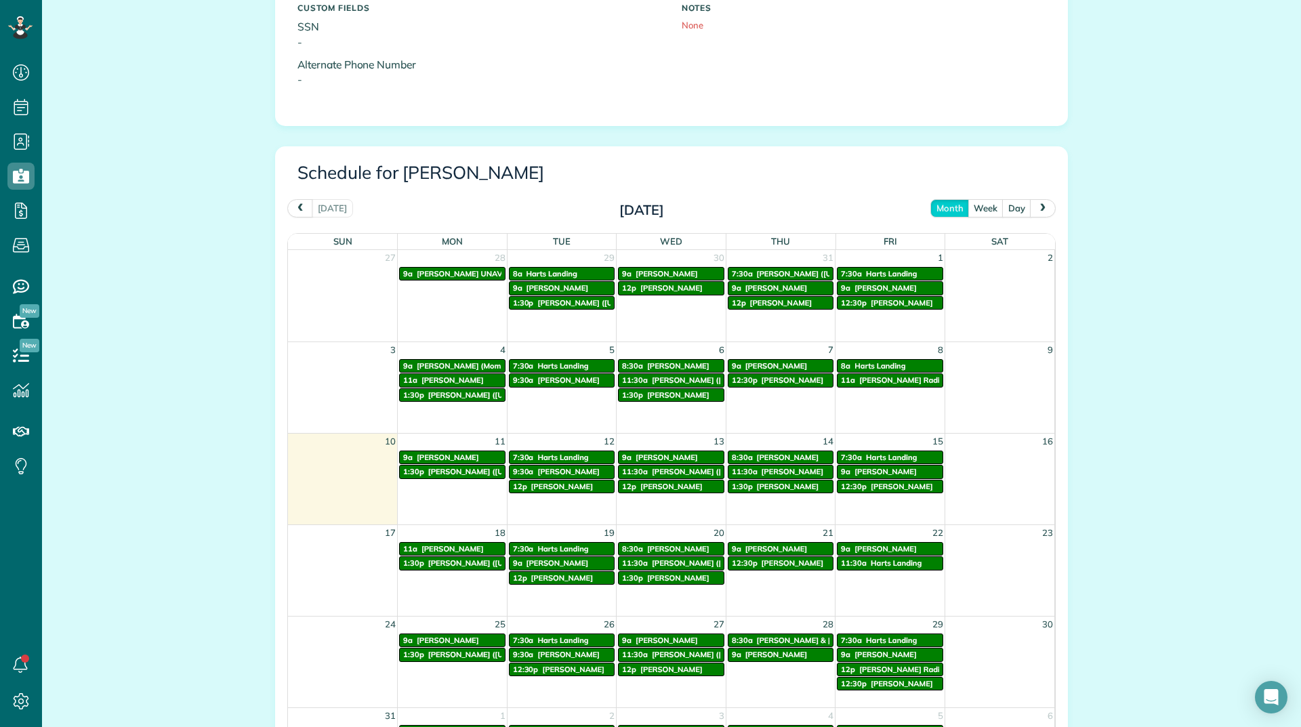
scroll to position [610, 0]
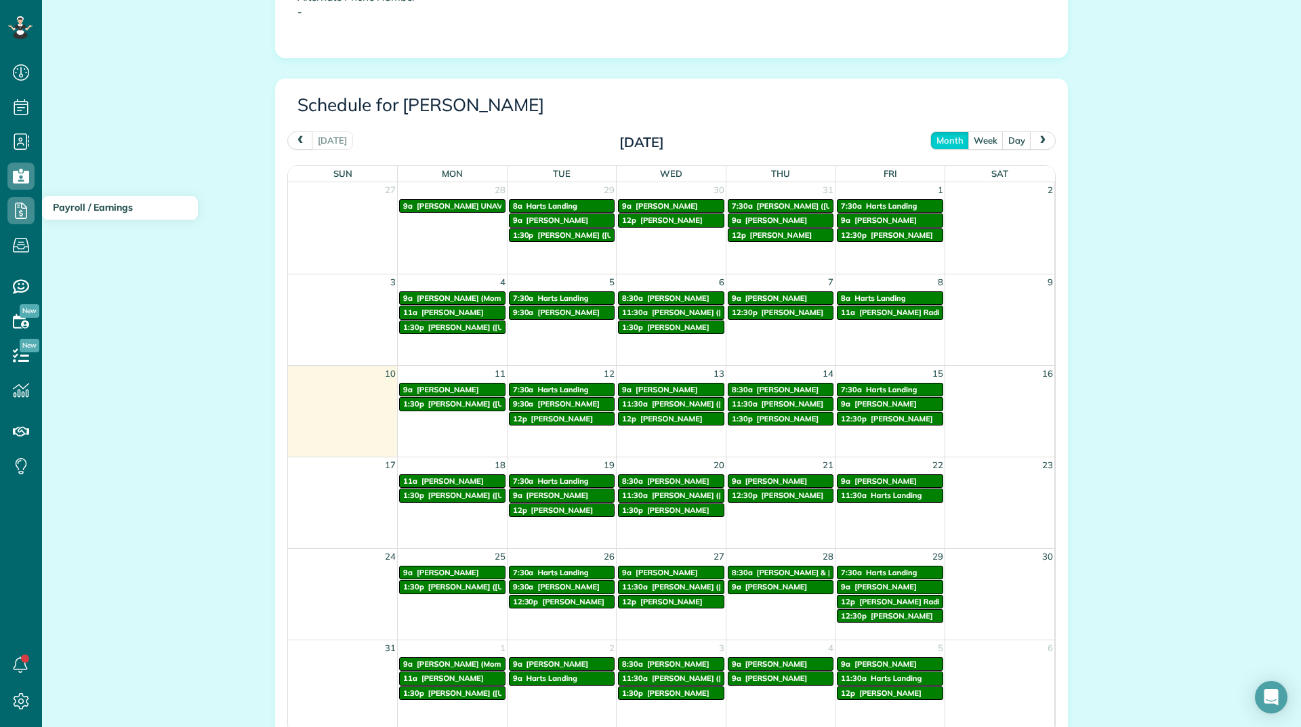
click at [47, 200] on h3 "Payroll / Earnings" at bounding box center [120, 208] width 156 height 24
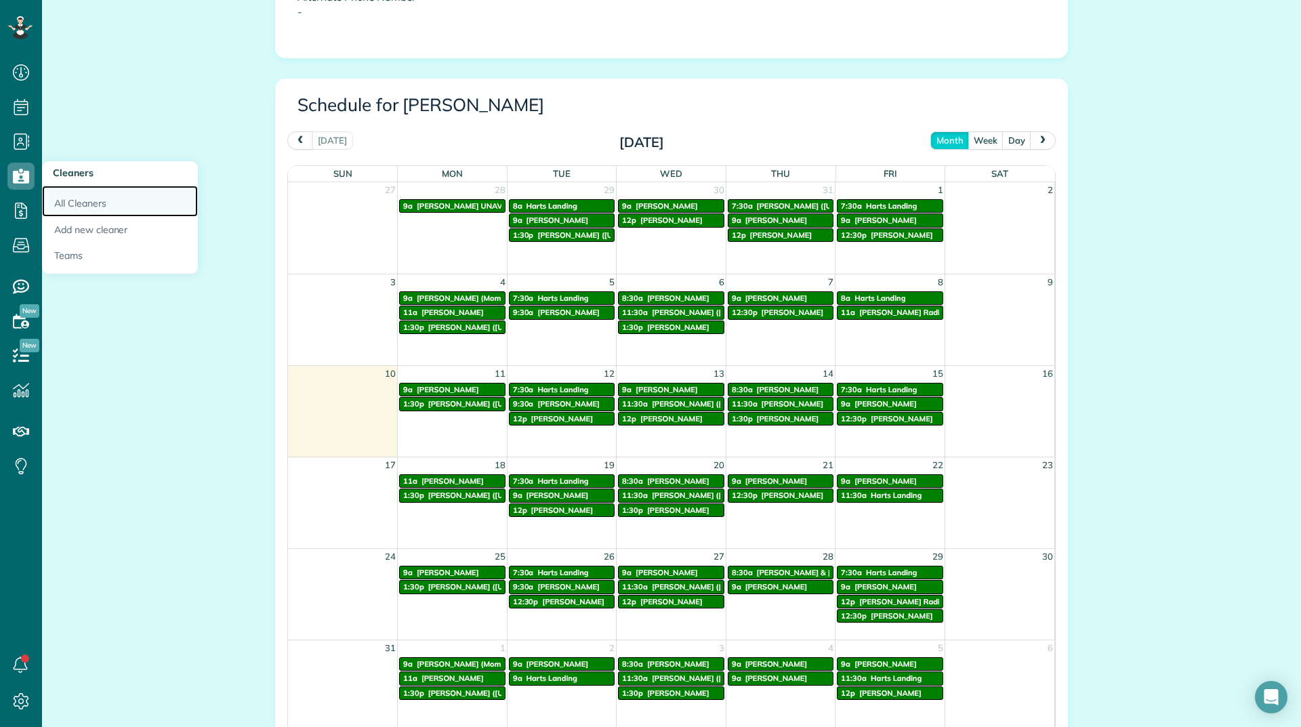
click at [66, 198] on link "All Cleaners" at bounding box center [120, 201] width 156 height 31
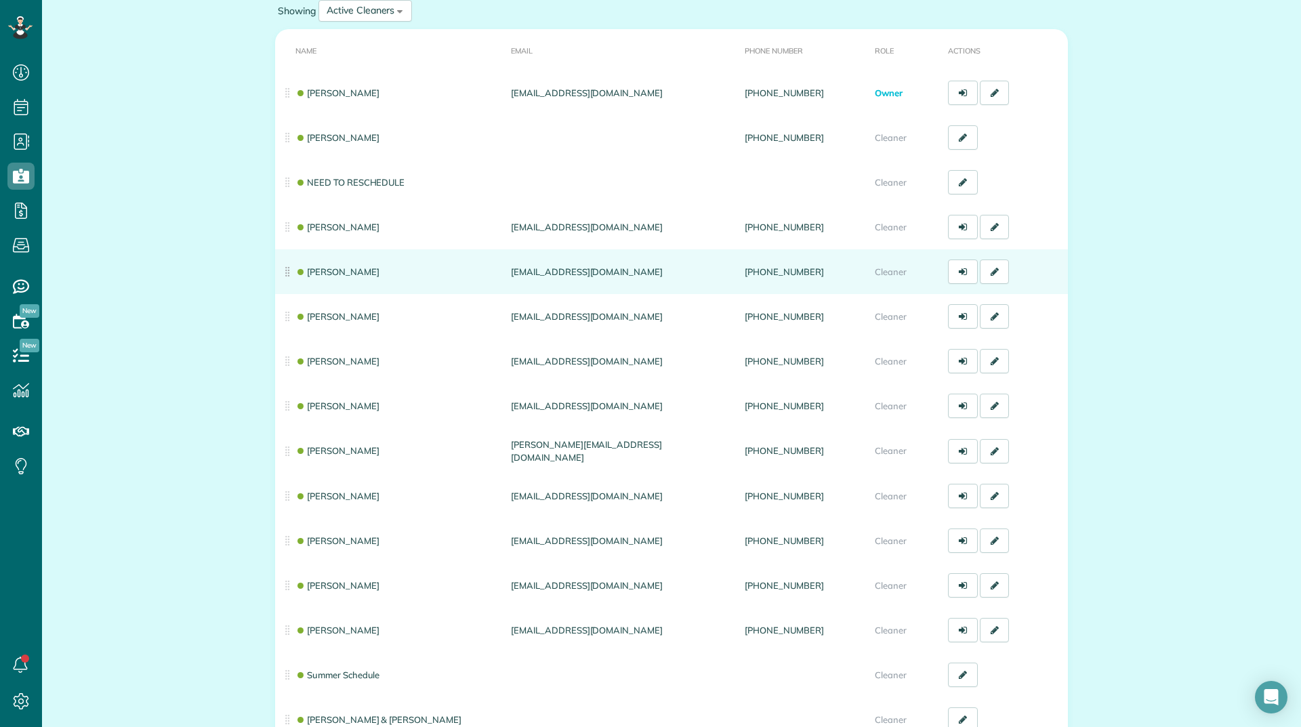
scroll to position [136, 0]
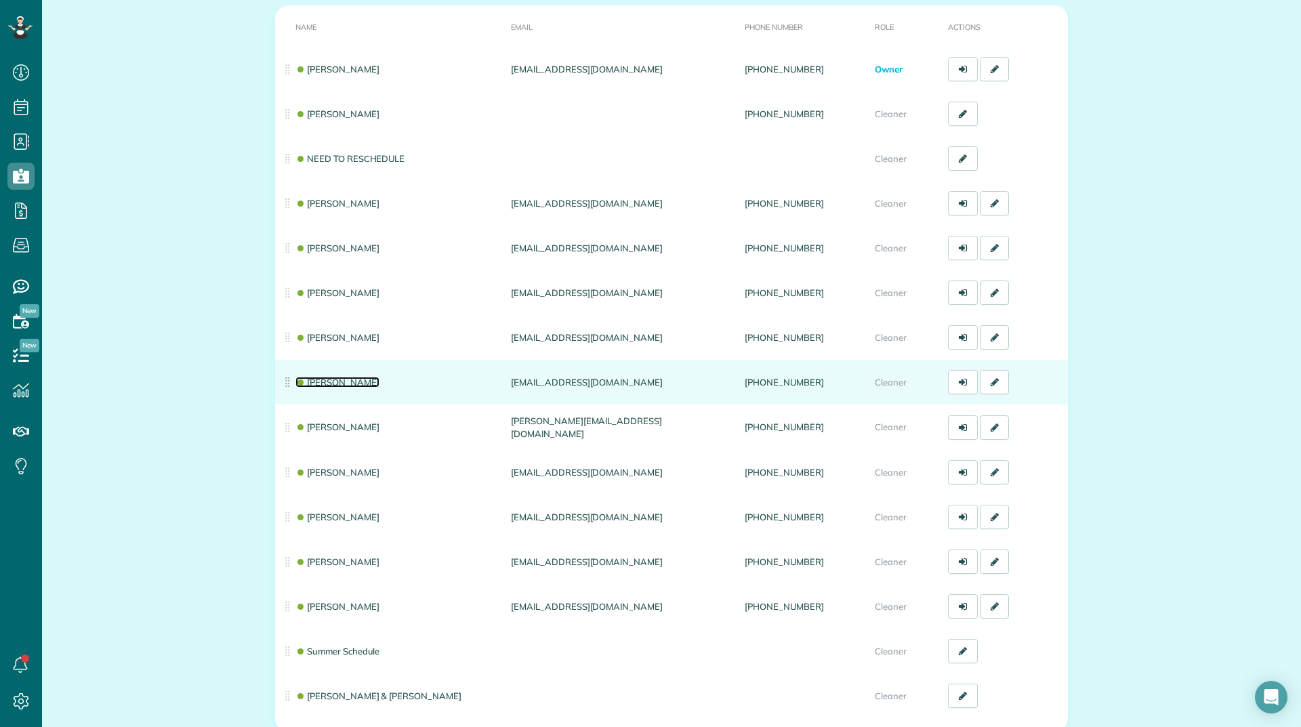
click at [327, 380] on link "[PERSON_NAME]" at bounding box center [338, 382] width 84 height 11
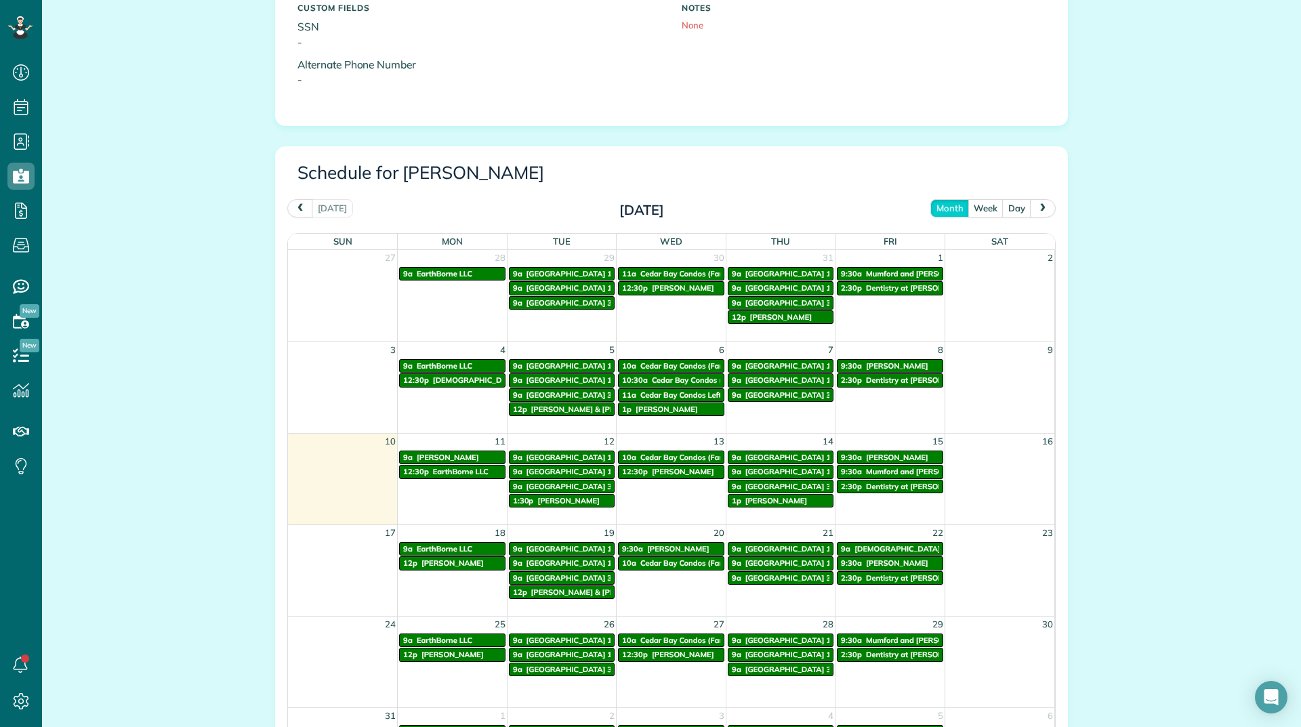
scroll to position [610, 0]
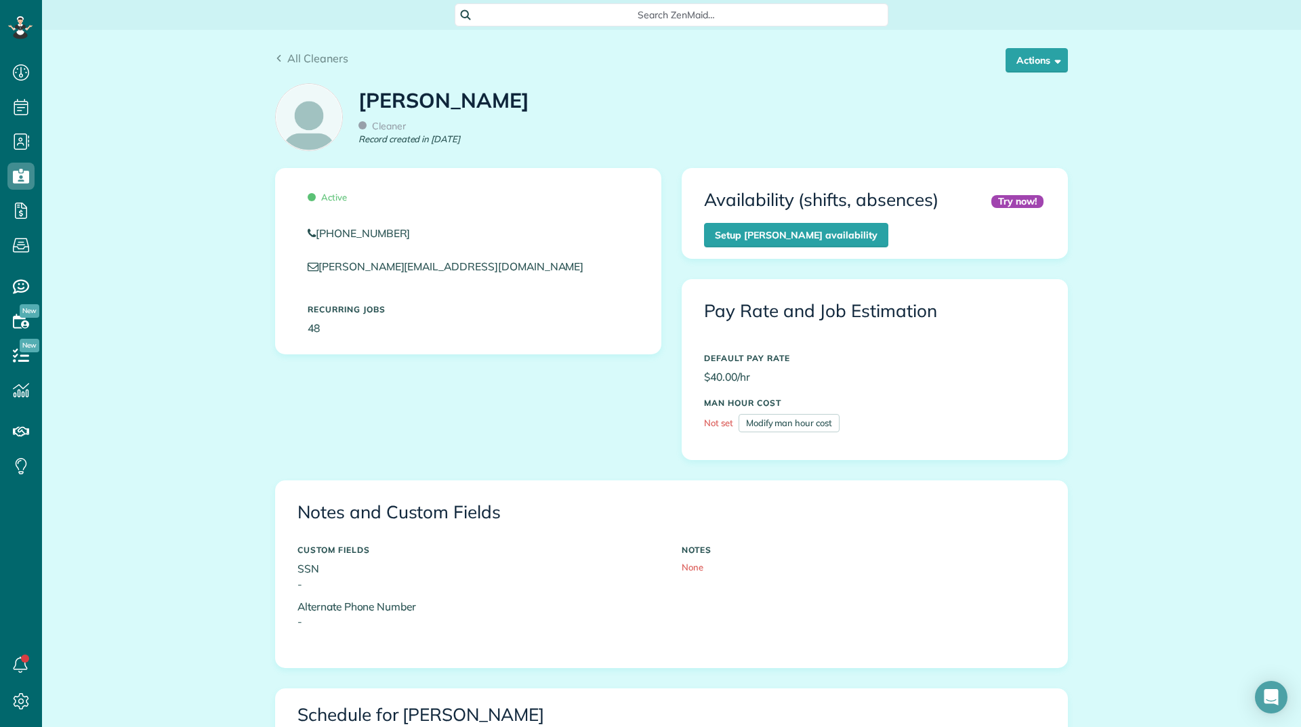
scroll to position [678, 0]
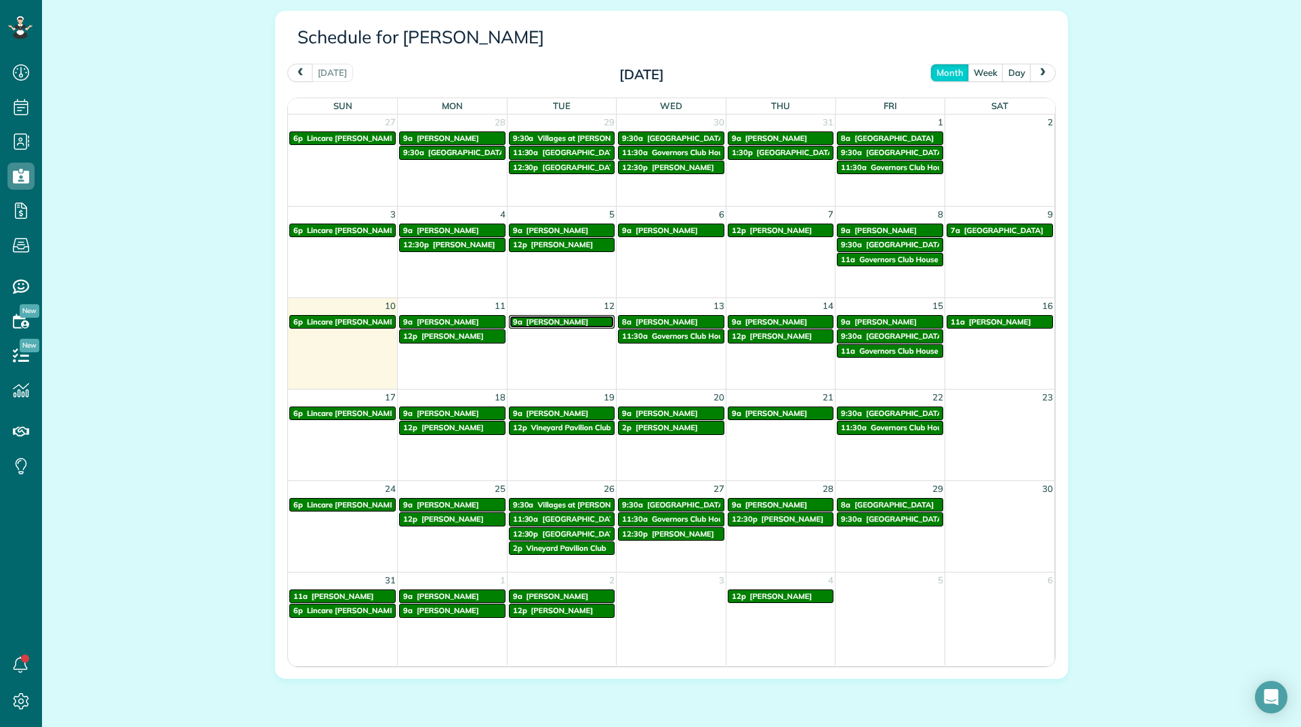
click at [527, 321] on span "[PERSON_NAME]" at bounding box center [558, 321] width 62 height 9
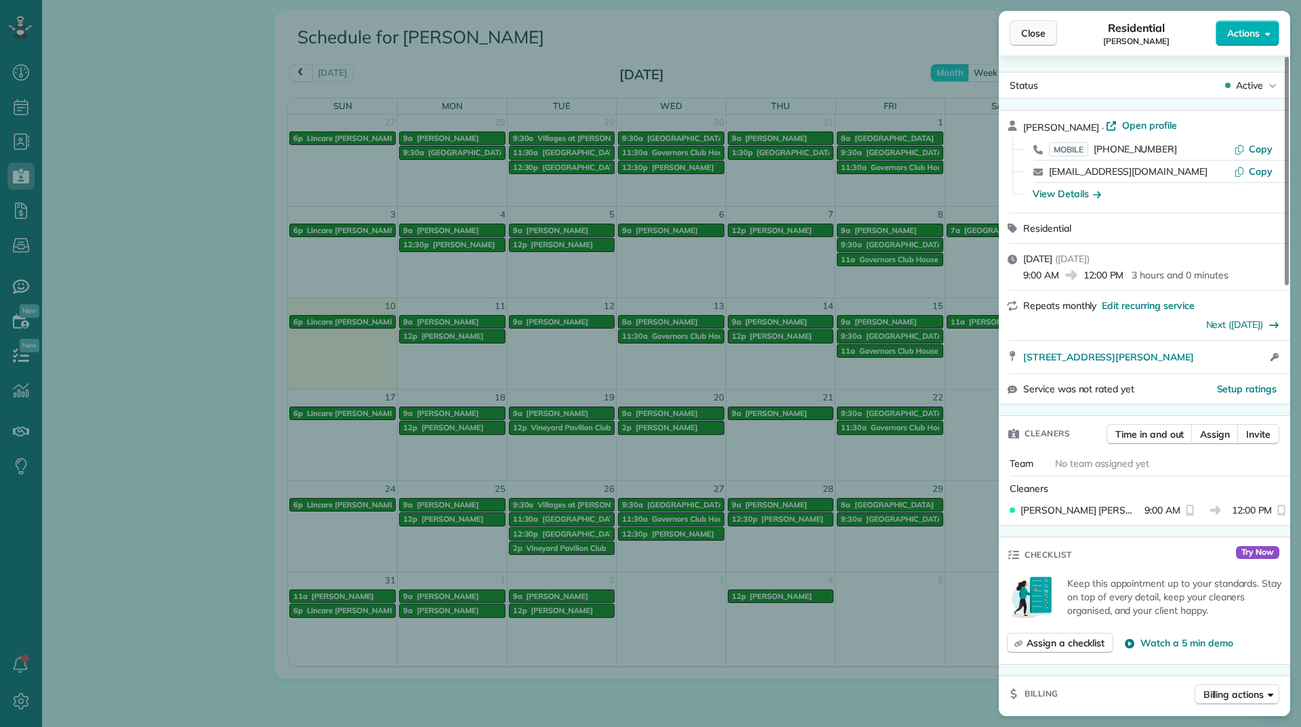
click at [1024, 36] on span "Close" at bounding box center [1033, 33] width 24 height 14
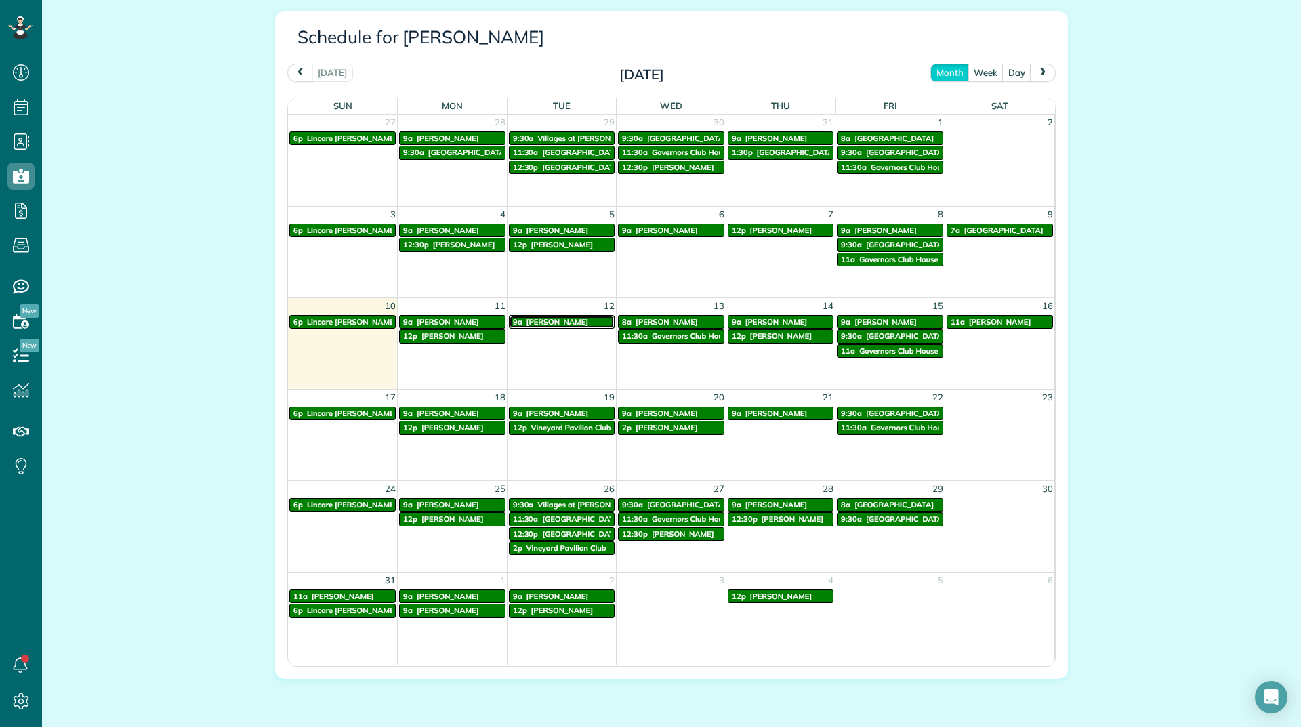
click at [547, 321] on span "[PERSON_NAME]" at bounding box center [558, 321] width 62 height 9
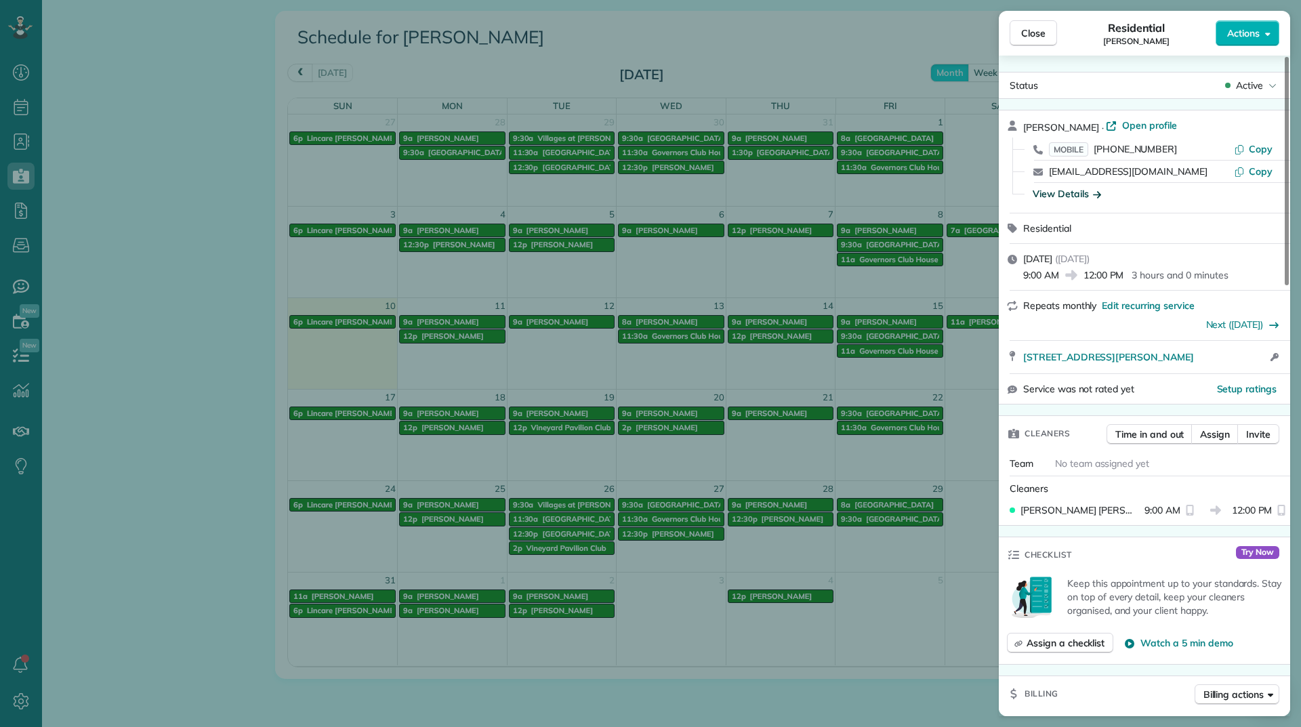
click at [1072, 191] on div "View Details" at bounding box center [1067, 194] width 68 height 14
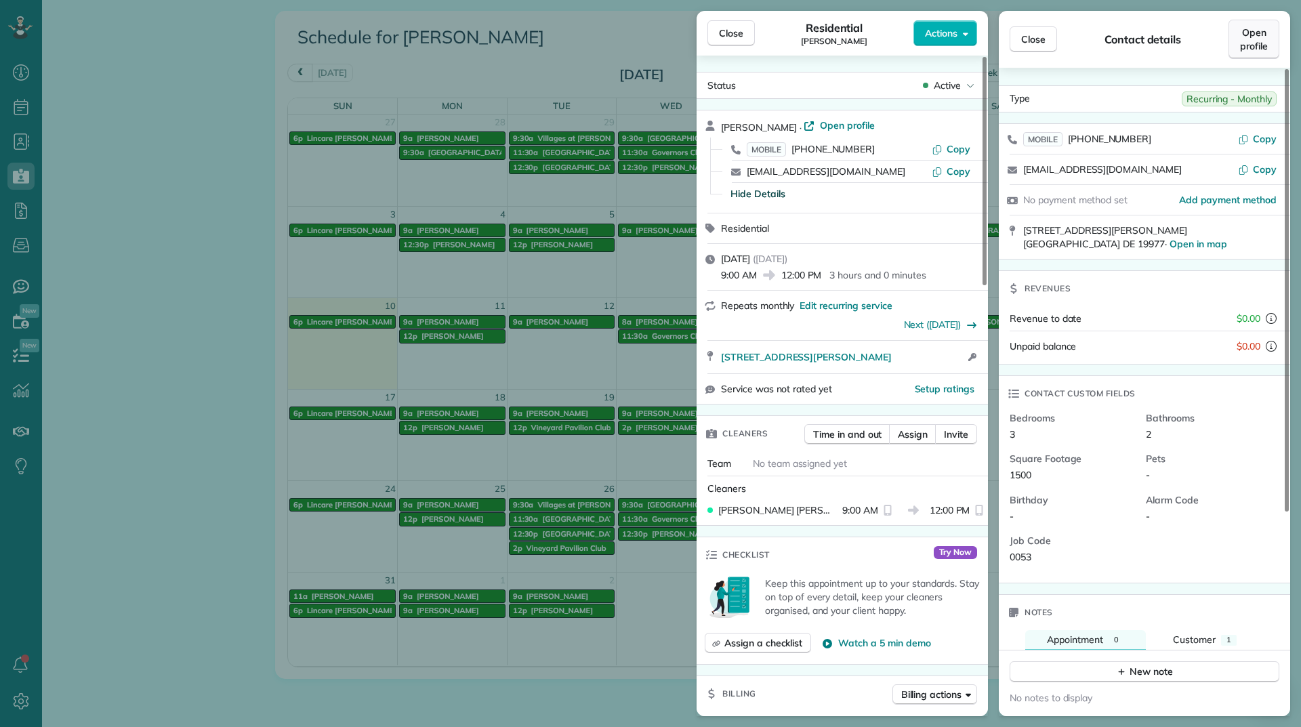
click at [1258, 40] on span "Open profile" at bounding box center [1254, 39] width 28 height 27
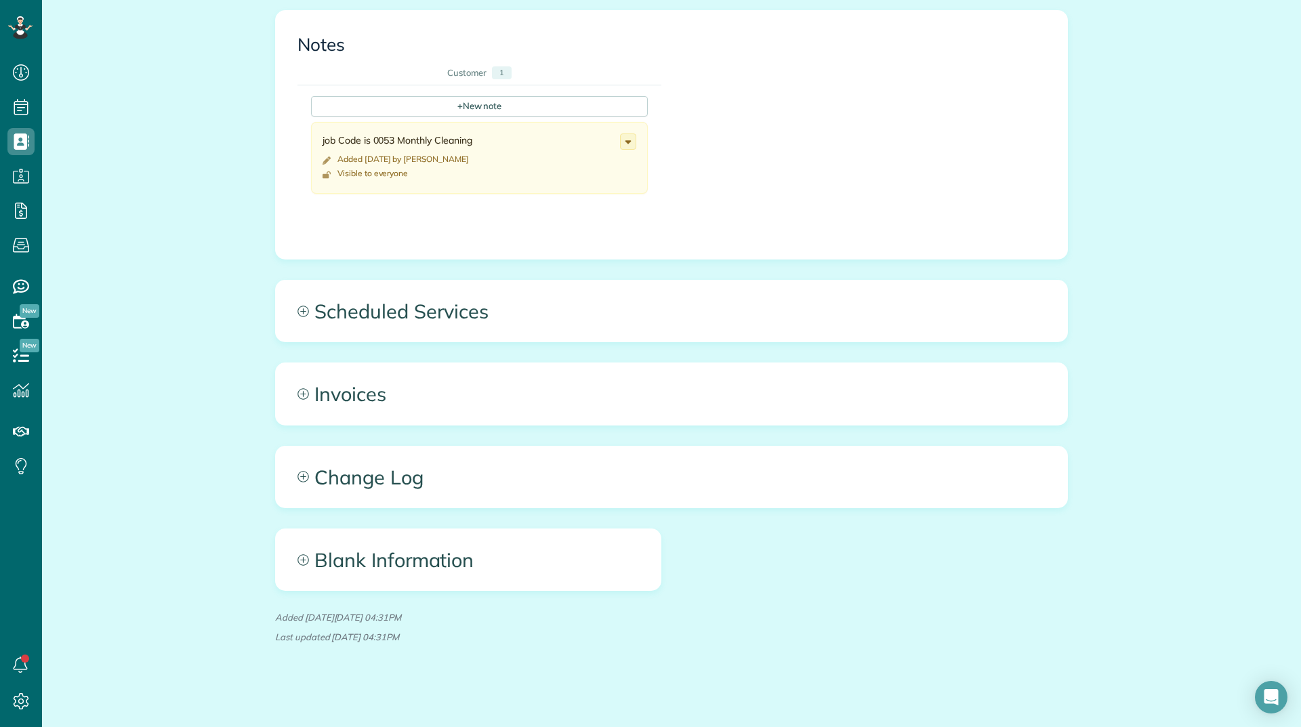
scroll to position [485, 0]
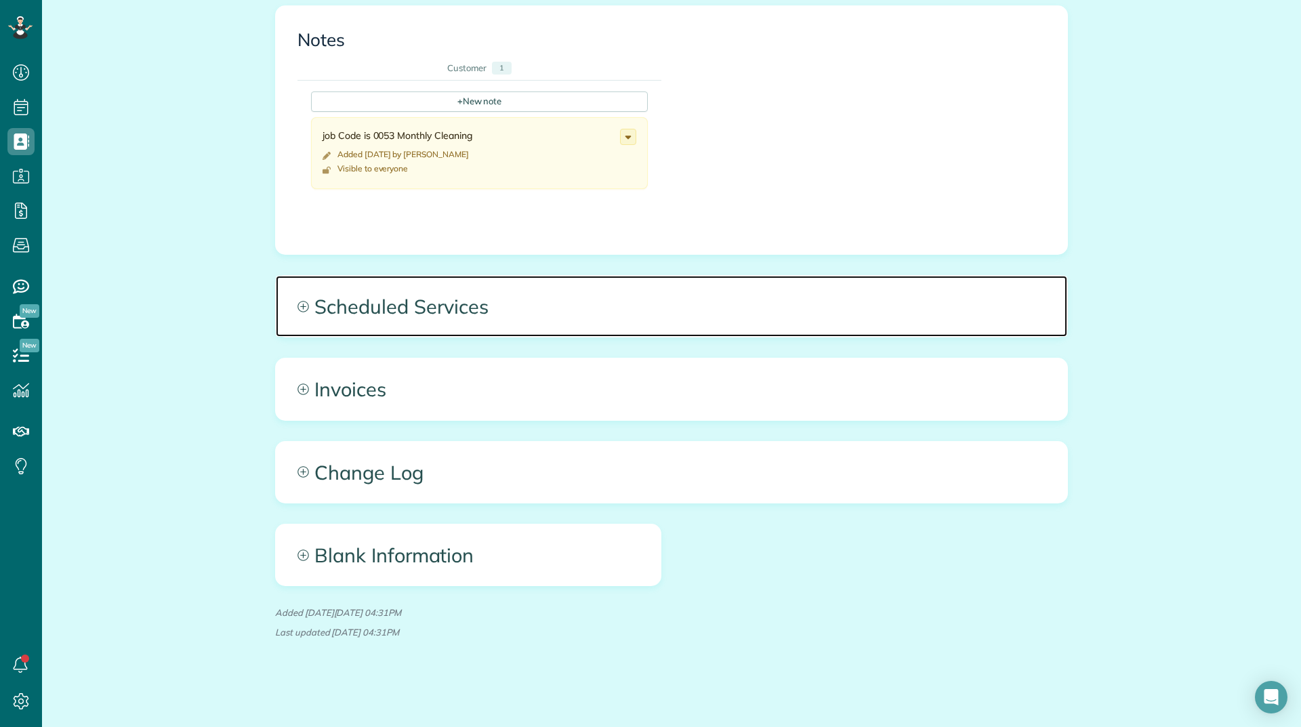
click at [542, 304] on span "Scheduled Services" at bounding box center [672, 306] width 792 height 61
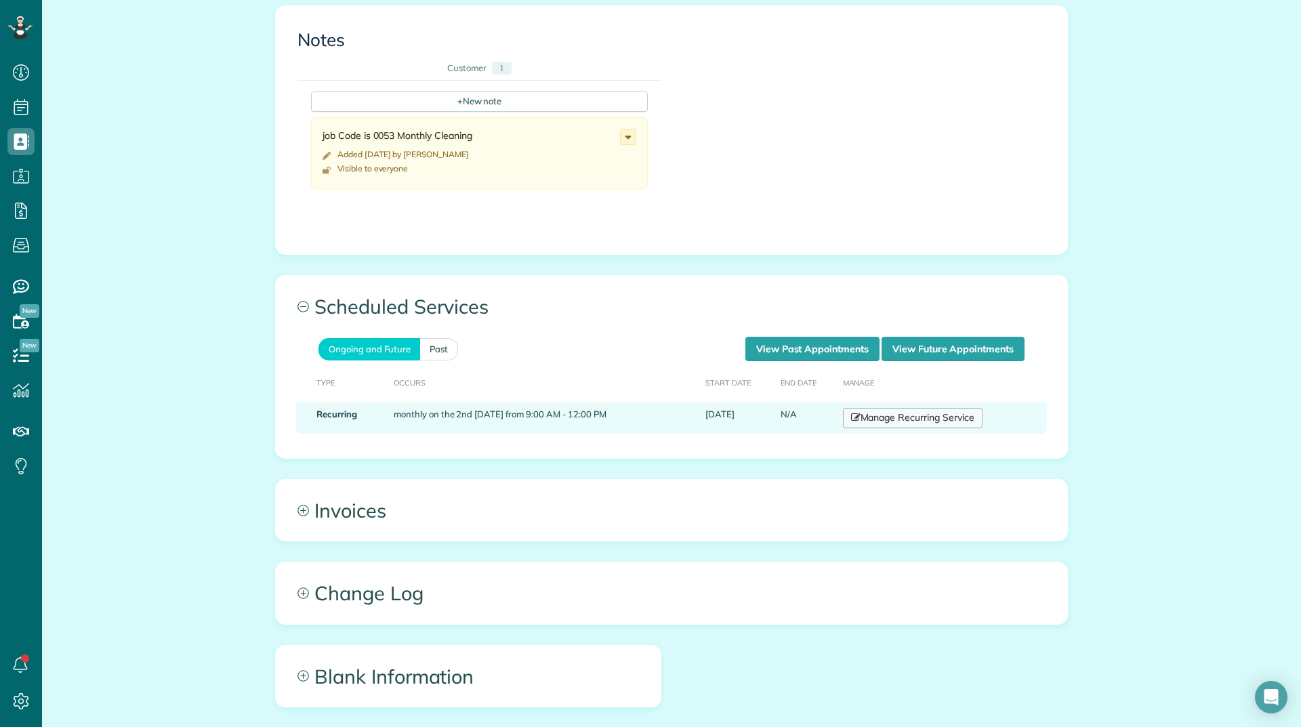
click at [881, 417] on link "Manage Recurring Service" at bounding box center [913, 418] width 140 height 20
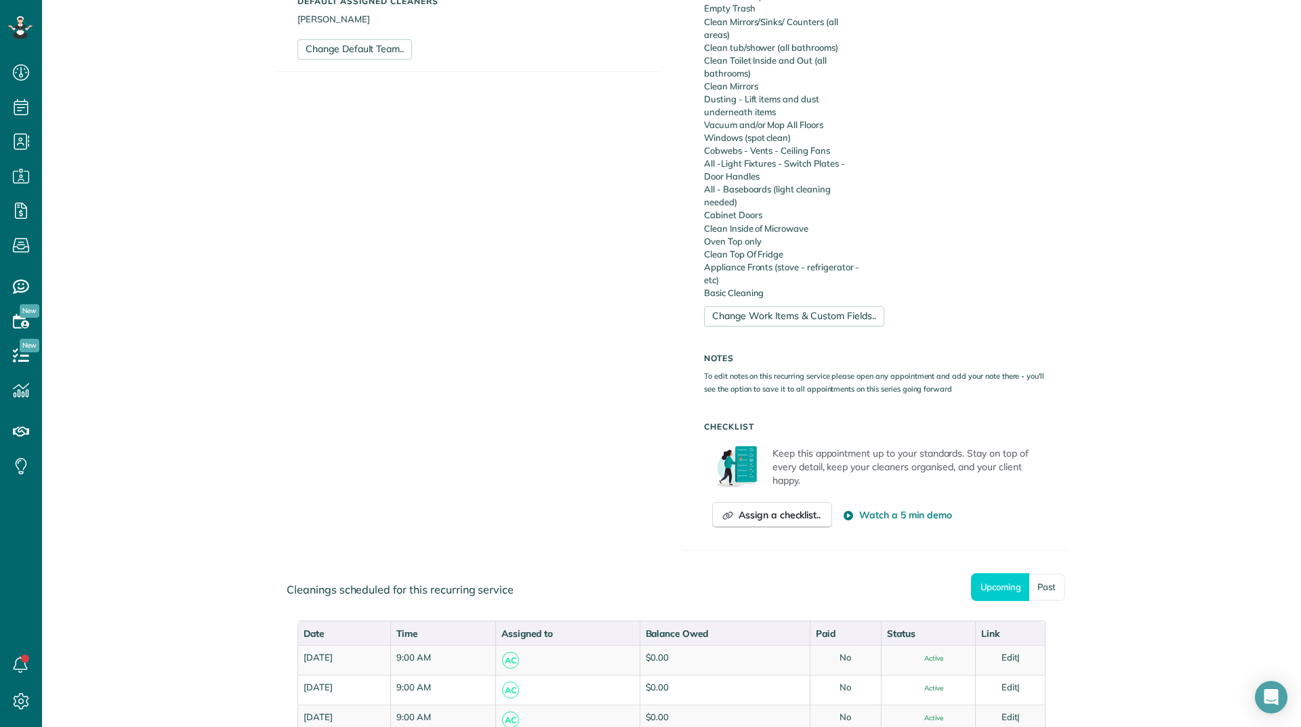
scroll to position [542, 0]
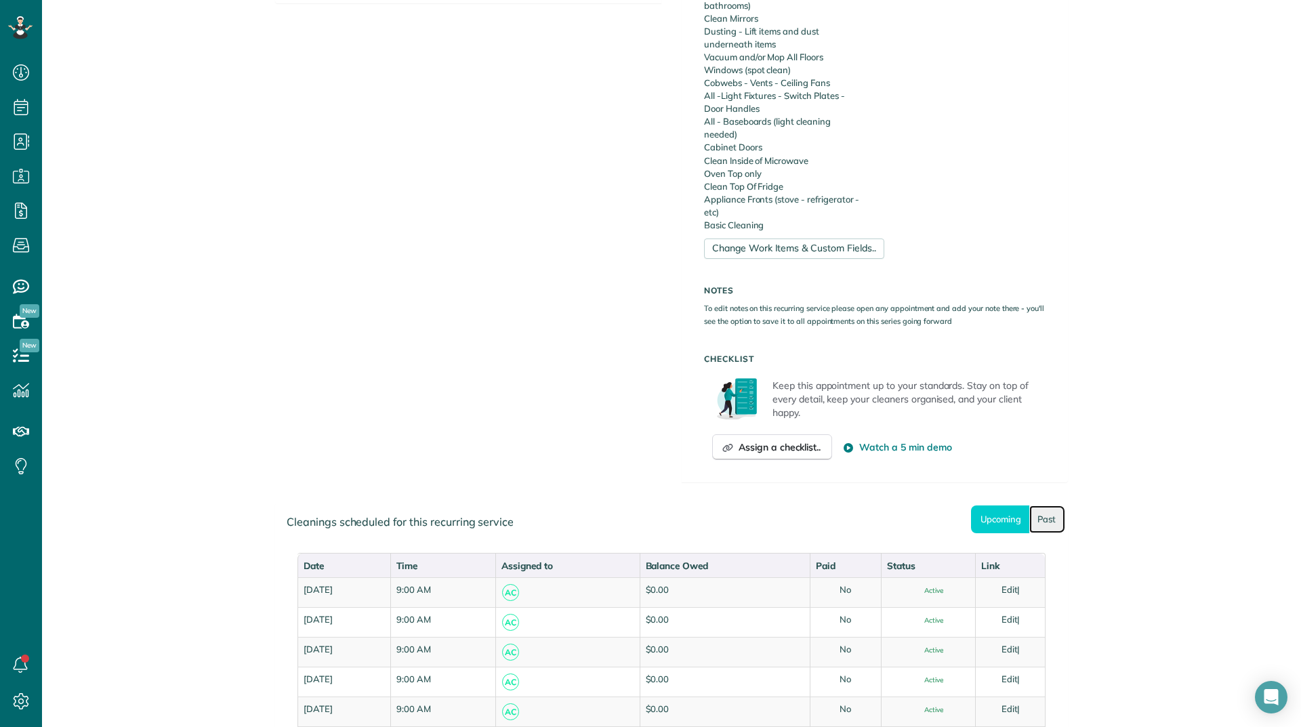
click at [1043, 516] on link "Past" at bounding box center [1048, 520] width 36 height 28
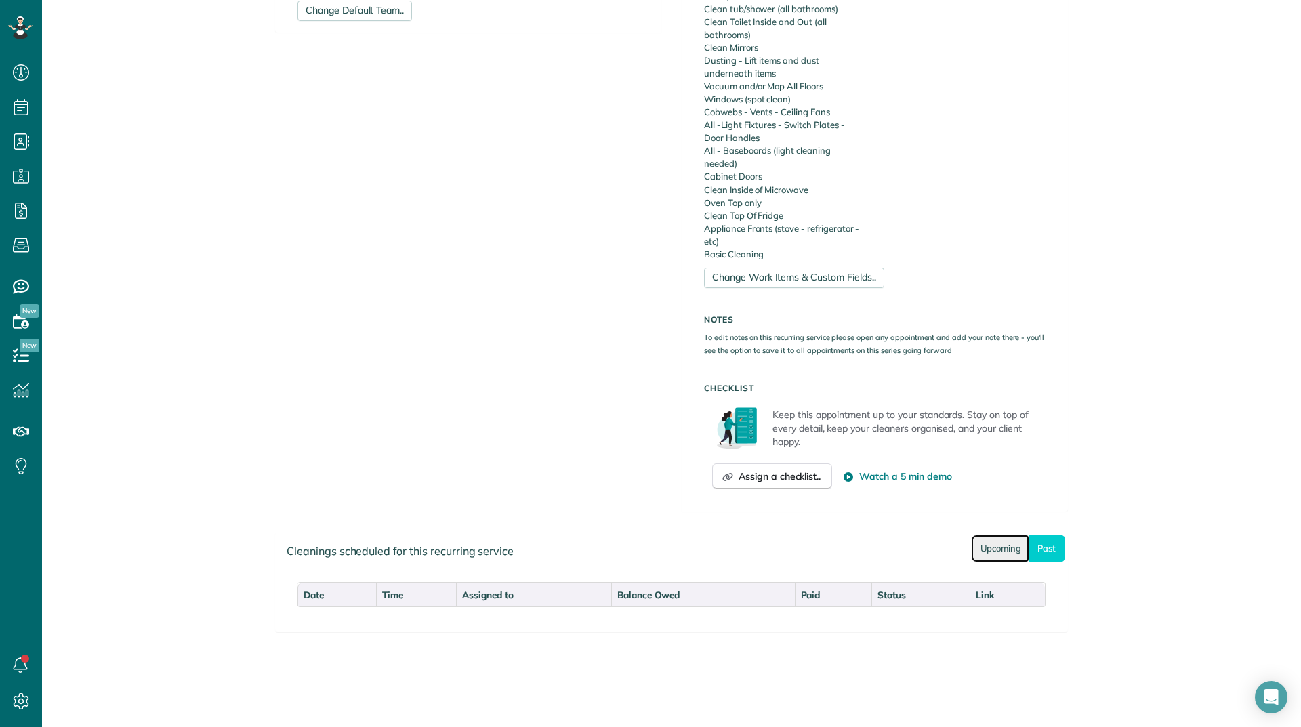
click at [1005, 542] on link "Upcoming" at bounding box center [1000, 549] width 58 height 28
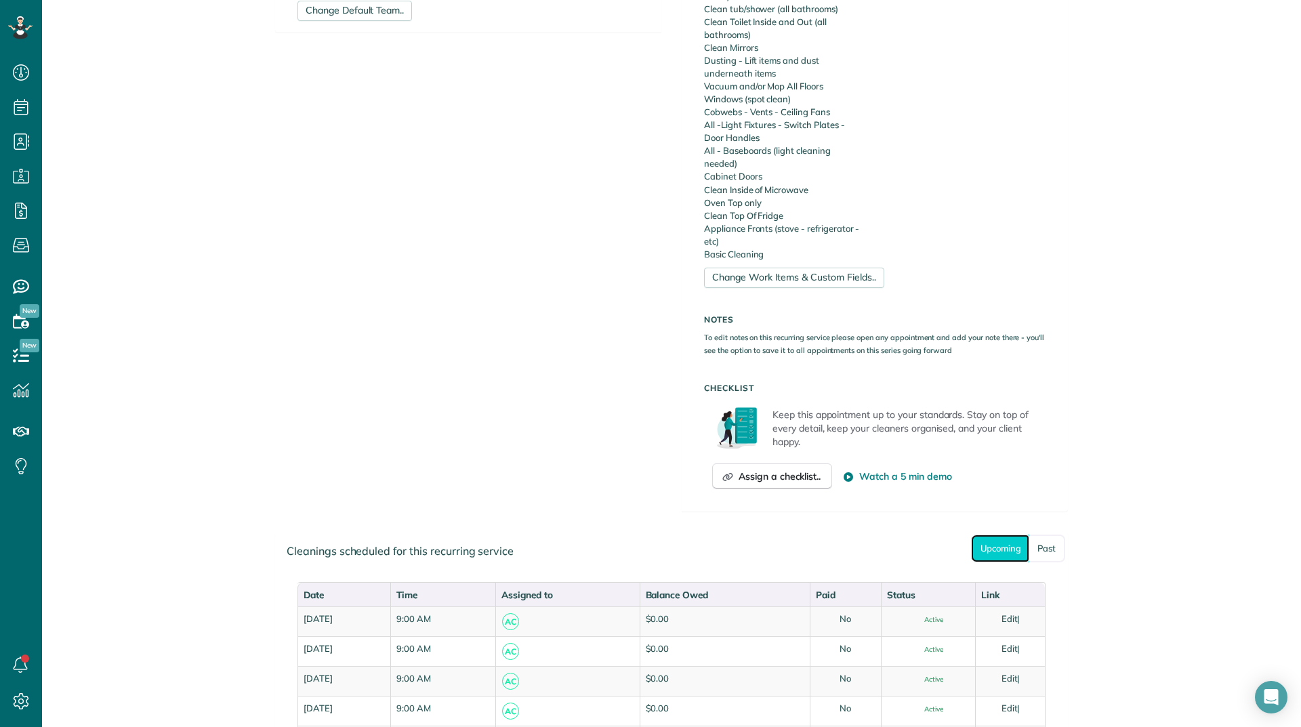
scroll to position [0, 0]
